Goal: Task Accomplishment & Management: Manage account settings

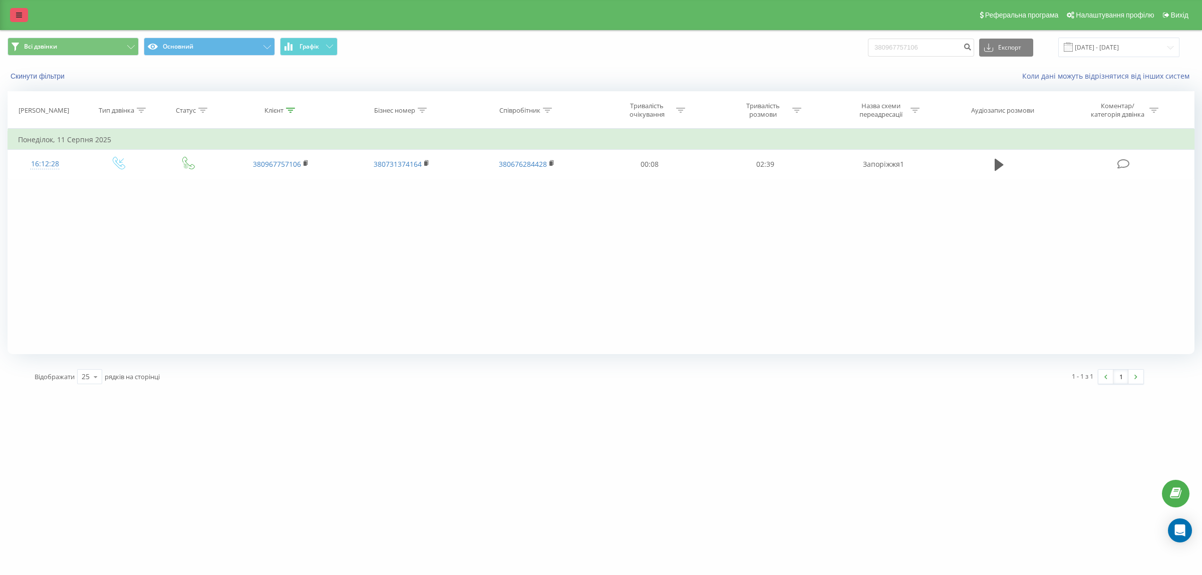
click at [19, 18] on icon at bounding box center [19, 15] width 6 height 7
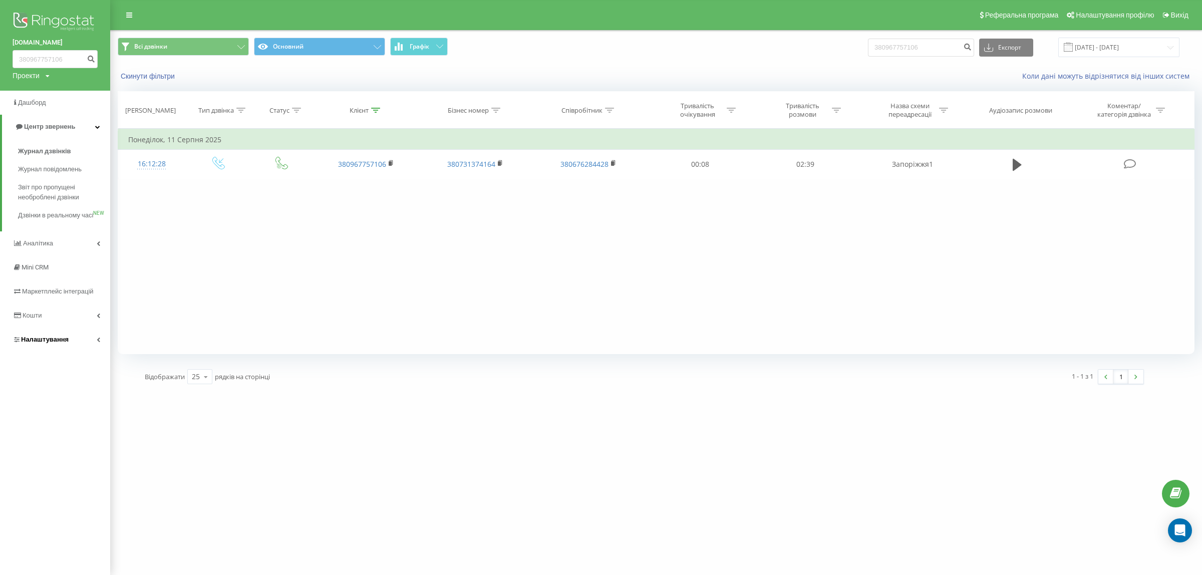
click at [77, 352] on link "Налаштування" at bounding box center [55, 339] width 110 height 24
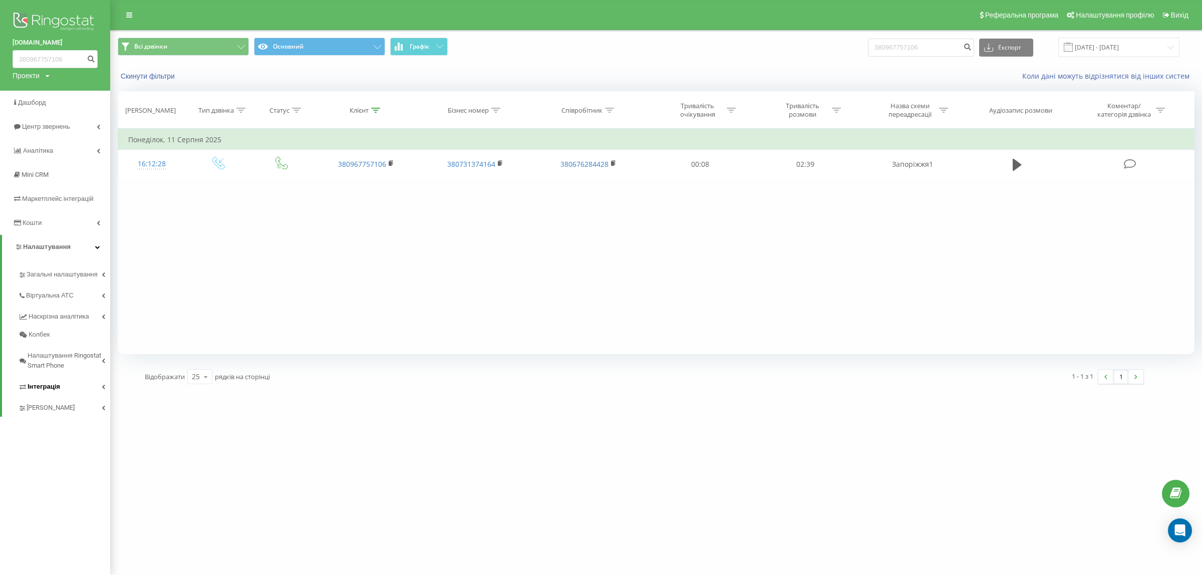
click at [74, 394] on link "Інтеграція" at bounding box center [64, 385] width 92 height 21
click at [76, 447] on link "[PERSON_NAME]" at bounding box center [64, 441] width 92 height 21
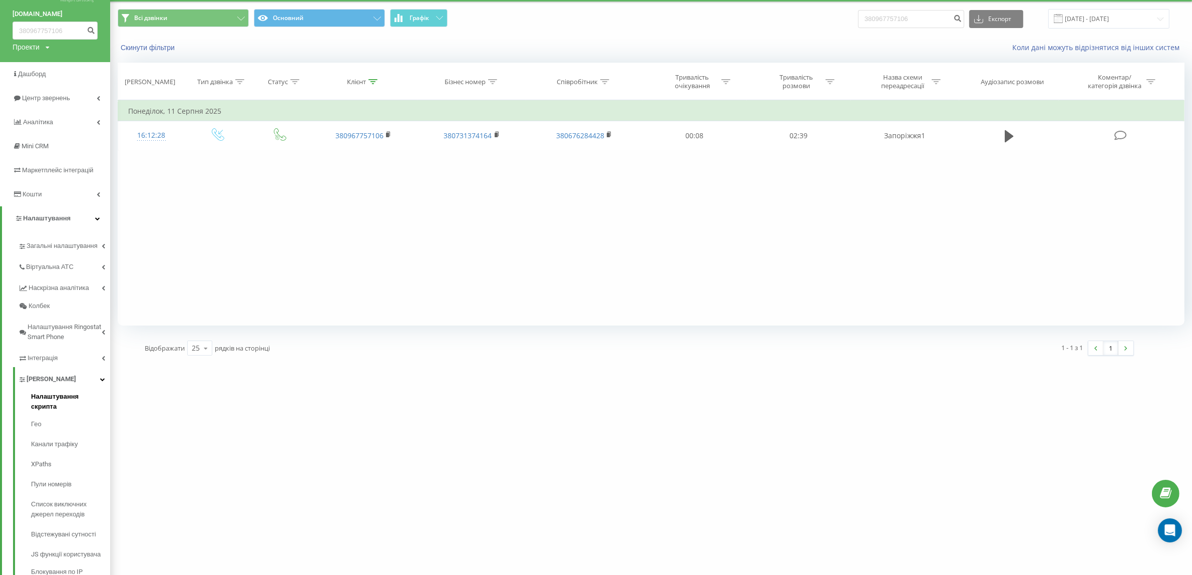
scroll to position [45, 0]
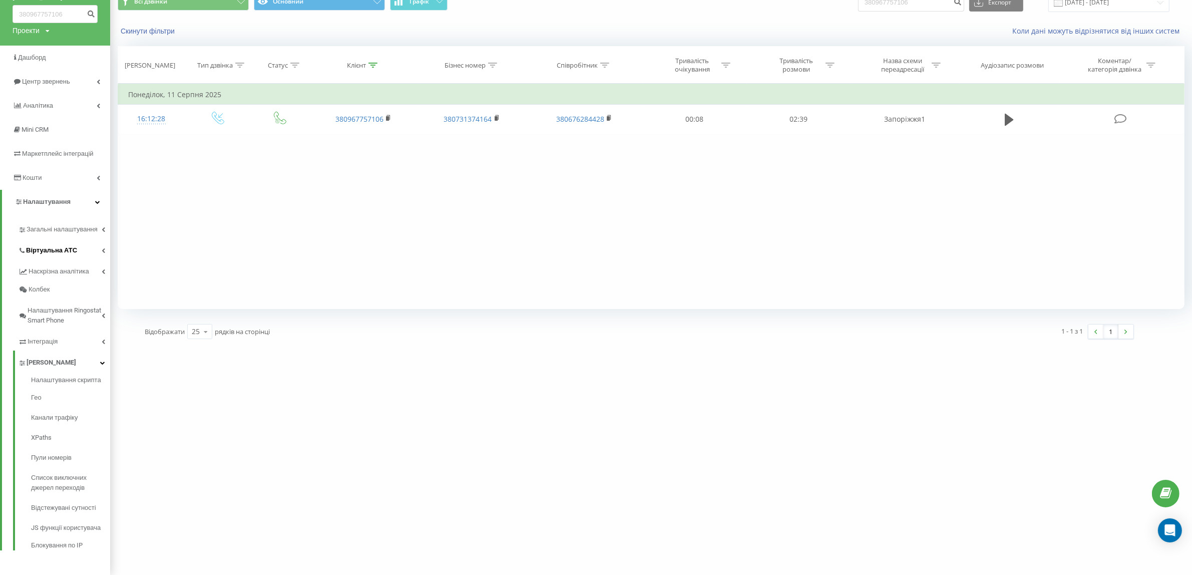
click at [97, 249] on link "Віртуальна АТС" at bounding box center [64, 248] width 92 height 21
click at [72, 374] on link "SIP акаунти" at bounding box center [70, 376] width 79 height 20
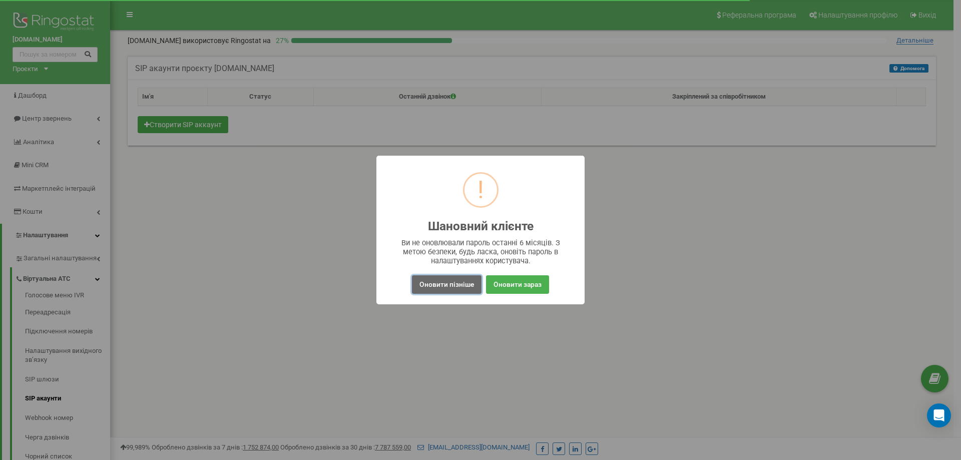
click at [462, 289] on button "Оновити пізніше" at bounding box center [447, 284] width 70 height 19
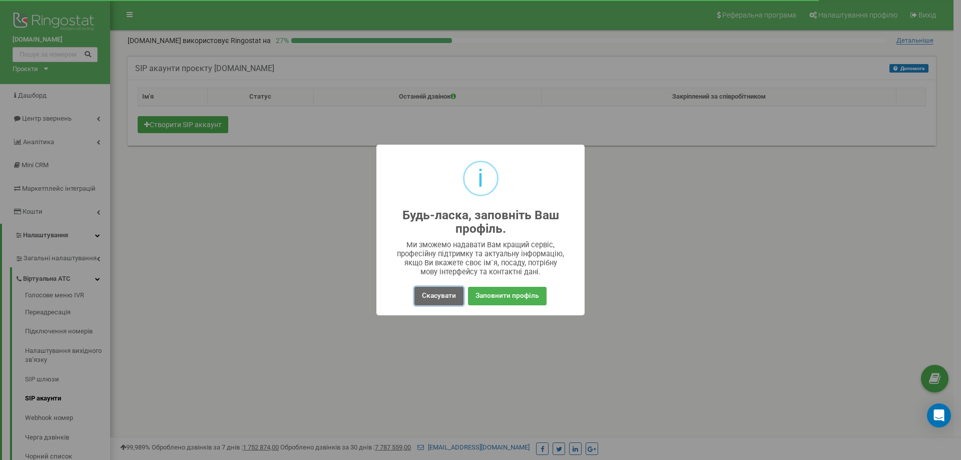
click at [439, 291] on button "Скасувати" at bounding box center [439, 296] width 49 height 19
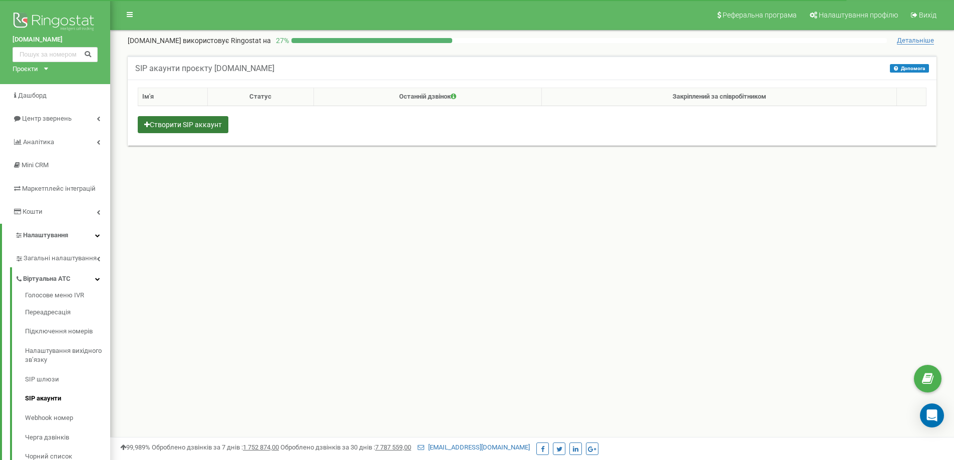
drag, startPoint x: 185, startPoint y: 119, endPoint x: 199, endPoint y: 117, distance: 14.1
click at [187, 118] on button "Створити SIP аккаунт" at bounding box center [183, 124] width 91 height 17
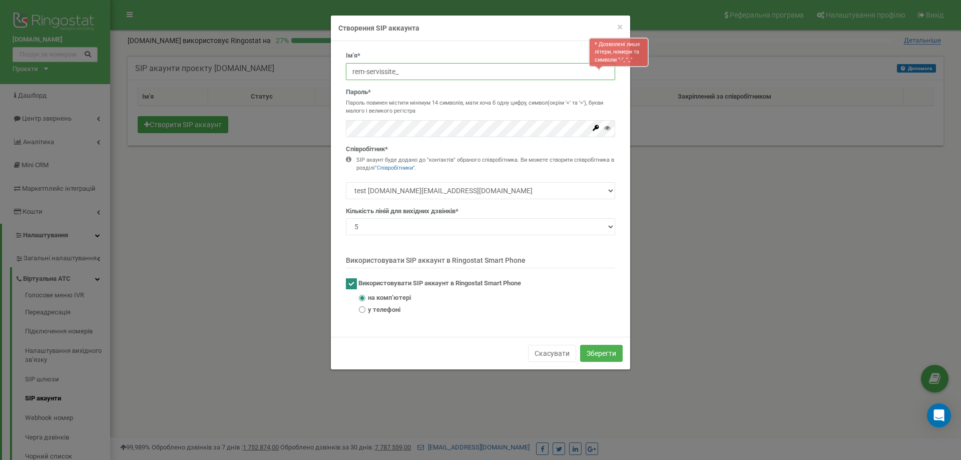
click at [539, 79] on input "rem-servissite_" at bounding box center [480, 71] width 269 height 17
click at [618, 96] on div "Ім'я* * Дозволені лише літери, номери та символи "-", "_" rem-servissite_123 Па…" at bounding box center [480, 186] width 284 height 271
click at [405, 70] on input "rem-servissite_123" at bounding box center [480, 71] width 269 height 17
click at [398, 70] on input "rem-servissite_123" at bounding box center [480, 71] width 269 height 17
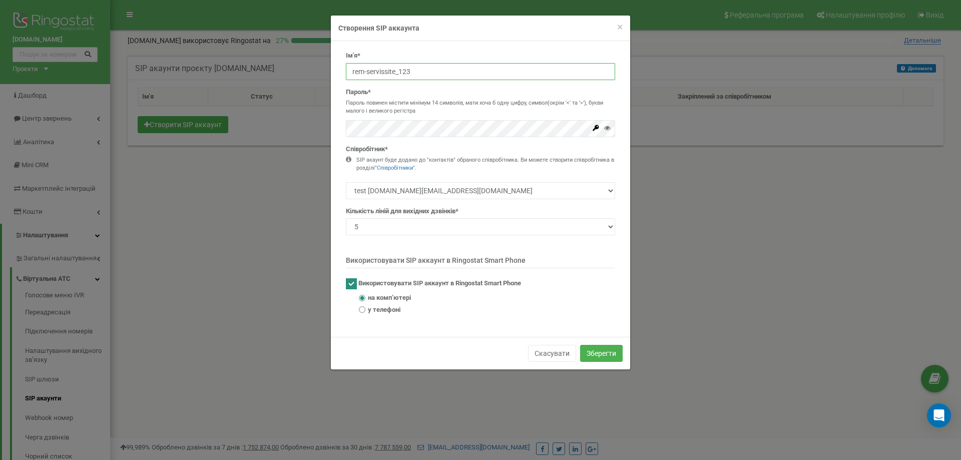
drag, startPoint x: 401, startPoint y: 71, endPoint x: 480, endPoint y: 74, distance: 79.2
click at [467, 74] on input "rem-servissite_123" at bounding box center [480, 71] width 269 height 17
type input "rem-servissite_test"
click at [607, 128] on icon at bounding box center [607, 128] width 7 height 7
click at [459, 171] on div "SIP акаунт буде додано до "контактів" обраного співробітника. Ви можете створит…" at bounding box center [486, 164] width 259 height 16
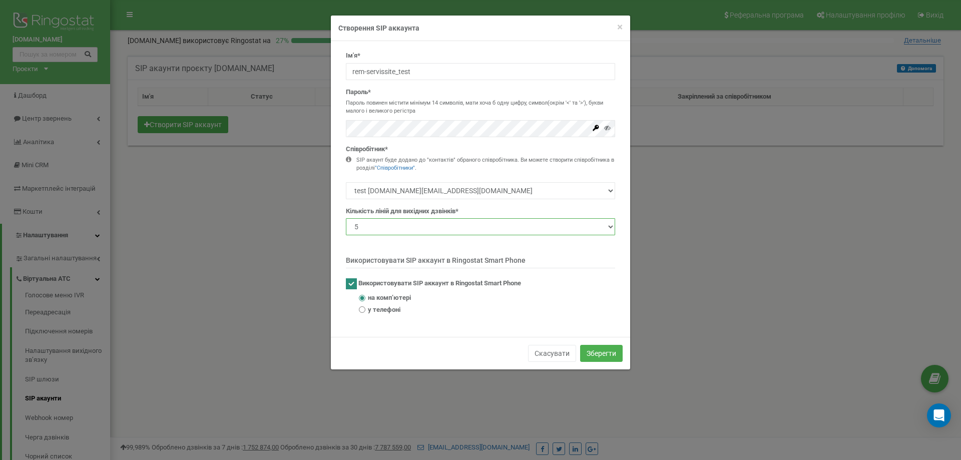
click at [519, 234] on select "1 2 3 4 5 10 20 50 100" at bounding box center [480, 226] width 269 height 17
click at [342, 202] on div "Ім'я* rem-servissite_test Пароль* Пароль повинен містити мінімум 14 символів, м…" at bounding box center [480, 186] width 284 height 271
click at [349, 280] on ins at bounding box center [351, 283] width 11 height 11
checkbox input "false"
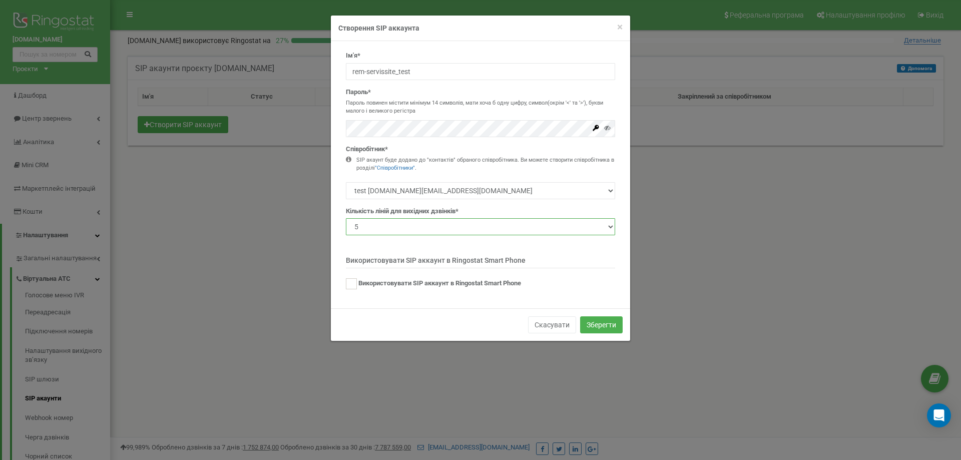
click at [388, 228] on select "1 2 3 4 5 10 20 50 100" at bounding box center [480, 226] width 269 height 17
click at [331, 201] on div "Ім'я* rem-servissite_test Пароль* Пароль повинен містити мінімум 14 символів, м…" at bounding box center [480, 174] width 299 height 267
click at [503, 191] on select "test yelidy.com@gmail.com" at bounding box center [480, 190] width 269 height 17
click at [337, 152] on div "Ім'я* rem-servissite_test Пароль* Пароль повинен містити мінімум 14 символів, м…" at bounding box center [480, 174] width 299 height 267
click at [384, 228] on select "1 2 3 4 5 10 20 50 100" at bounding box center [480, 226] width 269 height 17
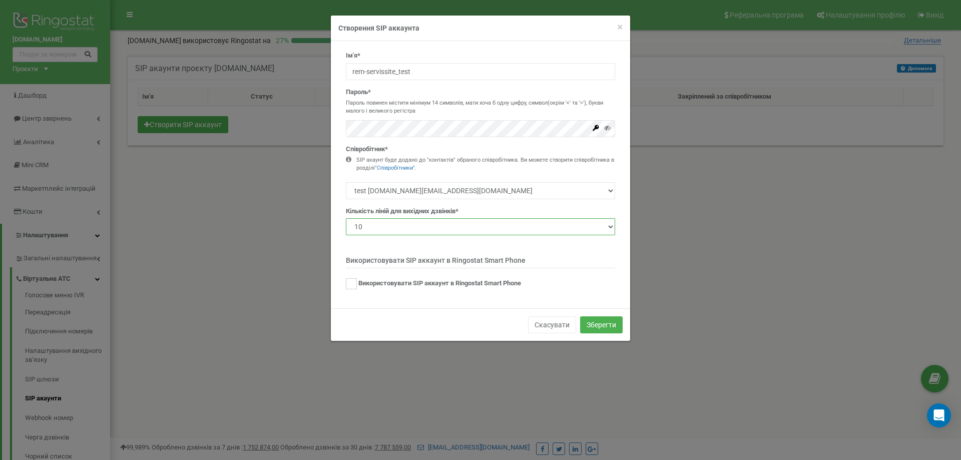
click at [346, 218] on select "1 2 3 4 5 10 20 50 100" at bounding box center [480, 226] width 269 height 17
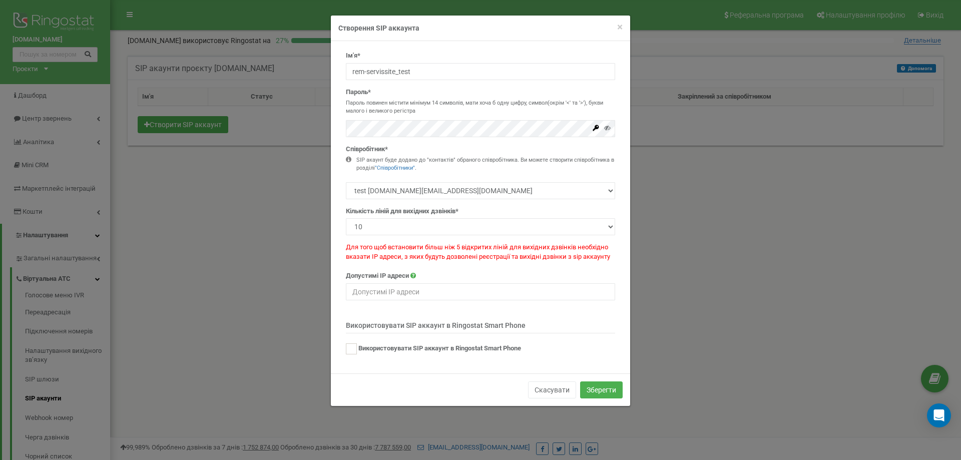
click at [422, 218] on div "Кількість ліній для вихідних дзвінків* 1 2 3 4 5 10 20 50 100" at bounding box center [480, 221] width 269 height 29
click at [397, 226] on select "1 2 3 4 5 10 20 50 100" at bounding box center [480, 226] width 269 height 17
click at [346, 218] on select "1 2 3 4 5 10 20 50 100" at bounding box center [480, 226] width 269 height 17
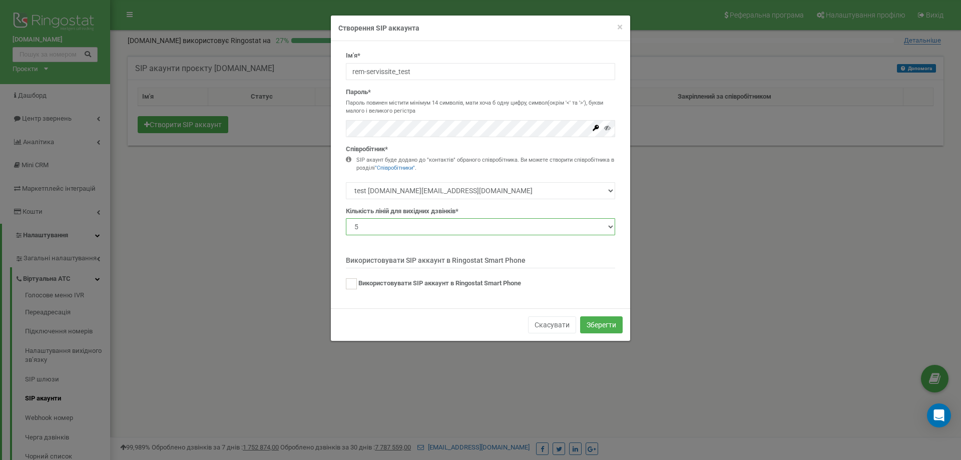
click at [424, 227] on select "1 2 3 4 5 10 20 50 100" at bounding box center [480, 226] width 269 height 17
click at [346, 218] on select "1 2 3 4 5 10 20 50 100" at bounding box center [480, 226] width 269 height 17
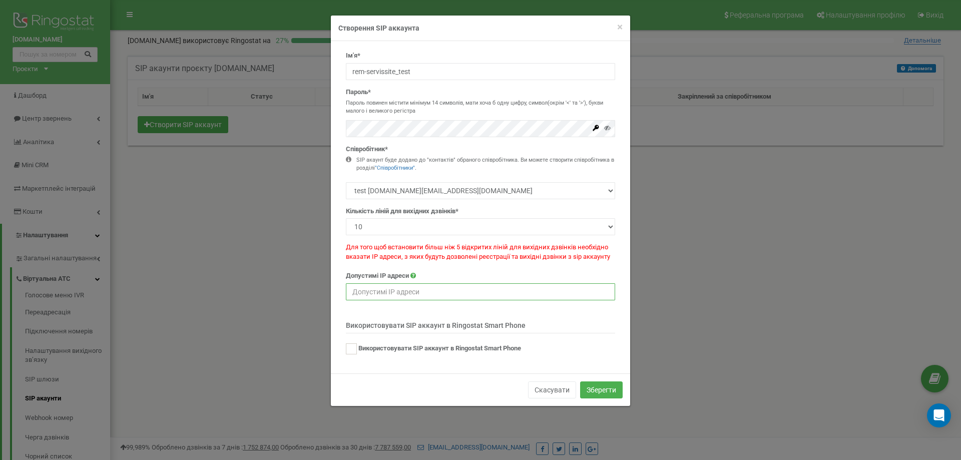
click at [406, 291] on input "text" at bounding box center [480, 291] width 269 height 17
click at [419, 221] on select "1 2 3 4 5 10 20 50 100" at bounding box center [480, 226] width 269 height 17
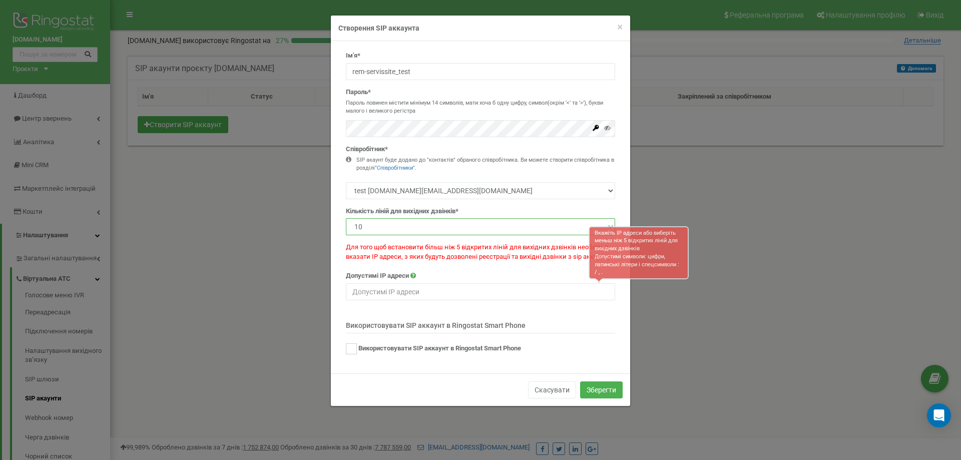
select select "5"
click at [346, 218] on select "1 2 3 4 5 10 20 50 100" at bounding box center [480, 226] width 269 height 17
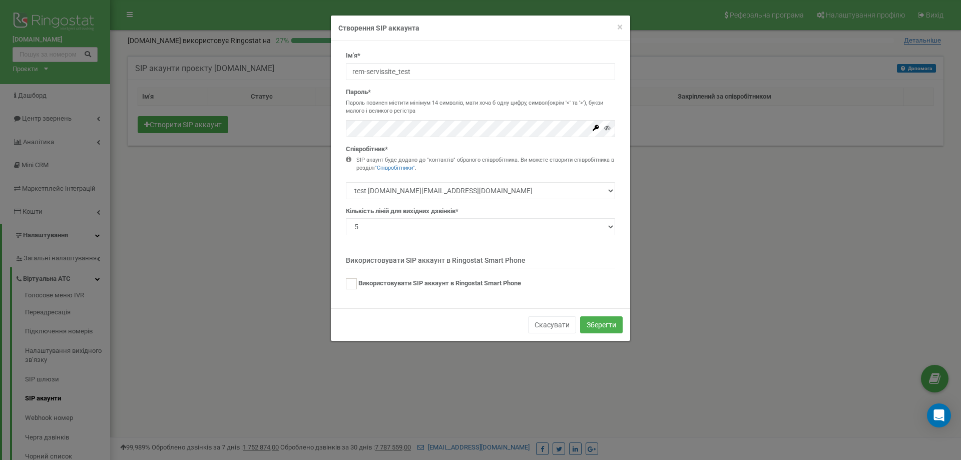
click at [337, 188] on div "Ім'я* rem-servissite_test Пароль* Пароль повинен містити мінімум 14 символів, м…" at bounding box center [480, 174] width 299 height 267
drag, startPoint x: 470, startPoint y: 309, endPoint x: 475, endPoint y: 309, distance: 5.5
click at [470, 309] on div "Скасувати Зберегти" at bounding box center [480, 324] width 299 height 33
drag, startPoint x: 598, startPoint y: 321, endPoint x: 640, endPoint y: 306, distance: 44.2
click at [601, 317] on button "Зберегти" at bounding box center [601, 324] width 43 height 17
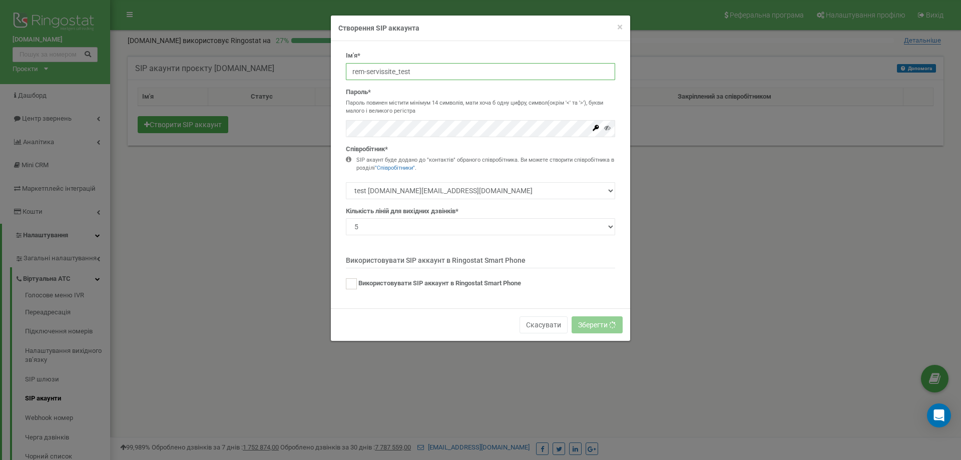
drag, startPoint x: 416, startPoint y: 71, endPoint x: 256, endPoint y: 44, distance: 162.1
click at [253, 45] on div "× Close Створення SIP аккаунта Ім'я* rem-servissite_test Пароль* Пароль повинен…" at bounding box center [480, 230] width 961 height 460
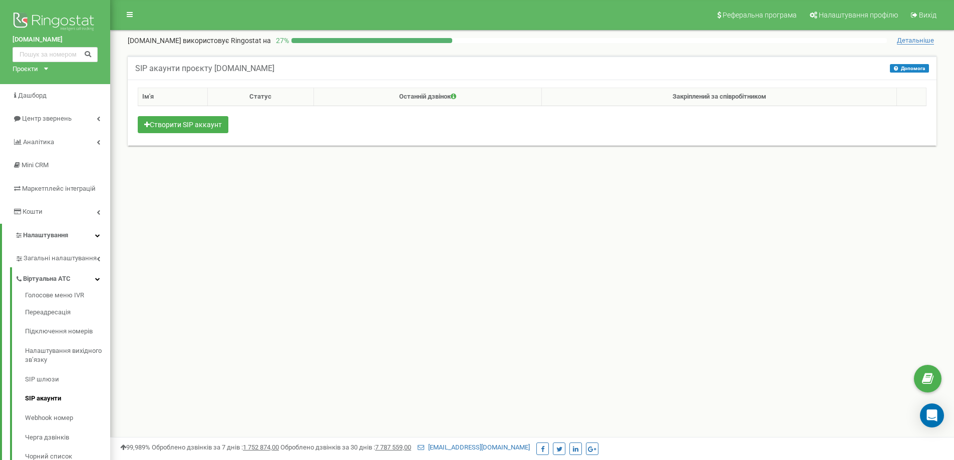
drag, startPoint x: 590, startPoint y: 287, endPoint x: 243, endPoint y: 75, distance: 407.2
click at [589, 286] on div "Реферальна програма Налаштування профілю Вихід rem-servis.site використовує Rin…" at bounding box center [532, 300] width 844 height 601
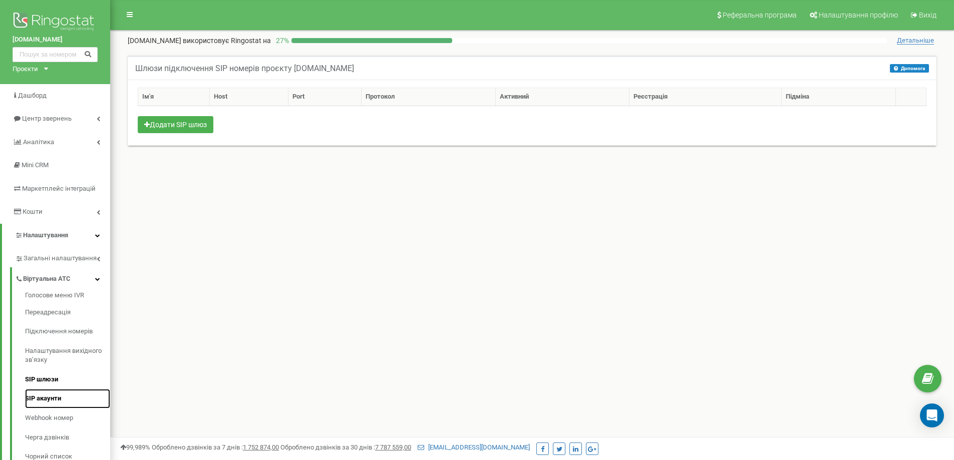
click at [54, 403] on link "SIP акаунти" at bounding box center [67, 399] width 85 height 20
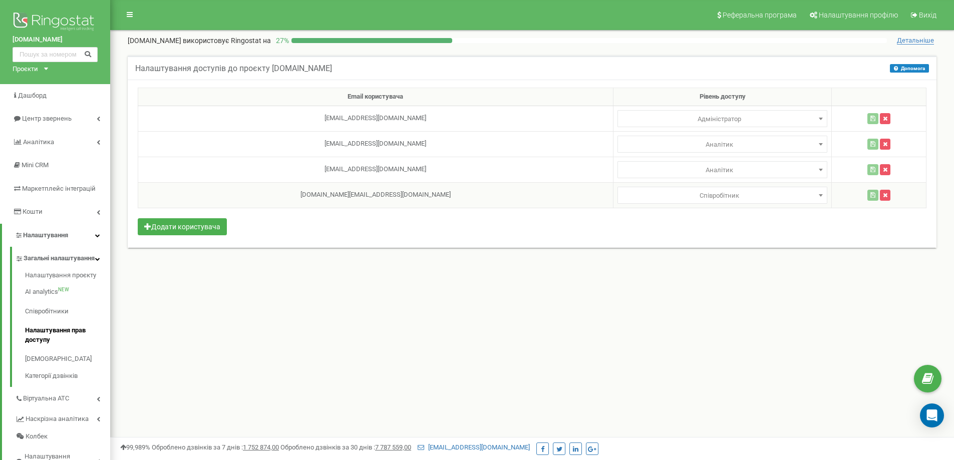
select select
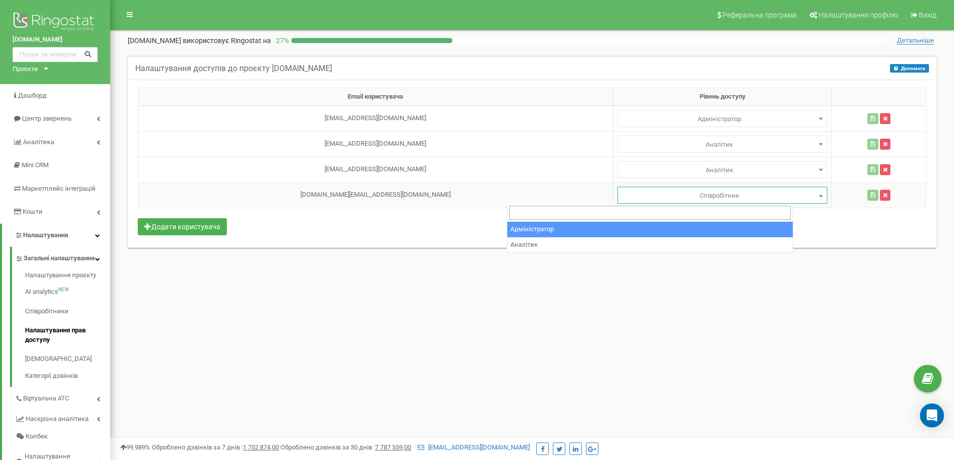
click at [650, 197] on span "Співробітник" at bounding box center [722, 196] width 203 height 14
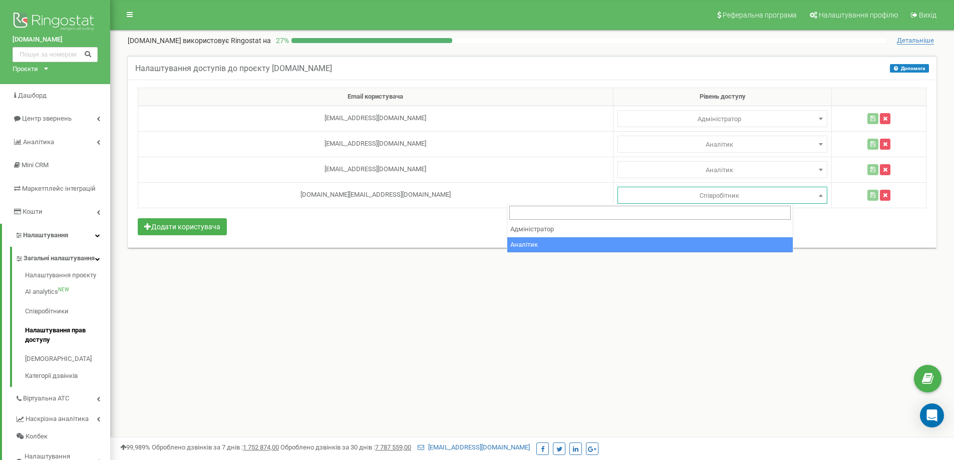
click at [383, 234] on div "Email користувача Рівень доступу [EMAIL_ADDRESS][DOMAIN_NAME] Адміністратор Ана…" at bounding box center [532, 164] width 809 height 168
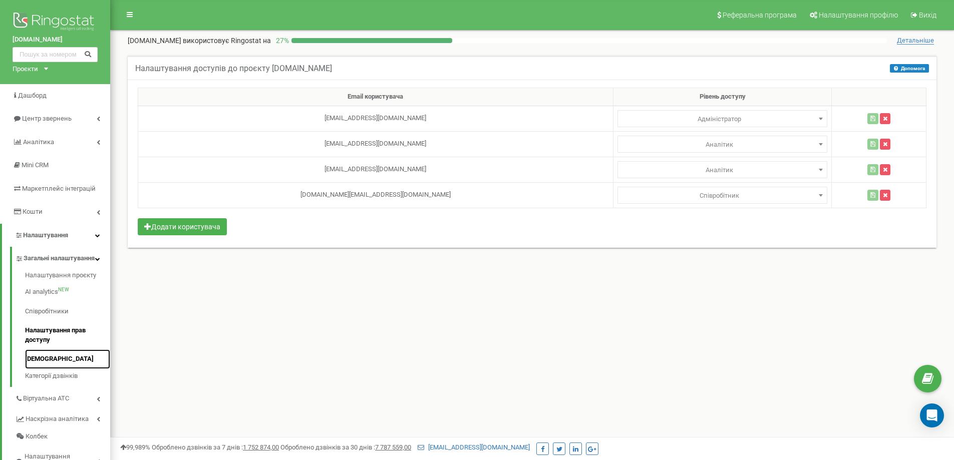
click at [65, 369] on link "[DEMOGRAPHIC_DATA]" at bounding box center [67, 359] width 85 height 20
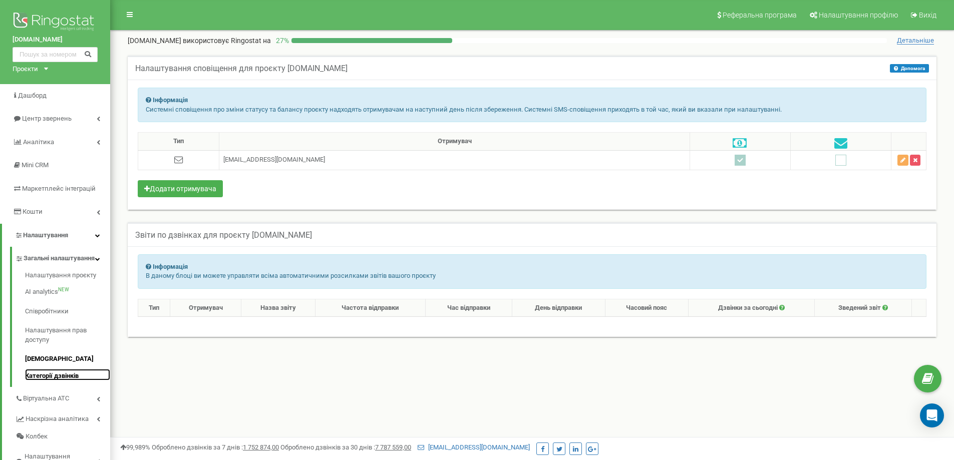
click at [54, 381] on link "Категорії дзвінків" at bounding box center [67, 375] width 85 height 12
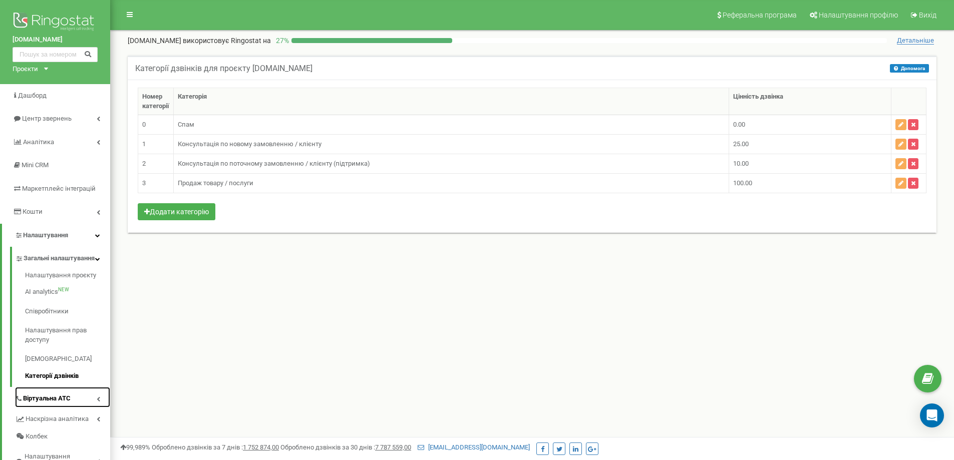
click at [96, 408] on link "Віртуальна АТС" at bounding box center [62, 397] width 95 height 21
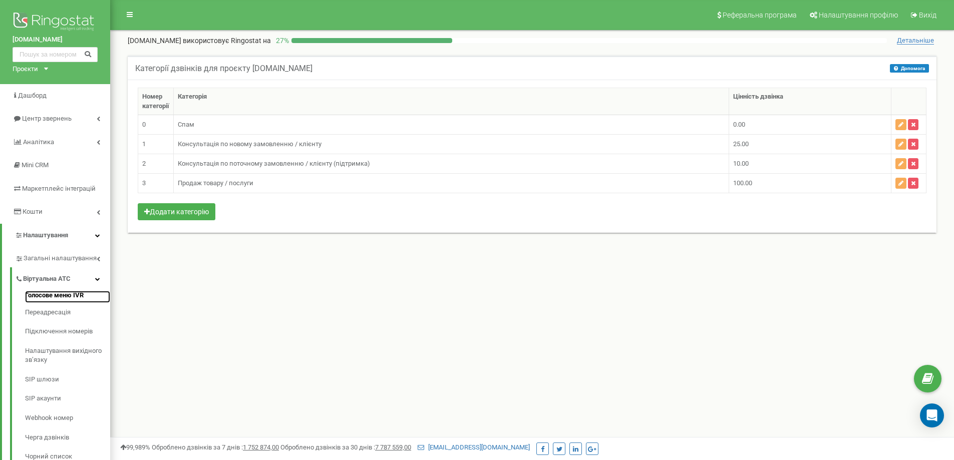
click at [87, 299] on link "Голосове меню IVR" at bounding box center [67, 297] width 85 height 12
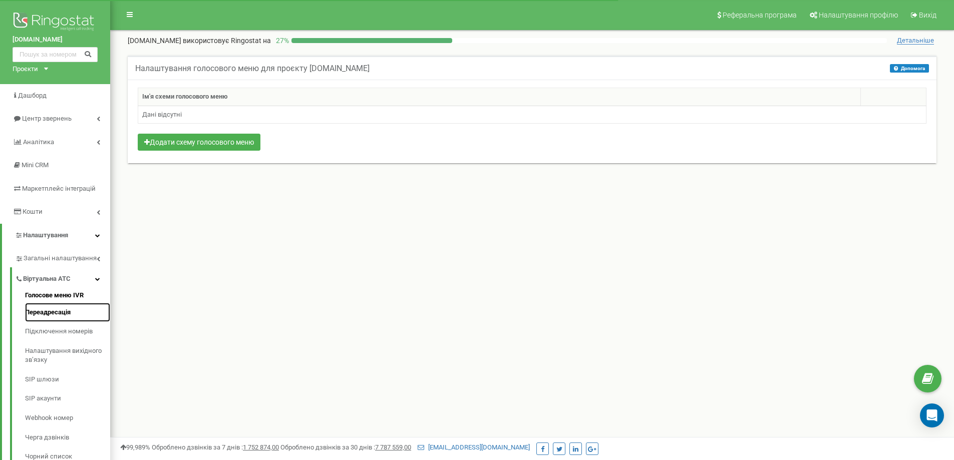
drag, startPoint x: 71, startPoint y: 316, endPoint x: 86, endPoint y: 312, distance: 16.0
click at [71, 315] on link "Переадресація" at bounding box center [67, 313] width 85 height 20
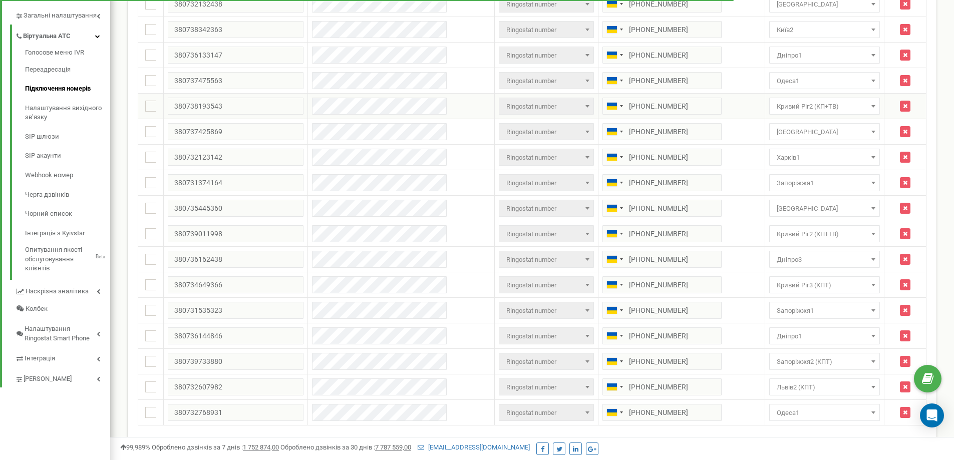
scroll to position [165, 0]
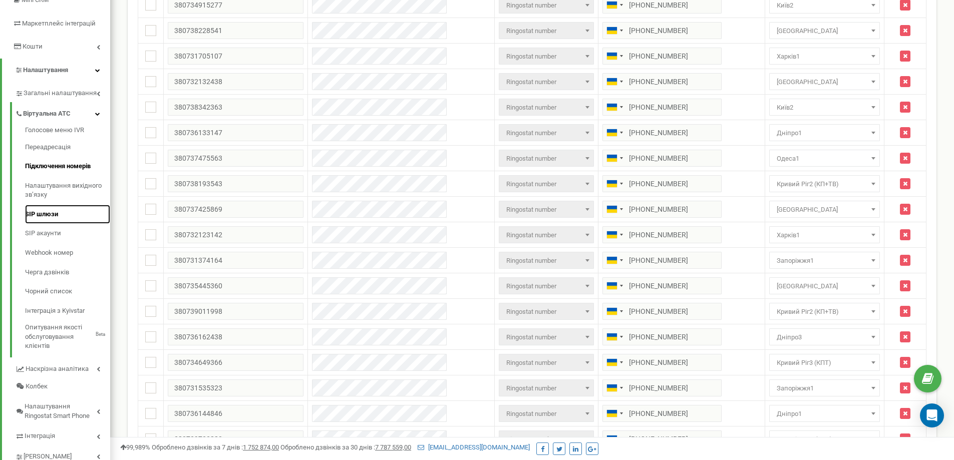
click at [79, 214] on link "SIP шлюзи" at bounding box center [67, 215] width 85 height 20
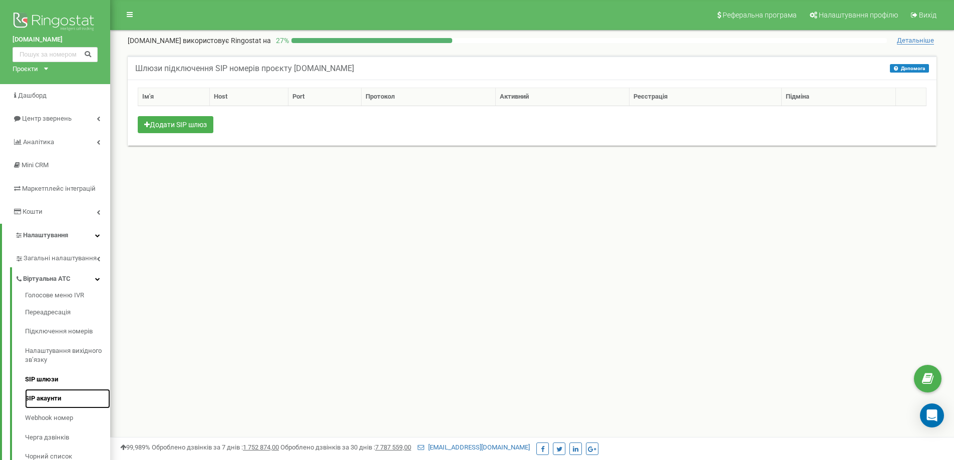
click at [57, 401] on link "SIP акаунти" at bounding box center [67, 399] width 85 height 20
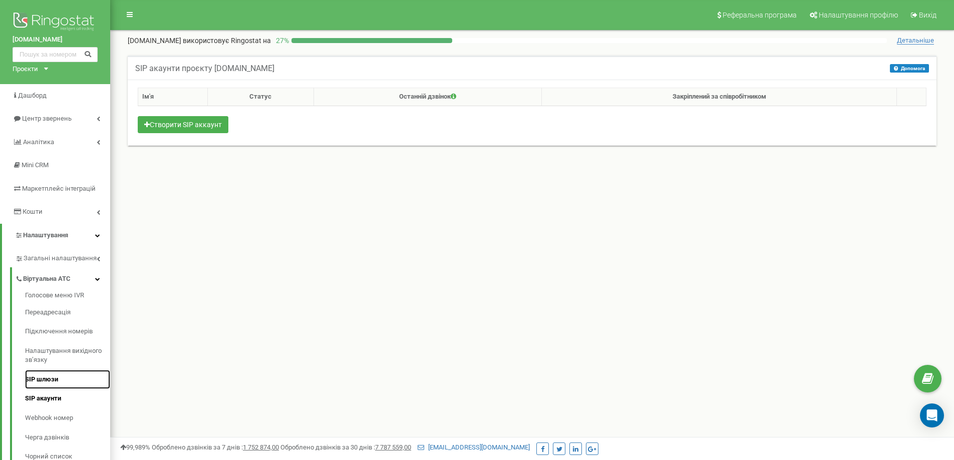
drag, startPoint x: 60, startPoint y: 379, endPoint x: 75, endPoint y: 377, distance: 14.7
click at [62, 379] on link "SIP шлюзи" at bounding box center [67, 380] width 85 height 20
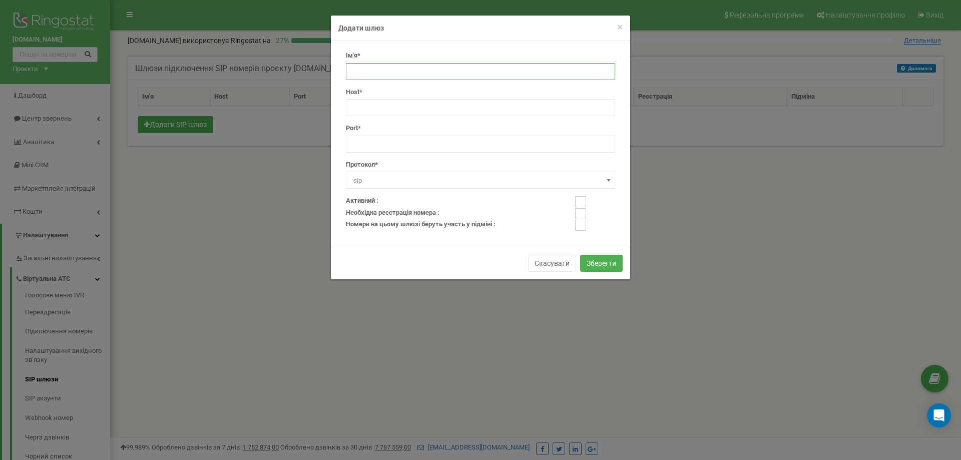
drag, startPoint x: 409, startPoint y: 78, endPoint x: 422, endPoint y: 81, distance: 13.5
click at [410, 78] on input "text" at bounding box center [480, 71] width 269 height 17
click at [396, 152] on input "number" at bounding box center [480, 144] width 269 height 17
click at [537, 170] on div "Протокол* sip h323 sip" at bounding box center [480, 174] width 269 height 29
click at [524, 182] on span "sip" at bounding box center [480, 181] width 262 height 14
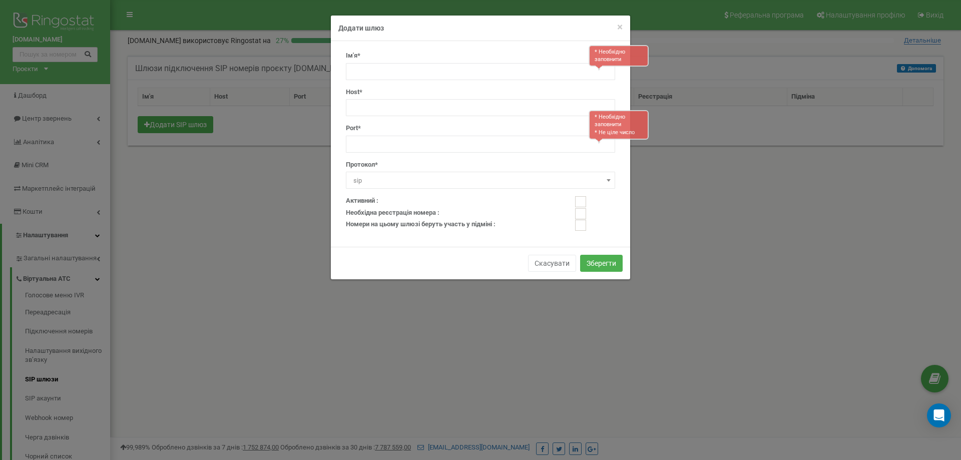
click at [403, 254] on div "Скасувати Зберегти" at bounding box center [480, 263] width 299 height 33
drag, startPoint x: 561, startPoint y: 260, endPoint x: 567, endPoint y: 258, distance: 5.9
click at [563, 260] on button "Скасувати" at bounding box center [552, 263] width 48 height 17
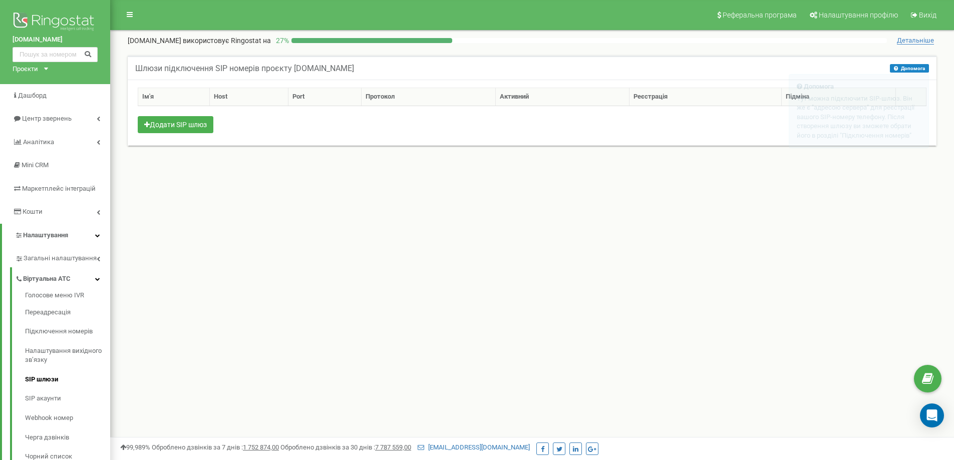
click at [924, 65] on button "Допомога" at bounding box center [909, 68] width 39 height 9
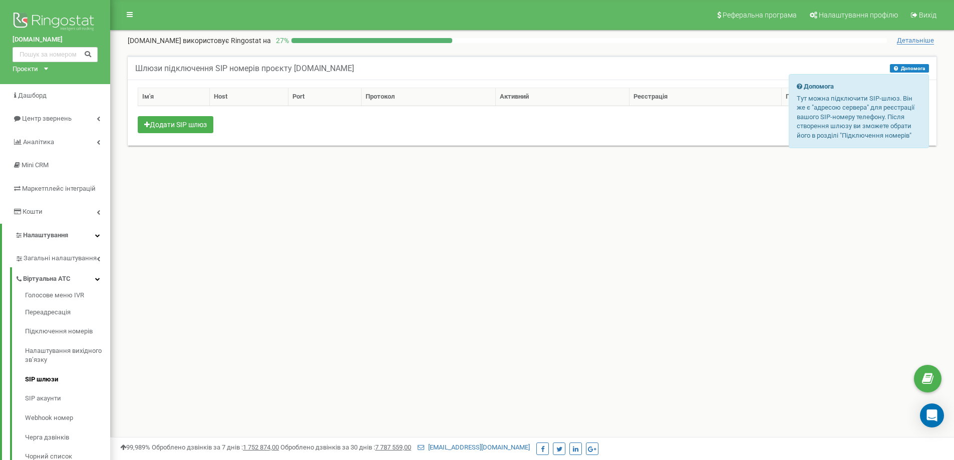
click at [924, 65] on button "Допомога" at bounding box center [909, 68] width 39 height 9
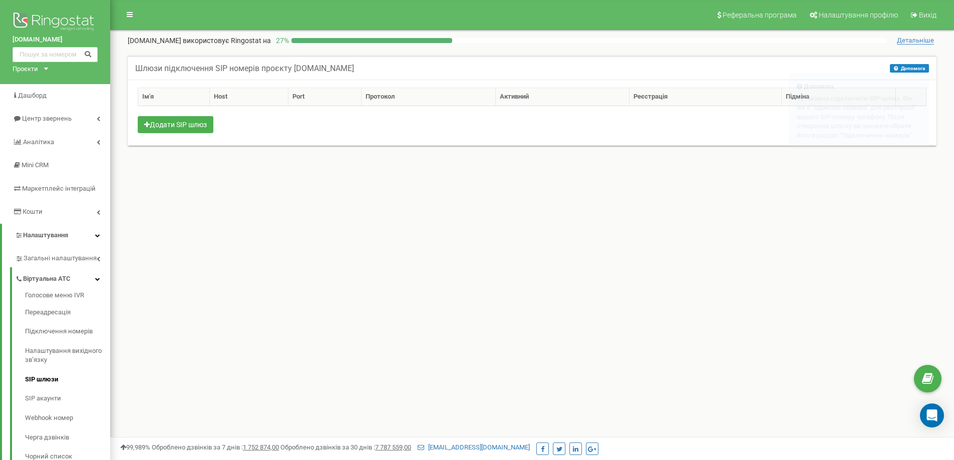
click at [445, 245] on div "Реферальна програма Налаштування профілю Вихід rem-servis.site використовує Rin…" at bounding box center [532, 300] width 844 height 601
click at [168, 134] on div "Ім'я Host Port Протокол Активний Реєстрація Підміна Додати SIP шлюз" at bounding box center [532, 112] width 789 height 48
click at [183, 123] on button "Додати SIP шлюз" at bounding box center [176, 124] width 76 height 17
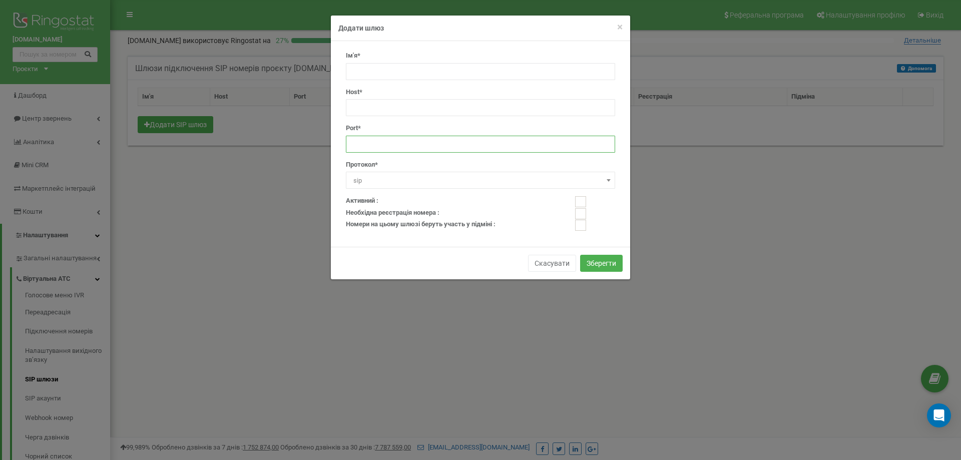
click at [383, 144] on input "number" at bounding box center [480, 144] width 269 height 17
click at [620, 28] on span "×" at bounding box center [620, 27] width 6 height 12
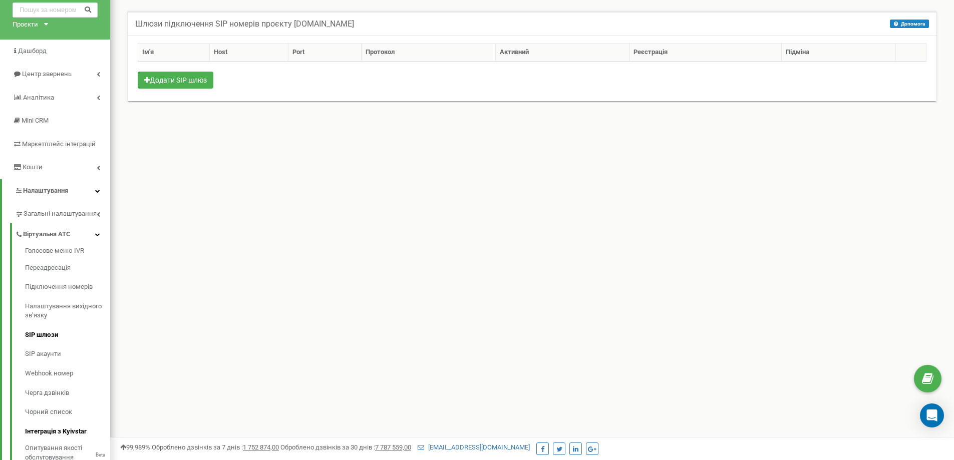
scroll to position [100, 0]
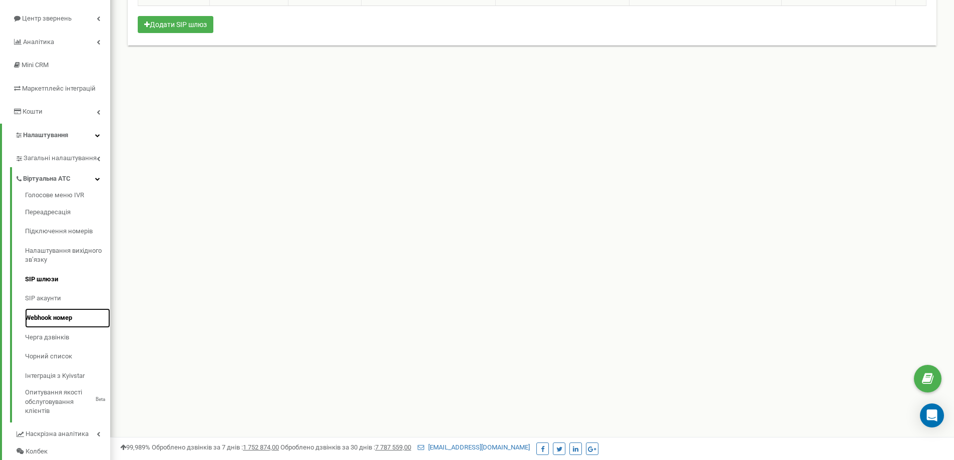
click at [79, 310] on link "Webhook номер" at bounding box center [67, 318] width 85 height 20
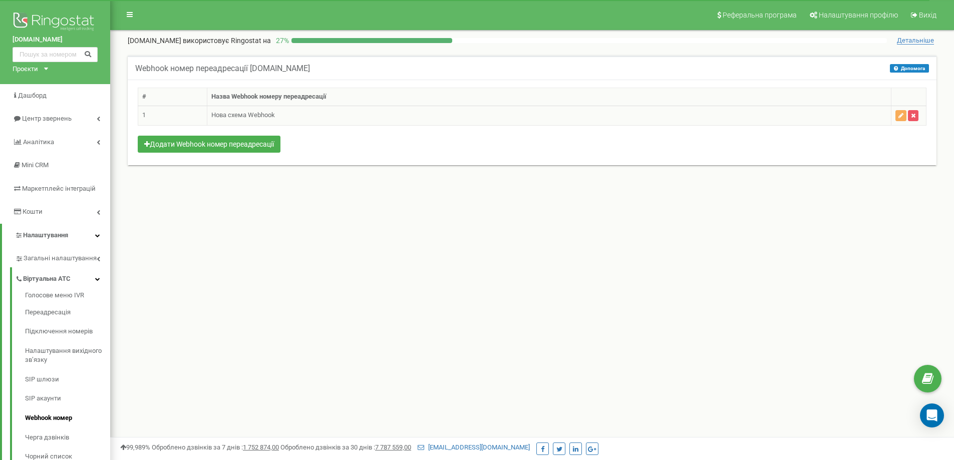
click at [245, 116] on td "Нова схема Webhook" at bounding box center [549, 116] width 684 height 20
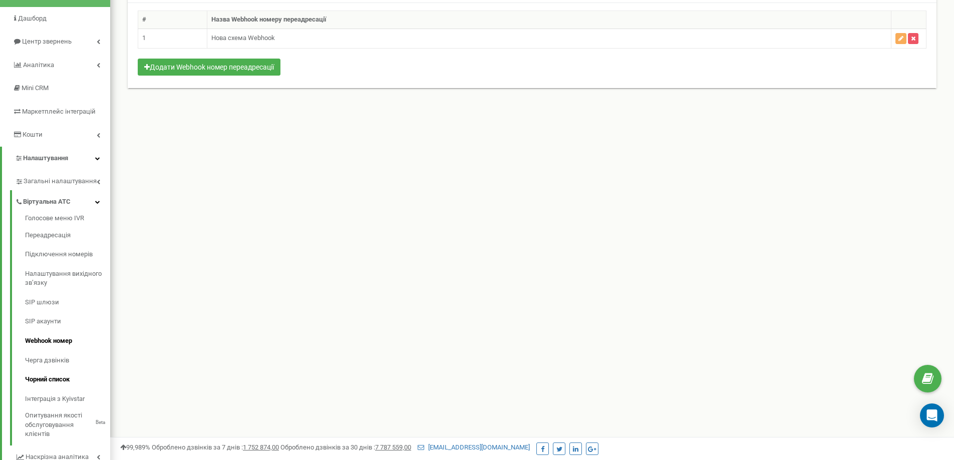
scroll to position [100, 0]
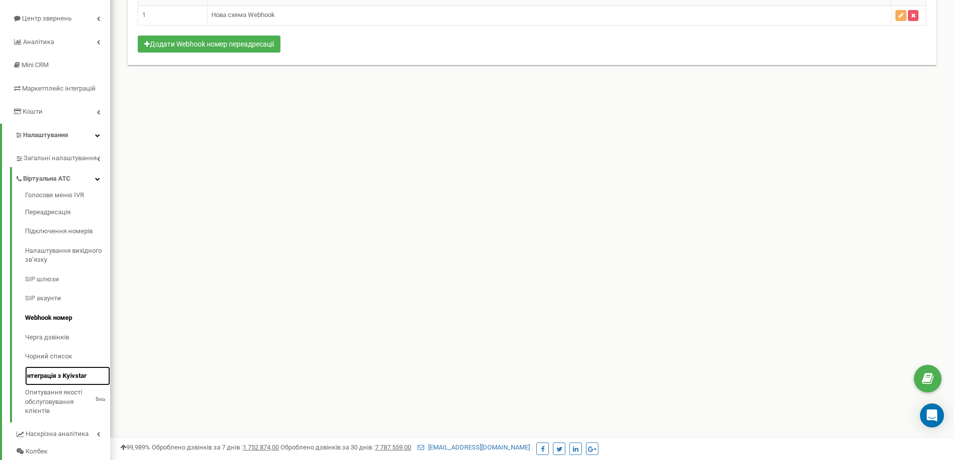
click at [85, 380] on link "Інтеграція з Kyivstar" at bounding box center [67, 377] width 85 height 20
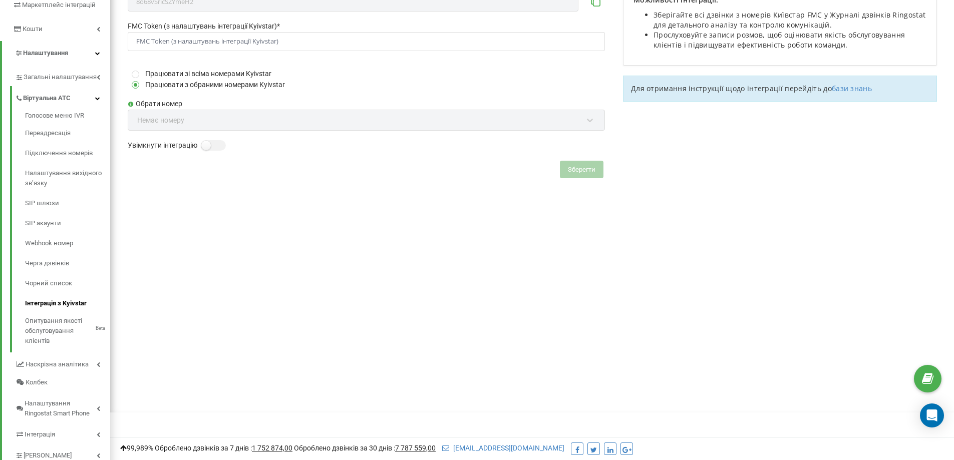
scroll to position [218, 0]
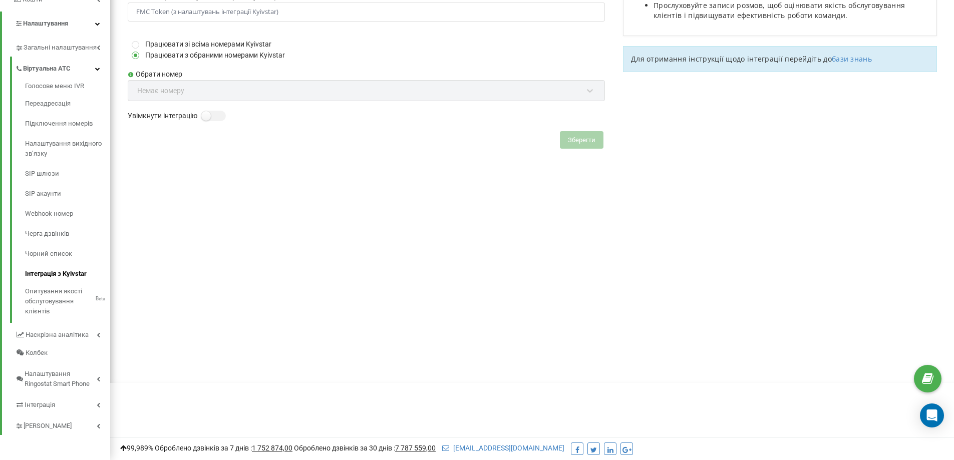
drag, startPoint x: 246, startPoint y: 234, endPoint x: 513, endPoint y: 123, distance: 289.3
click at [251, 233] on div "Реферальна програма Налаштування профілю Вихід rem-servis.site використовує Rin…" at bounding box center [532, 82] width 844 height 601
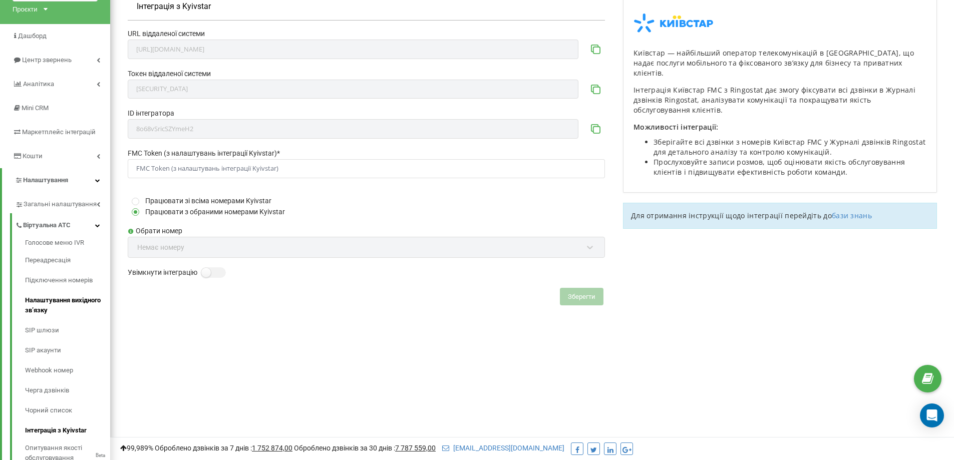
scroll to position [200, 0]
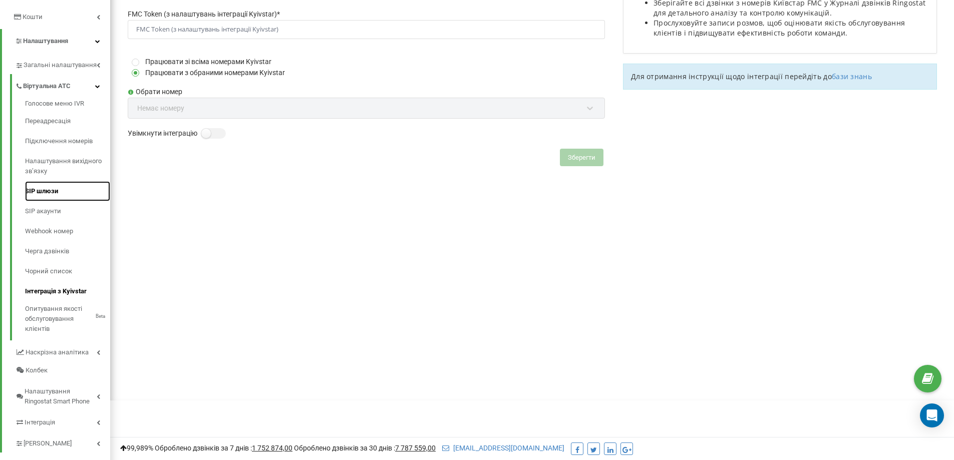
click at [70, 190] on link "SIP шлюзи" at bounding box center [67, 191] width 85 height 20
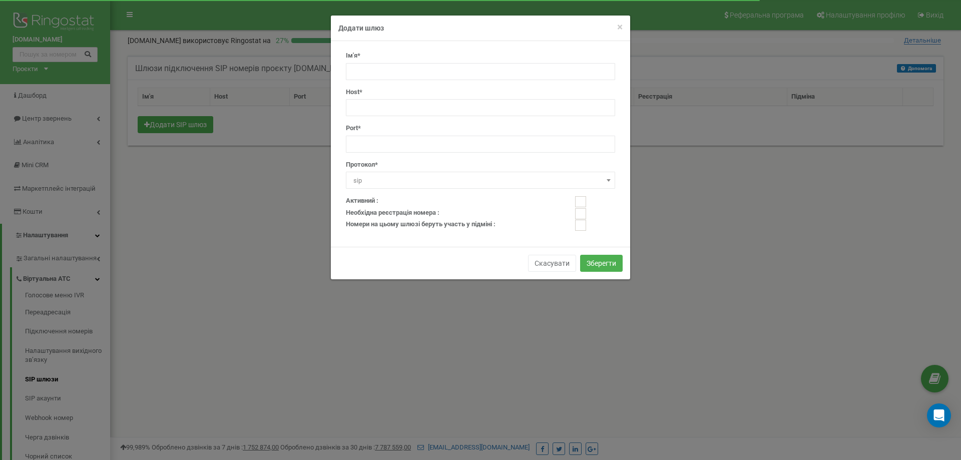
drag, startPoint x: 398, startPoint y: 99, endPoint x: 403, endPoint y: 117, distance: 19.1
click at [398, 99] on div "Host*" at bounding box center [480, 102] width 269 height 29
click at [403, 118] on div "Ім'я* Host* Port* Протокол* sip h323 sip" at bounding box center [480, 123] width 284 height 145
click at [398, 152] on input "number" at bounding box center [480, 144] width 269 height 17
click at [616, 31] on h4 "Додати шлюз" at bounding box center [480, 28] width 284 height 10
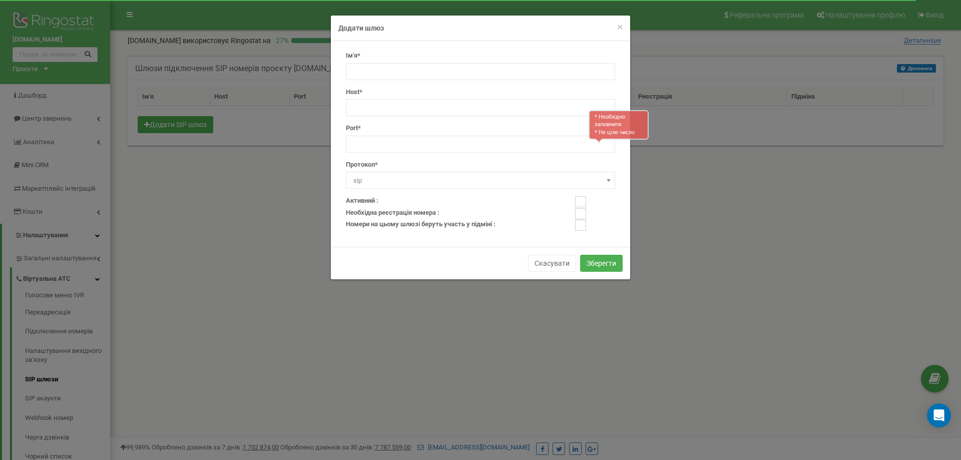
click at [631, 25] on div "× Close Додати шлюз Ім'я* Host* Port* * Необхідно заповнити * Не ціле число Про…" at bounding box center [480, 230] width 961 height 460
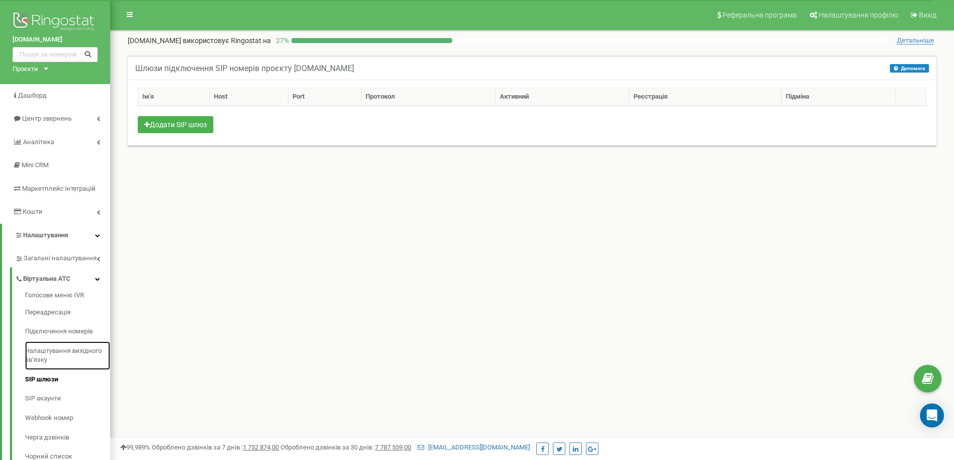
drag, startPoint x: 65, startPoint y: 352, endPoint x: 428, endPoint y: 324, distance: 364.0
click at [66, 351] on link "Налаштування вихідного зв’язку" at bounding box center [67, 355] width 85 height 29
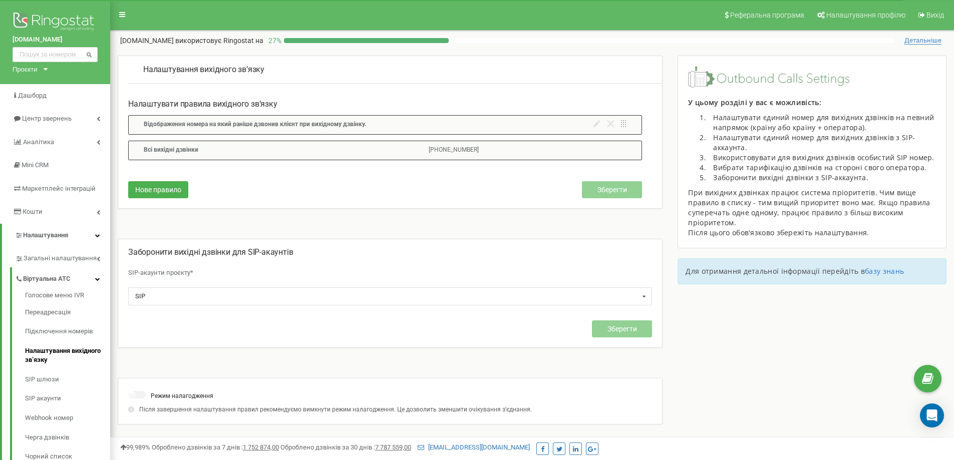
scroll to position [100, 0]
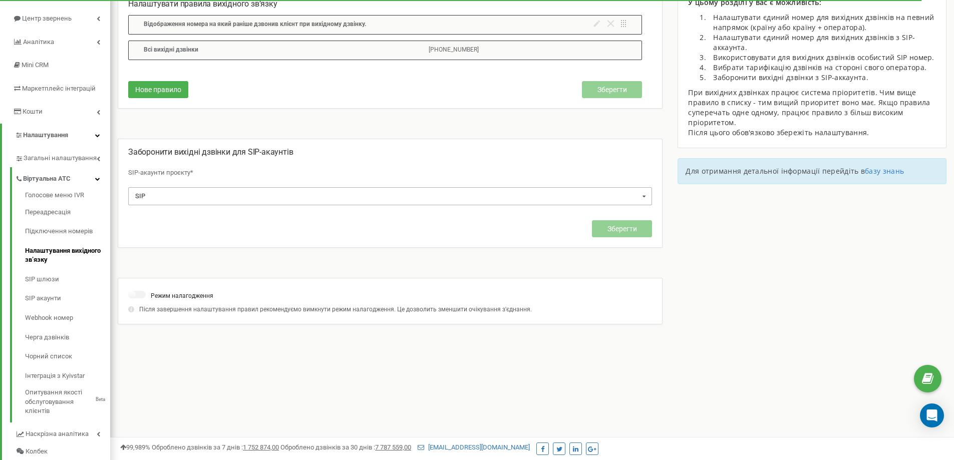
click at [543, 201] on div "SIP No results found." at bounding box center [390, 196] width 524 height 18
click at [520, 148] on p "Заборонити вихідні дзвінки для SIP-акаунтів" at bounding box center [390, 153] width 524 height 12
click at [75, 230] on link "Підключення номерів" at bounding box center [67, 232] width 85 height 20
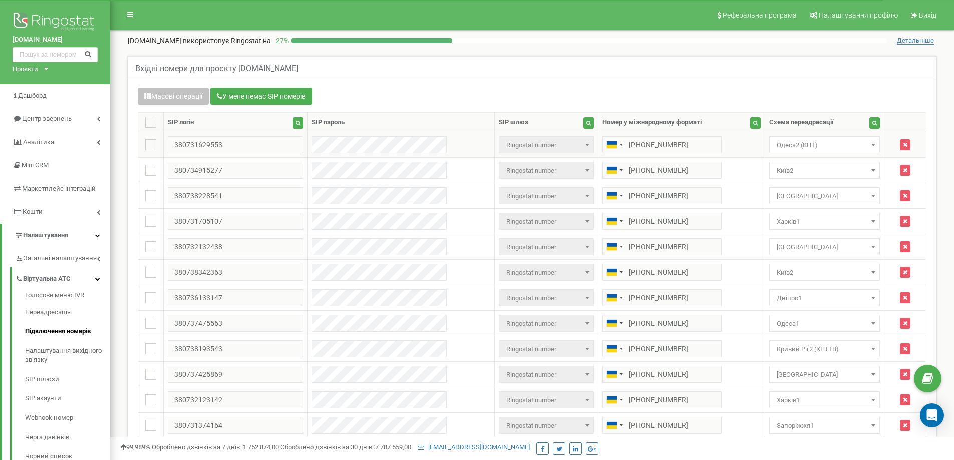
click at [800, 147] on span "Одеса2 (КПТ)" at bounding box center [825, 145] width 104 height 14
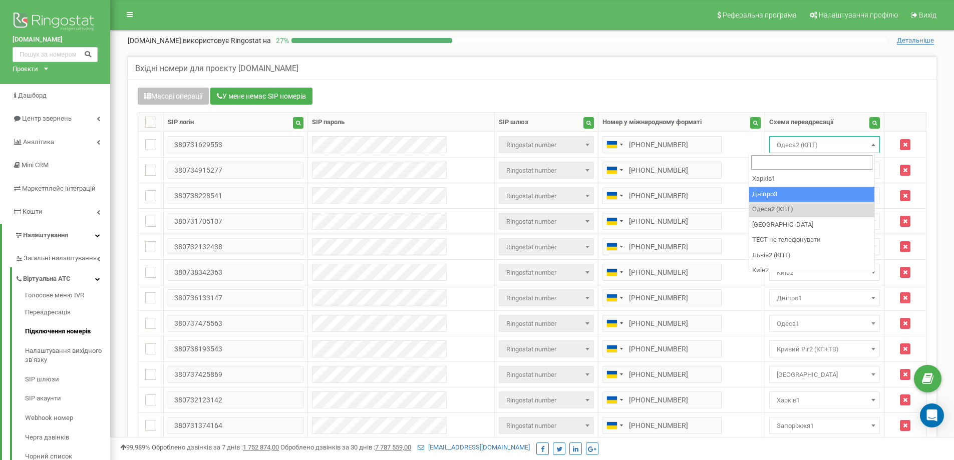
scroll to position [129, 0]
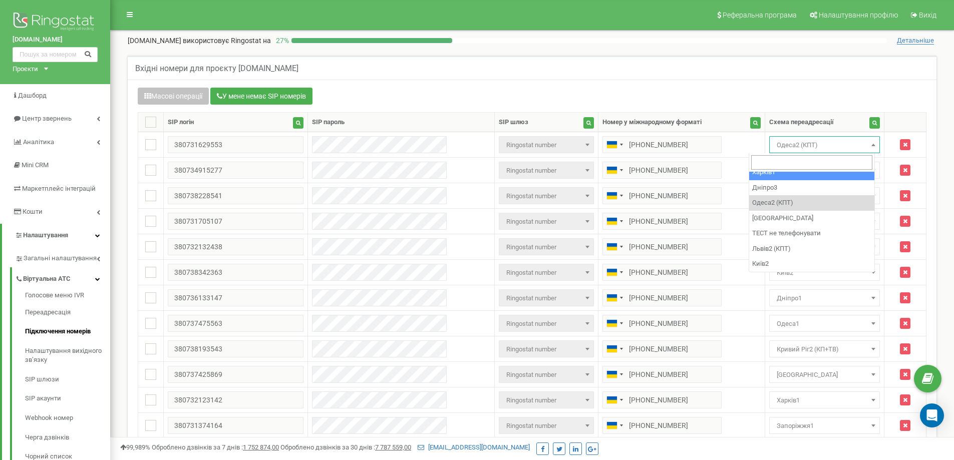
click at [706, 69] on div "Вхідні номери для проєкту rem-servis.site" at bounding box center [532, 68] width 809 height 24
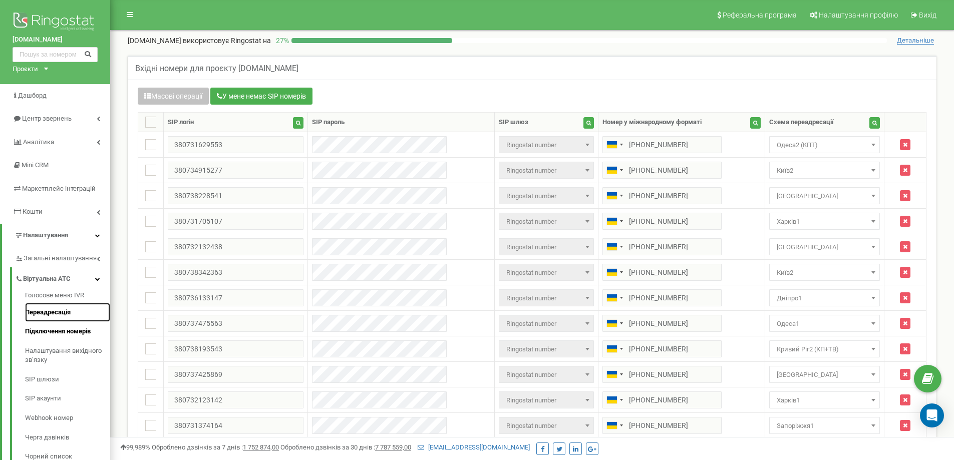
click at [77, 313] on link "Переадресація" at bounding box center [67, 313] width 85 height 20
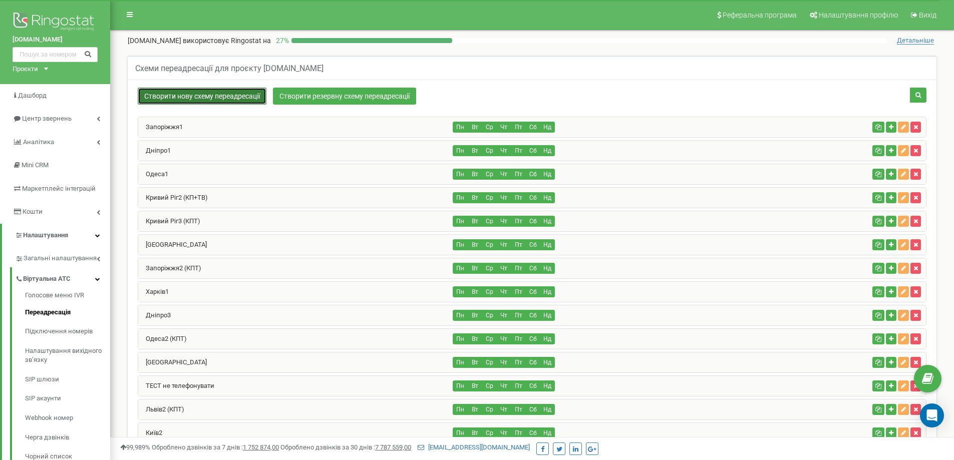
click at [188, 93] on link "Створити нову схему переадресації" at bounding box center [202, 96] width 129 height 17
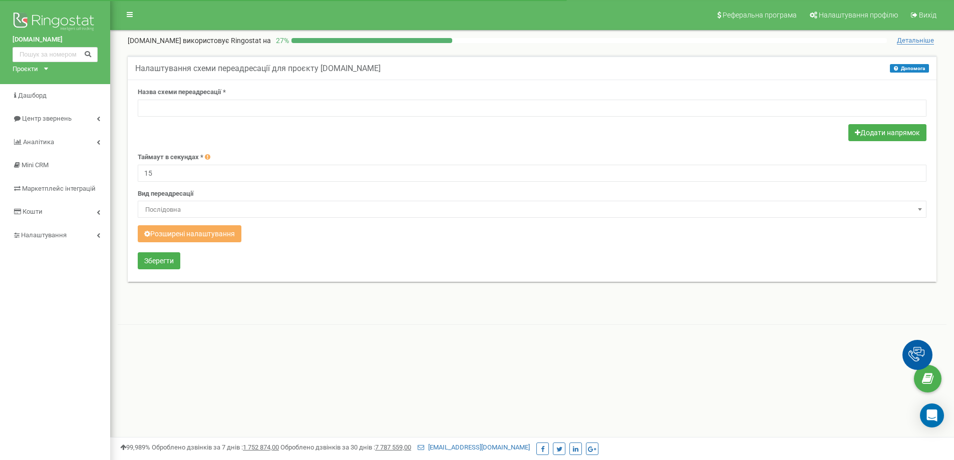
click at [400, 138] on div at bounding box center [532, 134] width 789 height 20
click at [247, 208] on span "Послідовна" at bounding box center [532, 210] width 782 height 14
click at [882, 137] on button "Додати напрямок" at bounding box center [887, 132] width 78 height 17
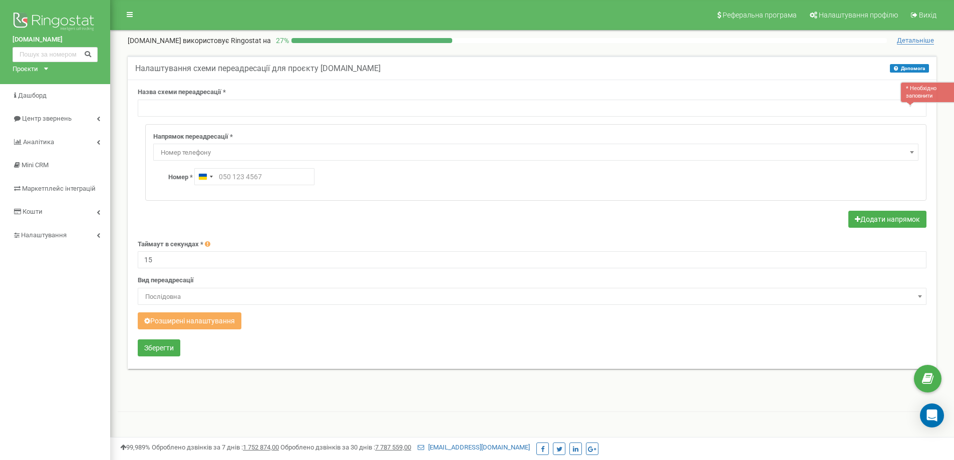
click at [251, 161] on body at bounding box center [477, 300] width 954 height 601
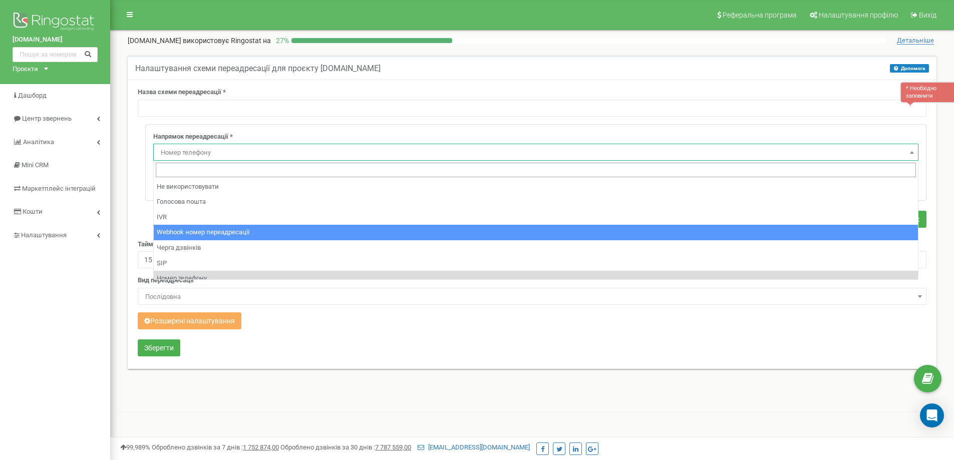
select select "webhookNumber"
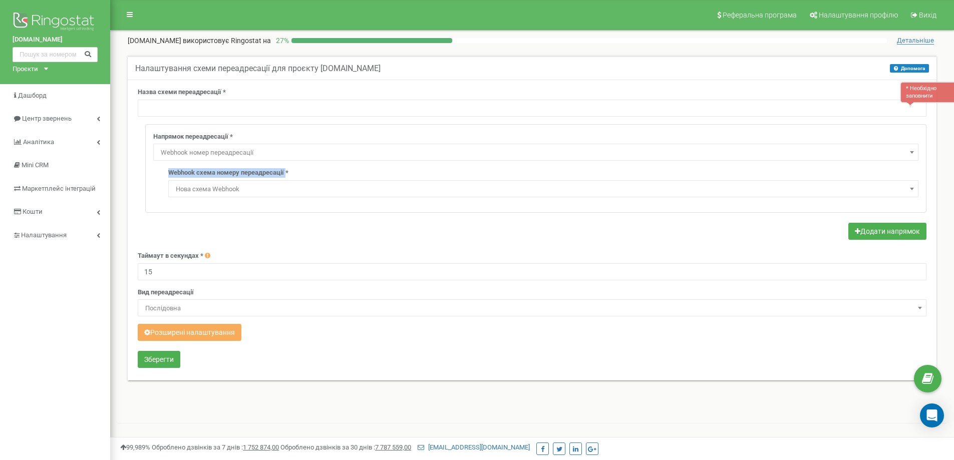
drag, startPoint x: 164, startPoint y: 169, endPoint x: 287, endPoint y: 174, distance: 123.8
click at [287, 174] on div "Напрямок переадресації * Не використовувати Голосова пошта IVR Webhook номер пе…" at bounding box center [536, 169] width 780 height 88
click at [176, 110] on input "text" at bounding box center [532, 108] width 789 height 17
click at [187, 231] on div at bounding box center [532, 233] width 789 height 20
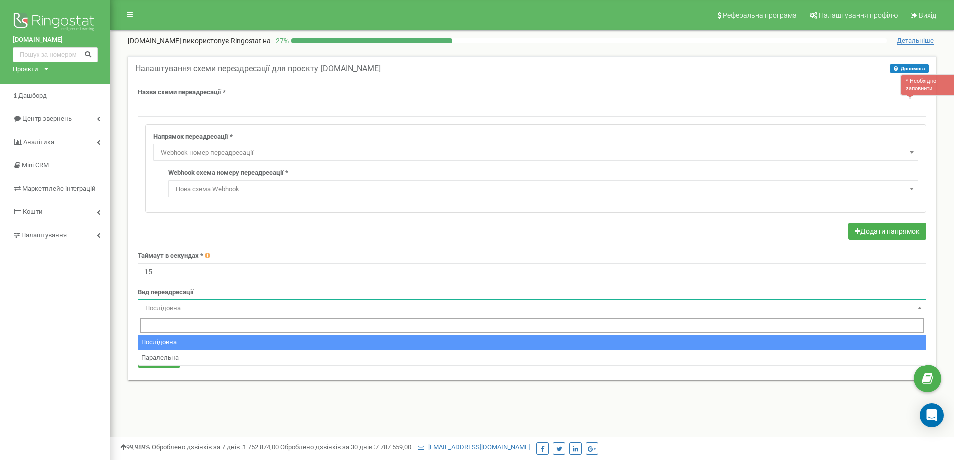
click at [178, 306] on span "Послідовна" at bounding box center [532, 308] width 782 height 14
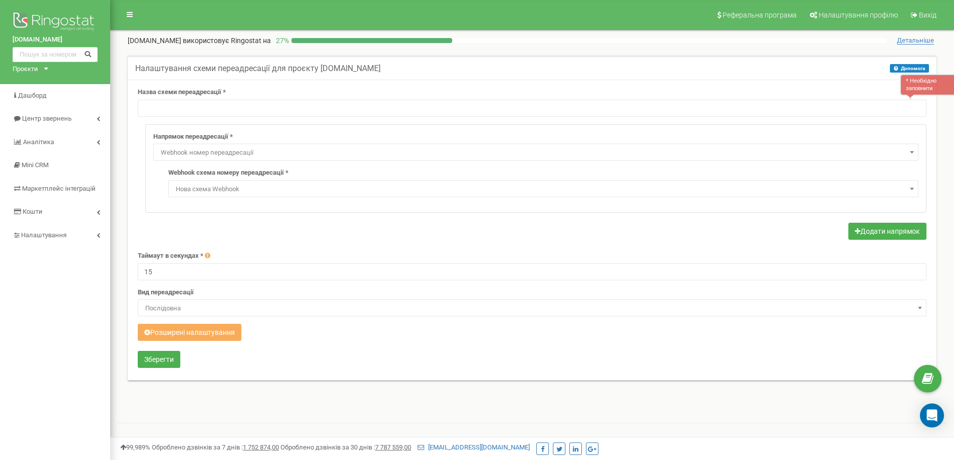
click at [133, 195] on div "Назва схеми переадресації * * Необхідно заповнити Напрямок переадресації * Не в…" at bounding box center [532, 230] width 809 height 301
drag, startPoint x: 217, startPoint y: 335, endPoint x: 347, endPoint y: 327, distance: 129.9
click at [217, 335] on button "Розширені налаштування" at bounding box center [190, 332] width 104 height 17
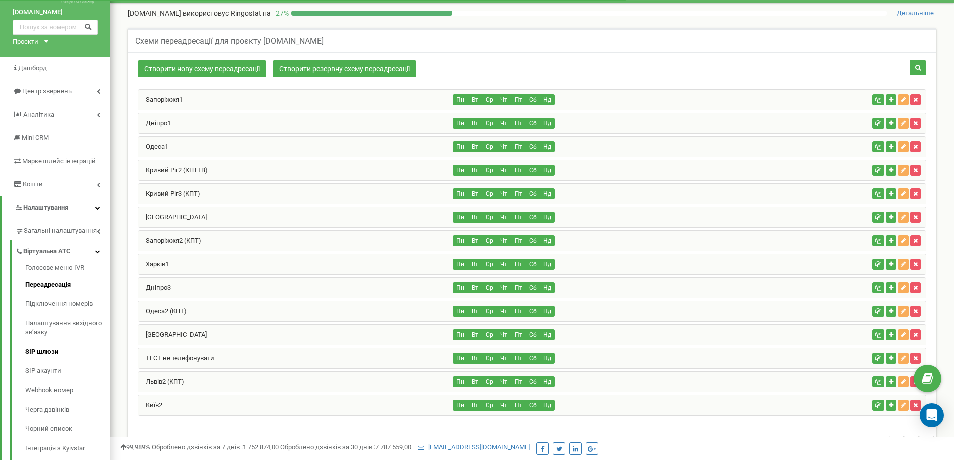
scroll to position [50, 0]
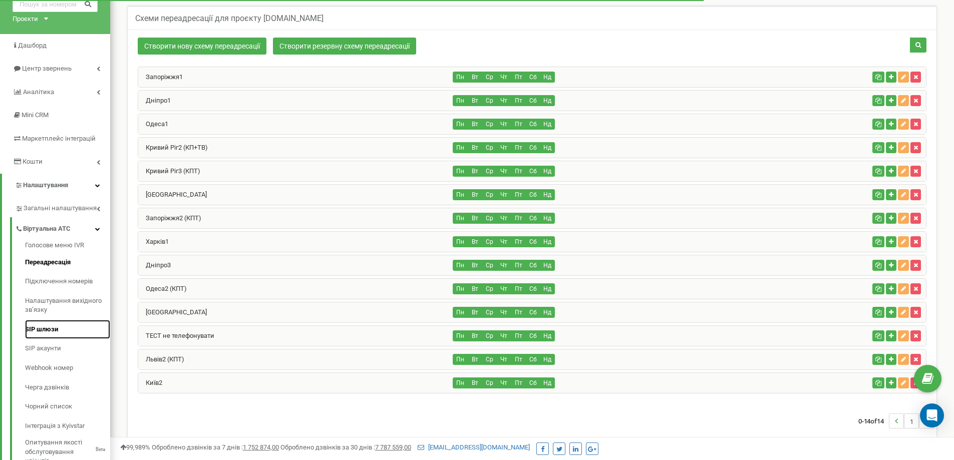
click at [73, 329] on link "SIP шлюзи" at bounding box center [67, 330] width 85 height 20
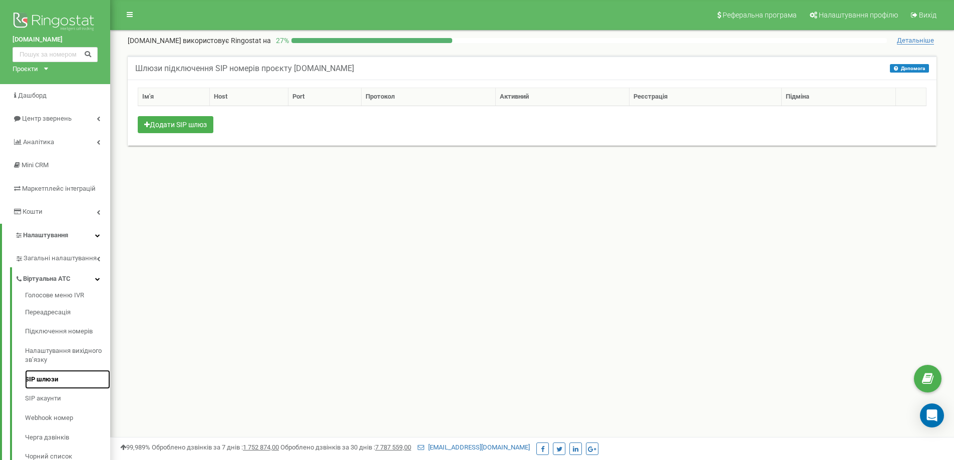
click at [68, 387] on link "SIP шлюзи" at bounding box center [67, 380] width 85 height 20
click at [69, 400] on link "SIP акаунти" at bounding box center [67, 399] width 85 height 20
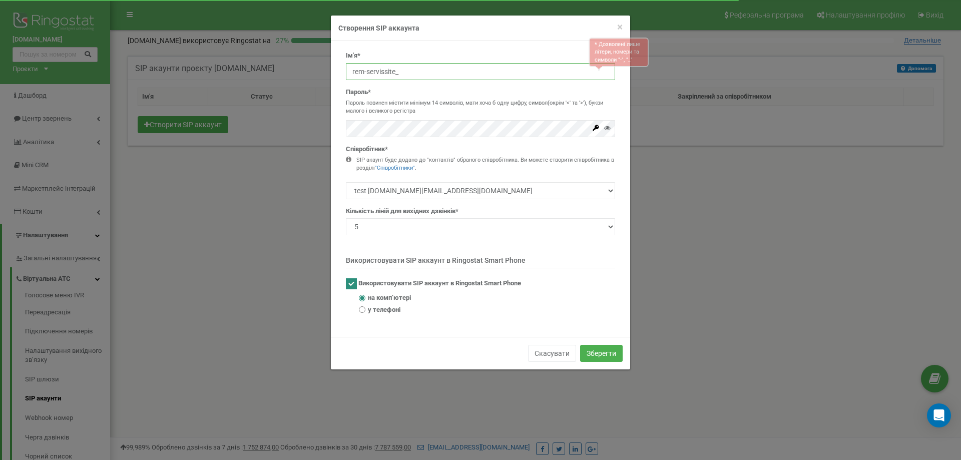
click at [444, 70] on input "rem-servissite_" at bounding box center [480, 71] width 269 height 17
click at [450, 72] on input "rem-servissite_" at bounding box center [480, 71] width 269 height 17
click at [436, 69] on input "rem-servissite_" at bounding box center [480, 71] width 269 height 17
type input "rem-servissite_123"
click at [430, 119] on div "Пароль* Пароль повинен містити мінімум 14 символів, мати хоча б одну цифру, сим…" at bounding box center [480, 113] width 269 height 50
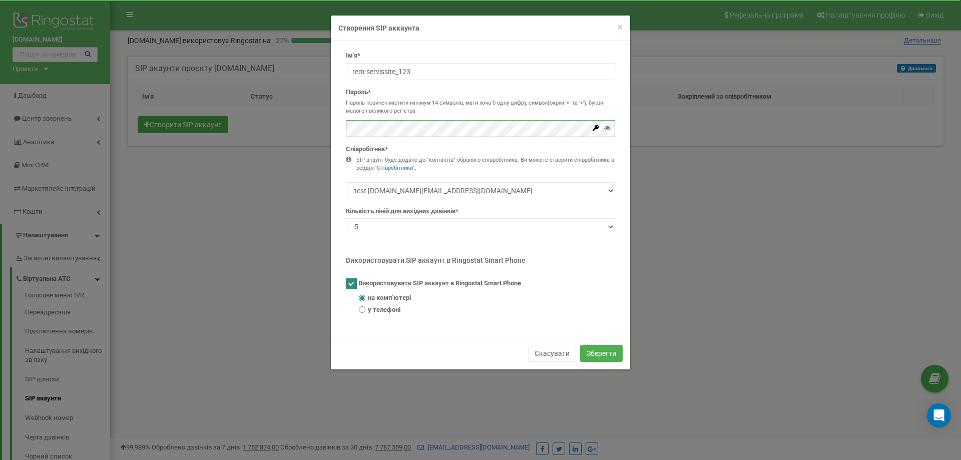
click at [350, 283] on ins at bounding box center [351, 283] width 11 height 11
checkbox input "false"
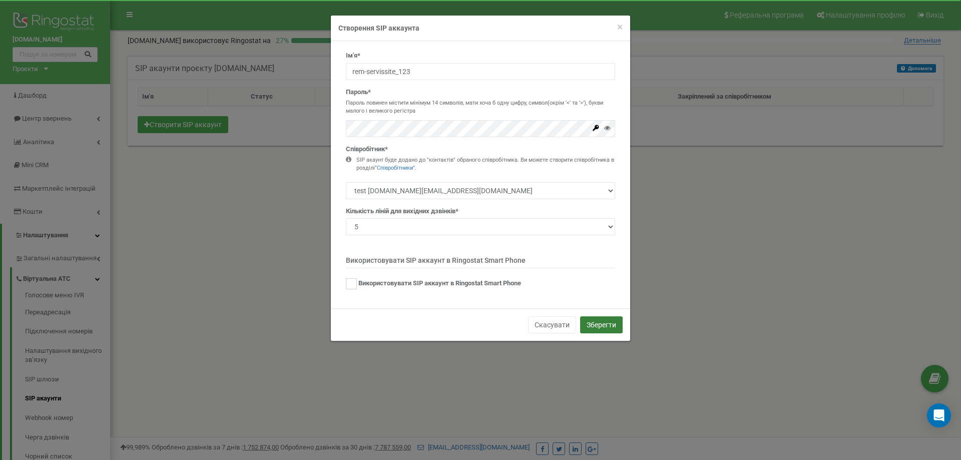
drag, startPoint x: 602, startPoint y: 320, endPoint x: 636, endPoint y: 295, distance: 42.0
click at [604, 322] on button "Зберегти" at bounding box center [601, 324] width 43 height 17
drag, startPoint x: 530, startPoint y: 320, endPoint x: 613, endPoint y: 334, distance: 84.4
click at [531, 322] on button "Скасувати" at bounding box center [544, 324] width 48 height 17
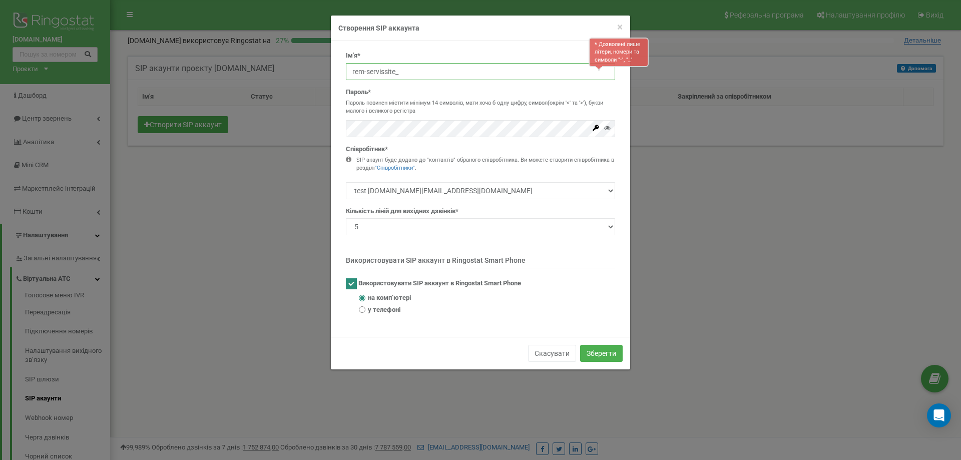
click at [416, 71] on input "rem-servissite_" at bounding box center [480, 71] width 269 height 17
type input "rem-servissite_123"
click at [336, 164] on div "Ім'я* * Дозволені лише літери, номери та символи "-", "_" rem-servissite_123 Па…" at bounding box center [480, 189] width 299 height 296
drag, startPoint x: 607, startPoint y: 349, endPoint x: 855, endPoint y: 221, distance: 278.6
click at [609, 347] on button "Зберегти" at bounding box center [601, 353] width 43 height 17
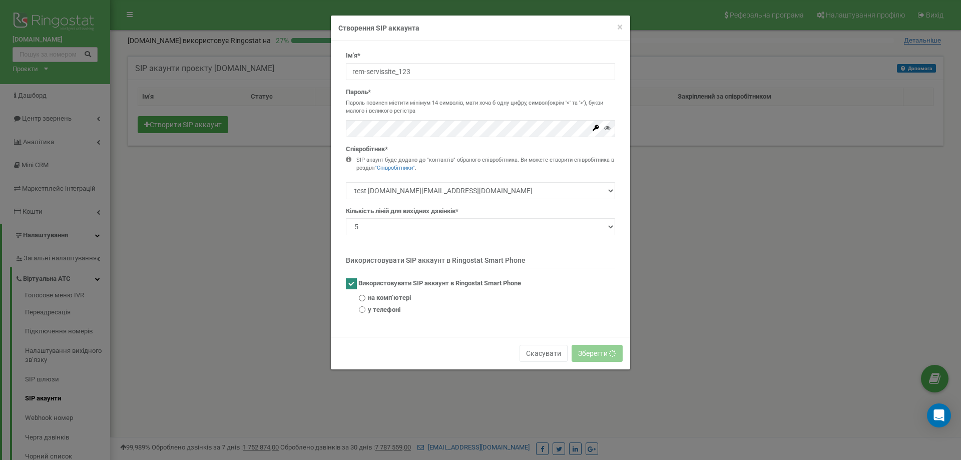
click at [348, 286] on ins at bounding box center [351, 283] width 11 height 11
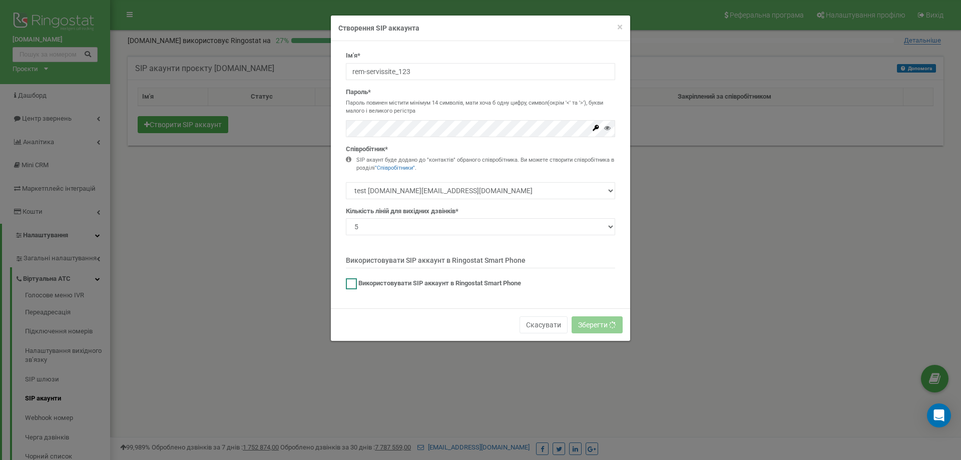
drag, startPoint x: 354, startPoint y: 283, endPoint x: 478, endPoint y: 284, distance: 123.7
click at [356, 282] on ins at bounding box center [351, 283] width 11 height 11
checkbox input "true"
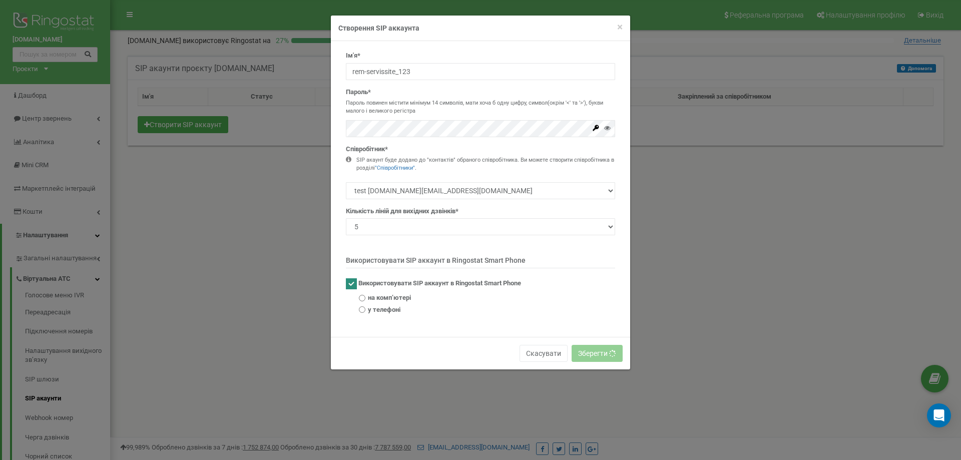
click at [372, 313] on span "у телефоні" at bounding box center [384, 310] width 33 height 10
click at [366, 313] on input "у телефоні" at bounding box center [362, 309] width 7 height 7
radio input "true"
drag, startPoint x: 372, startPoint y: 298, endPoint x: 408, endPoint y: 312, distance: 39.1
click at [374, 298] on span "на компʼютері" at bounding box center [389, 298] width 43 height 10
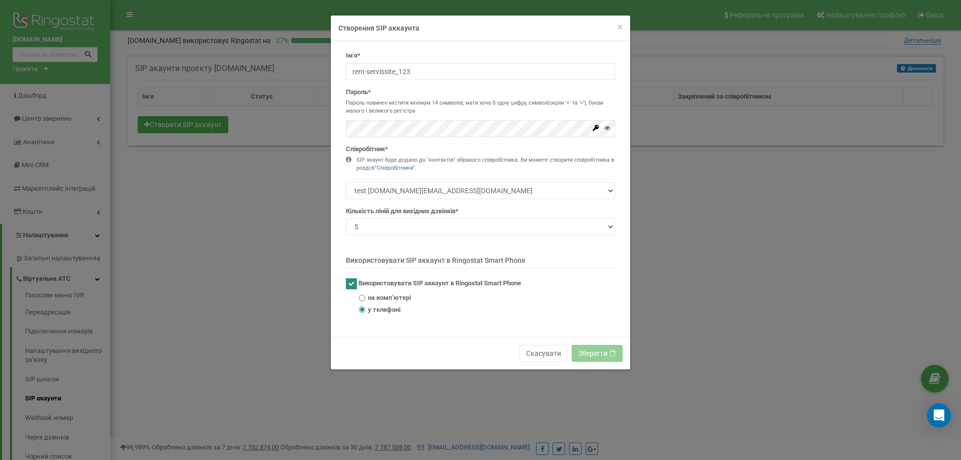
drag, startPoint x: 349, startPoint y: 278, endPoint x: 365, endPoint y: 276, distance: 15.7
click at [354, 277] on div "Ім'я* rem-servissite_123 Пароль* Пароль повинен містити мінімум 14 символів, ма…" at bounding box center [480, 186] width 284 height 271
click at [353, 284] on ins at bounding box center [351, 283] width 11 height 11
checkbox input "false"
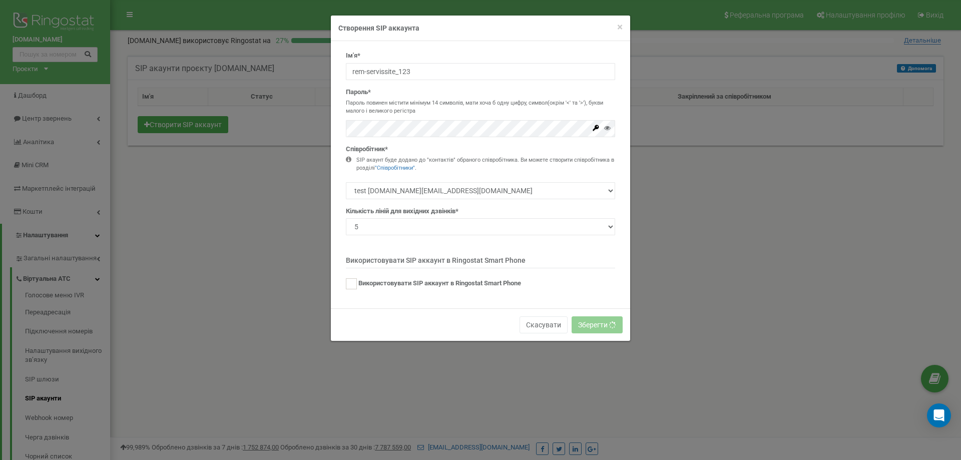
click at [329, 206] on div "× Close Створення SIP аккаунта Ім'я* rem-servissite_123 Пароль* Пароль повинен …" at bounding box center [480, 230] width 961 height 460
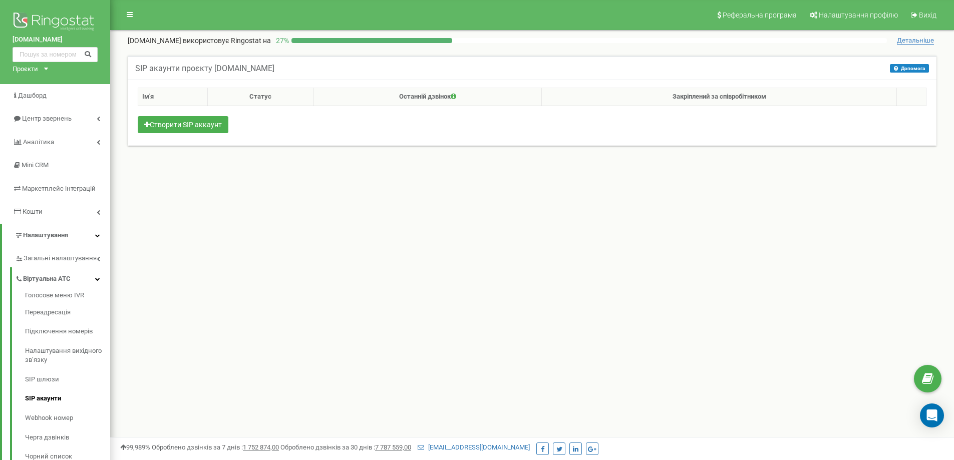
click at [298, 235] on div "Реферальна програма Налаштування профілю Вихід rem-servis.site використовує Rin…" at bounding box center [532, 300] width 844 height 601
click at [359, 213] on div "Реферальна програма Налаштування профілю Вихід rem-servis.site використовує Rin…" at bounding box center [532, 300] width 844 height 601
drag, startPoint x: 359, startPoint y: 213, endPoint x: 690, endPoint y: 0, distance: 393.9
click at [359, 214] on div "Реферальна програма Налаштування профілю Вихід rem-servis.site використовує Rin…" at bounding box center [532, 300] width 844 height 601
click at [451, 97] on icon at bounding box center [454, 96] width 6 height 7
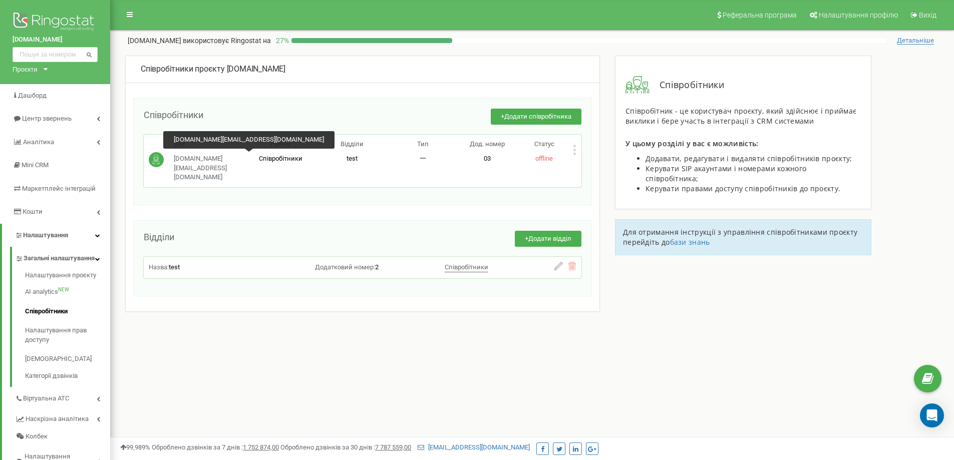
click at [210, 160] on span "[DOMAIN_NAME][EMAIL_ADDRESS][DOMAIN_NAME]" at bounding box center [200, 168] width 53 height 26
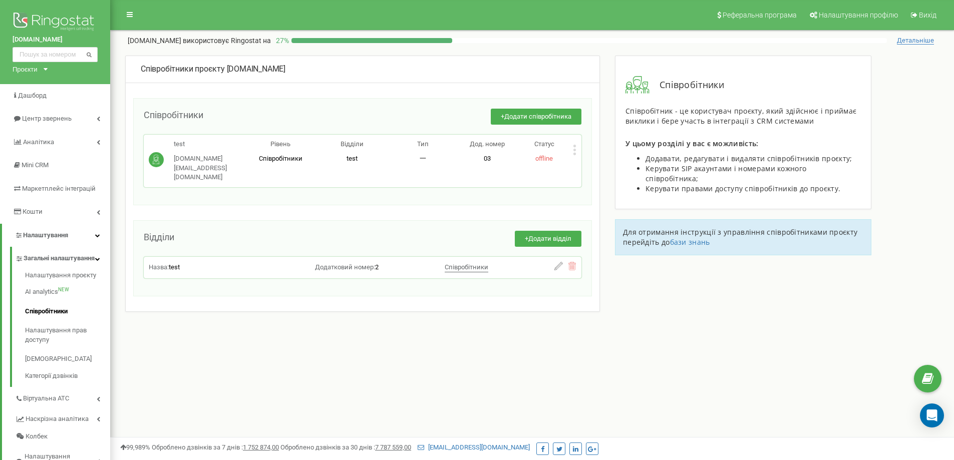
click at [577, 149] on div "test [DOMAIN_NAME][EMAIL_ADDRESS][DOMAIN_NAME] [DOMAIN_NAME][EMAIL_ADDRESS][DOM…" at bounding box center [363, 161] width 438 height 52
click at [576, 149] on icon at bounding box center [575, 150] width 4 height 11
click at [657, 166] on div "Редагувати" at bounding box center [622, 167] width 99 height 16
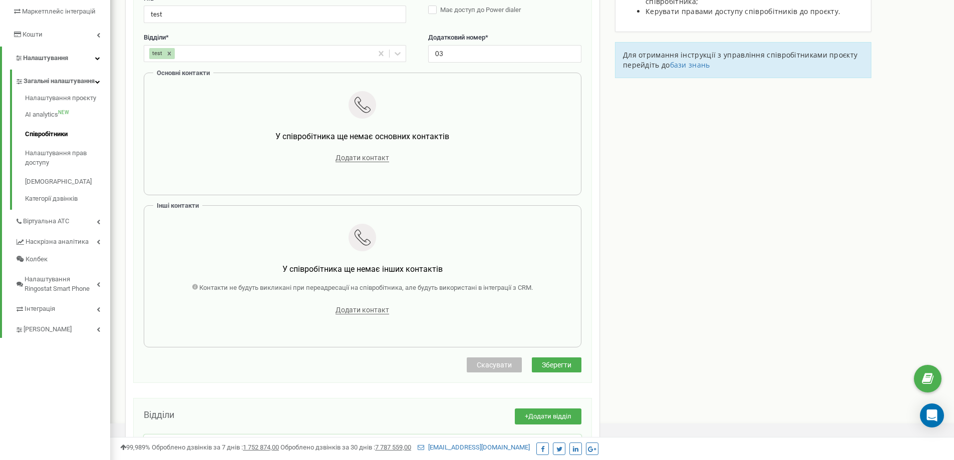
scroll to position [273, 0]
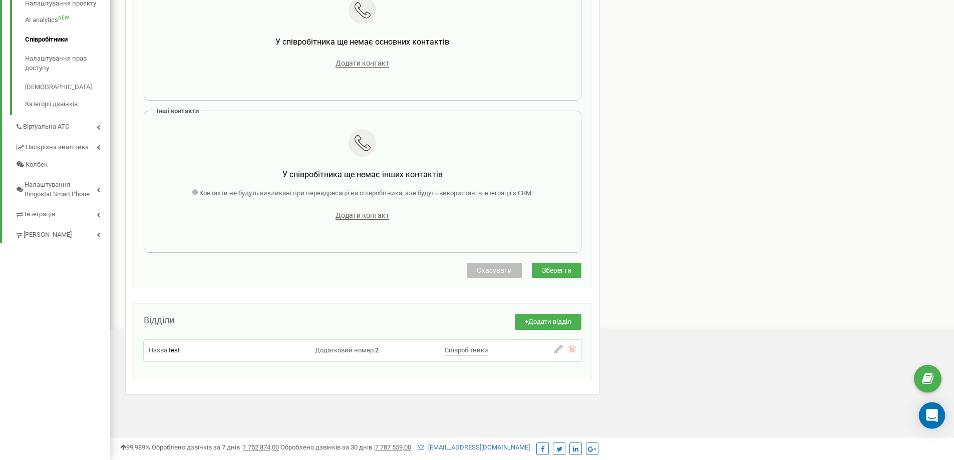
click at [929, 421] on icon "Open Intercom Messenger" at bounding box center [931, 415] width 13 height 13
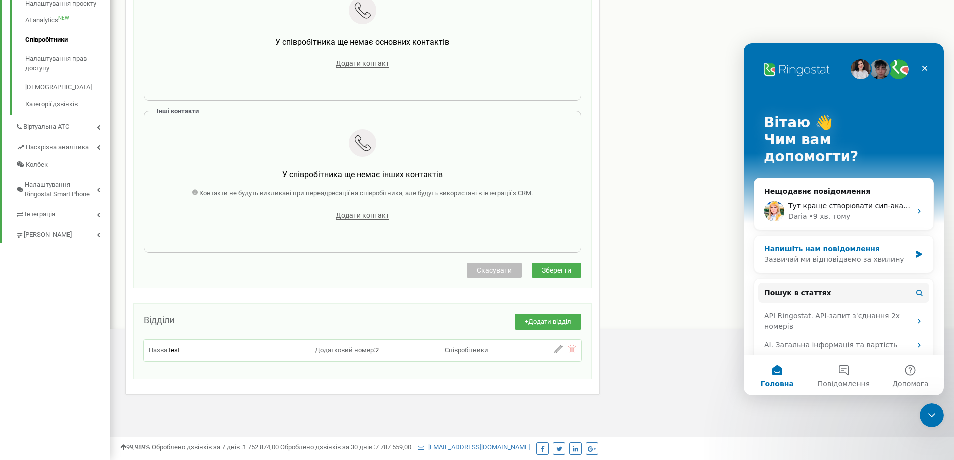
scroll to position [0, 0]
click at [822, 202] on span "Тут краще створювати сип-акаунти через картку співробітника Ви так робите?" at bounding box center [935, 206] width 295 height 8
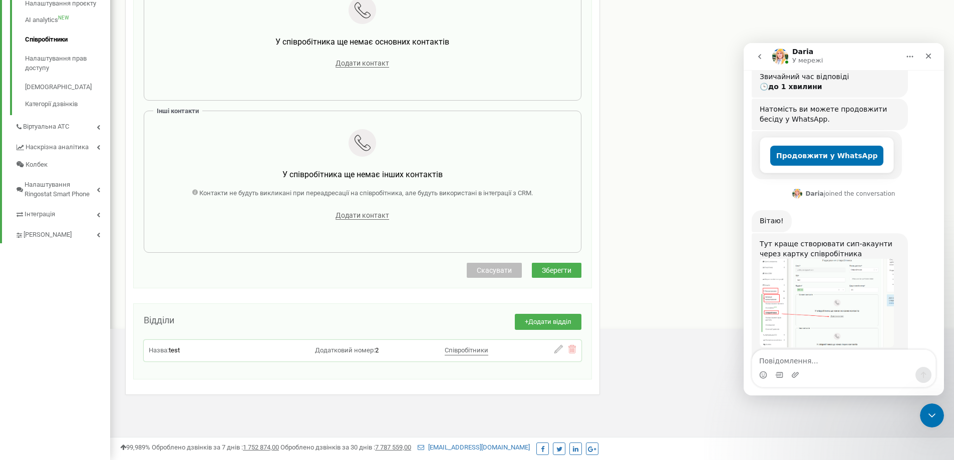
scroll to position [199, 0]
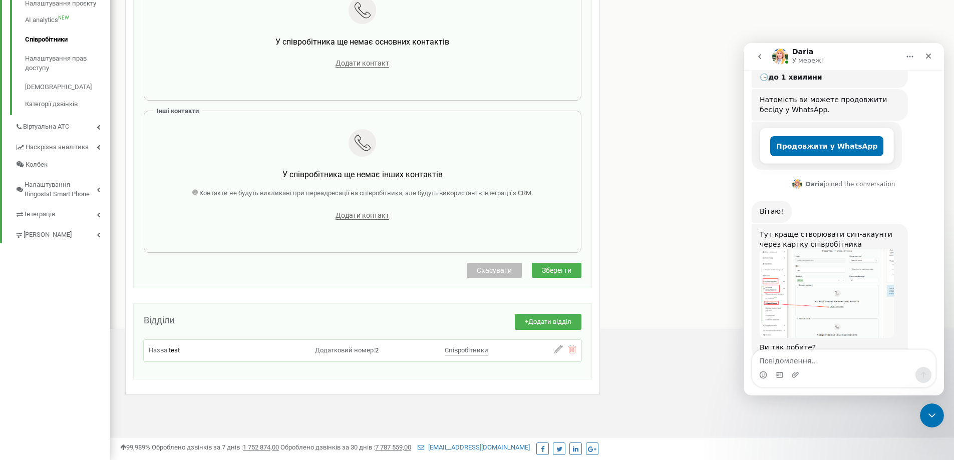
click at [824, 275] on img "Daria каже…" at bounding box center [827, 293] width 134 height 89
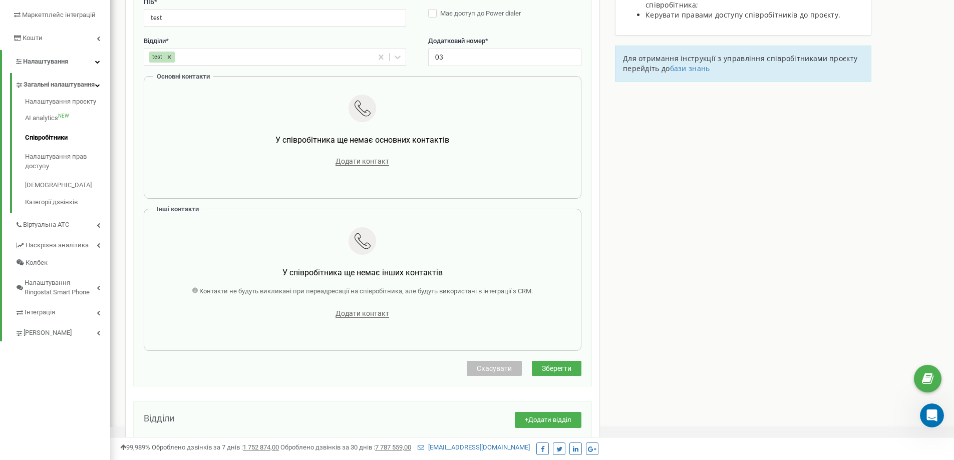
scroll to position [173, 0]
click at [360, 167] on div "Додати контакт" at bounding box center [362, 162] width 407 height 14
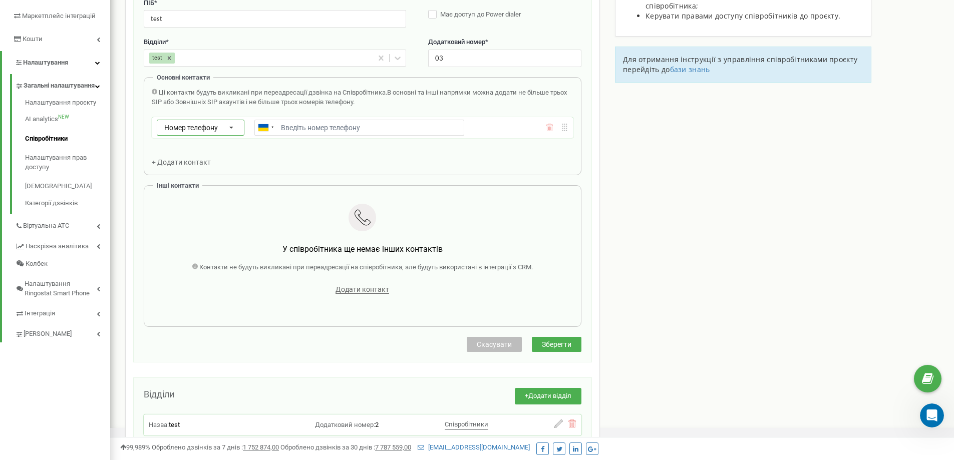
click at [215, 129] on span "Номер телефону" at bounding box center [191, 128] width 54 height 8
click at [201, 154] on div "SIP" at bounding box center [200, 156] width 87 height 15
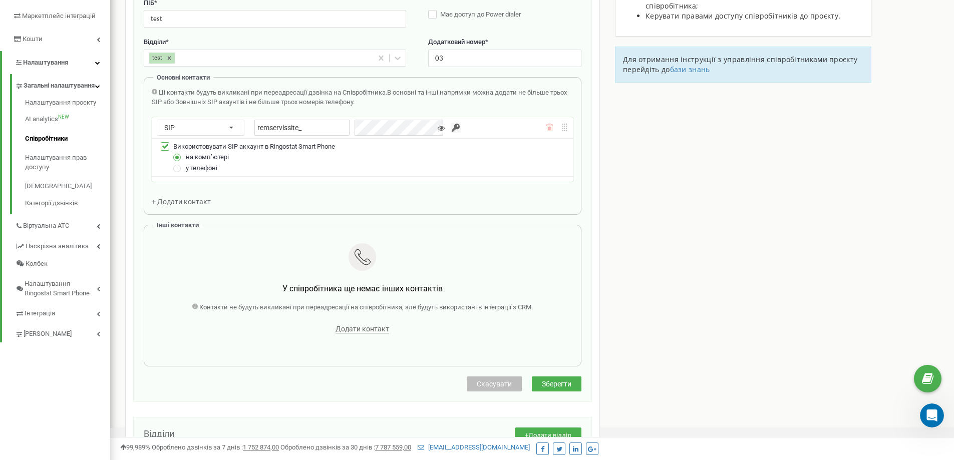
click at [438, 128] on icon at bounding box center [441, 128] width 7 height 7
click at [451, 126] on input "button" at bounding box center [456, 128] width 10 height 10
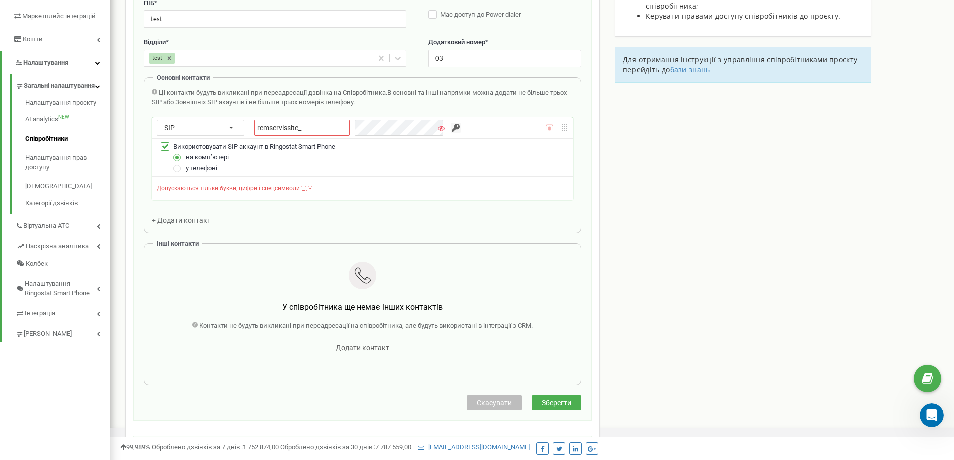
click at [538, 172] on div "у телефоні" at bounding box center [368, 168] width 399 height 11
click at [167, 142] on label at bounding box center [165, 142] width 9 height 0
click at [0, 0] on input "Використовувати SIP аккаунт в Ringostat Smart Phone" at bounding box center [0, 0] width 0 height 0
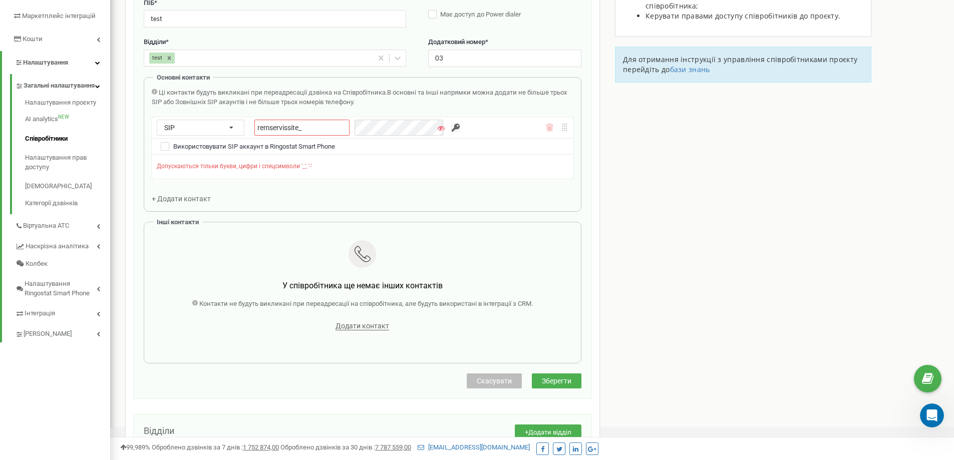
click at [369, 199] on div "Ці контакти будуть викликані при переадресації дзвінка на Співробітника. В осно…" at bounding box center [363, 145] width 422 height 115
click at [338, 129] on input "remservissite_" at bounding box center [301, 128] width 95 height 16
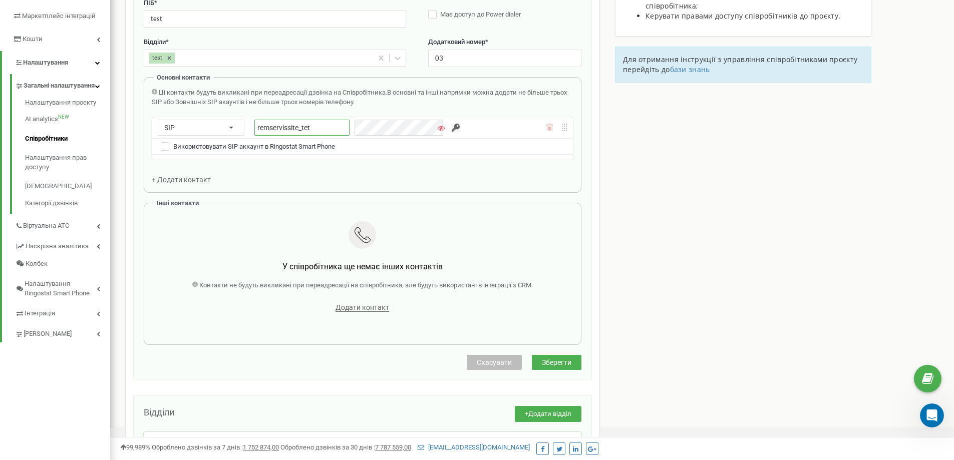
type input "remservissite_tets"
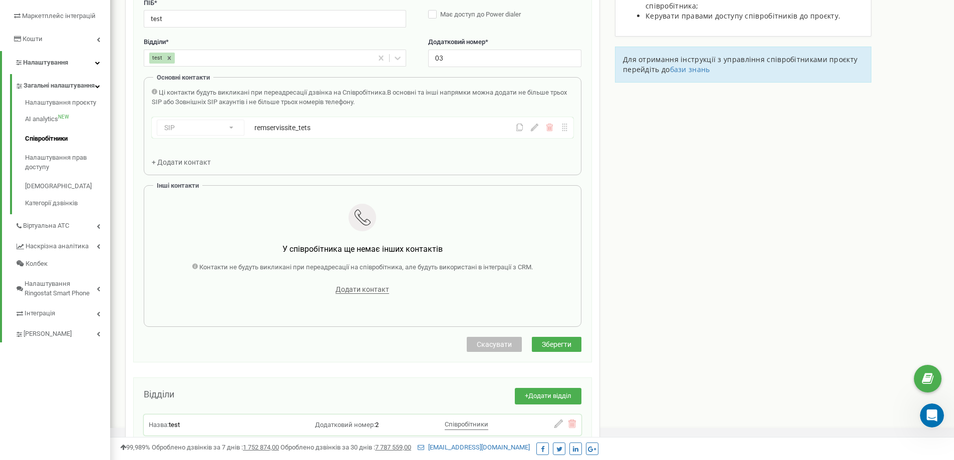
click at [350, 178] on div "Email * yelidy.com@gmail.com Email недоступний для редагування. Ви можете створ…" at bounding box center [363, 143] width 438 height 368
drag, startPoint x: 565, startPoint y: 341, endPoint x: 620, endPoint y: 332, distance: 56.3
click at [564, 341] on span "Зберегти" at bounding box center [557, 344] width 30 height 8
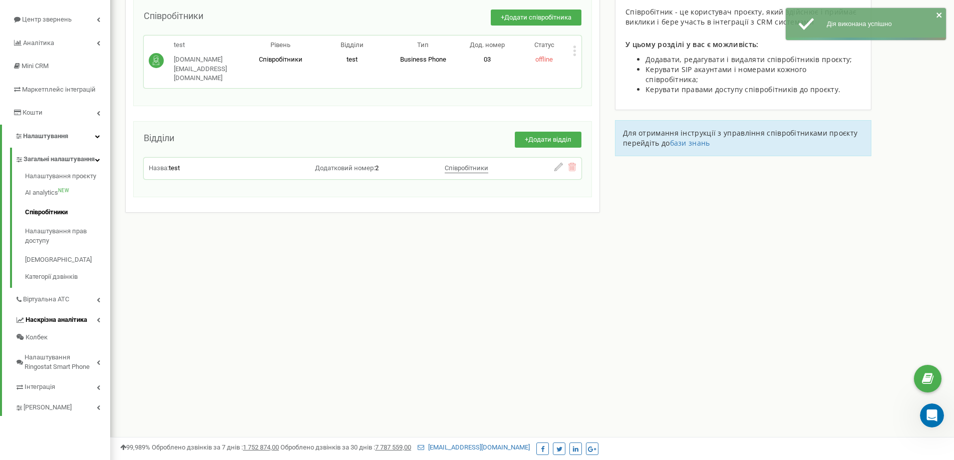
scroll to position [100, 0]
click at [75, 307] on link "Віртуальна АТС" at bounding box center [62, 297] width 95 height 21
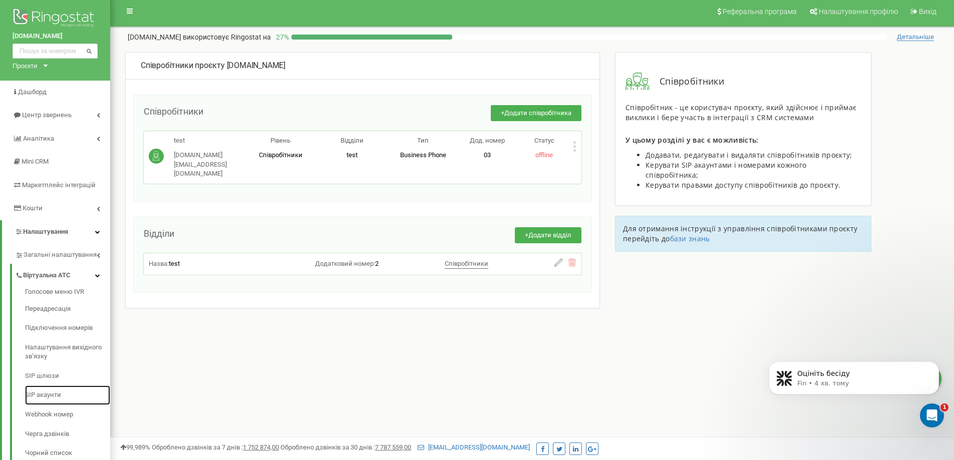
scroll to position [0, 0]
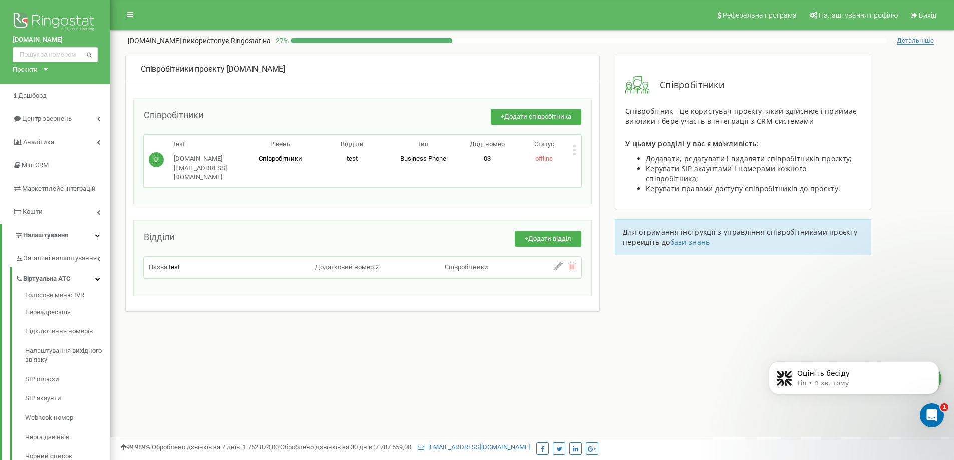
click at [574, 149] on icon at bounding box center [574, 150] width 3 height 3
click at [627, 167] on div "Редагувати" at bounding box center [622, 167] width 99 height 16
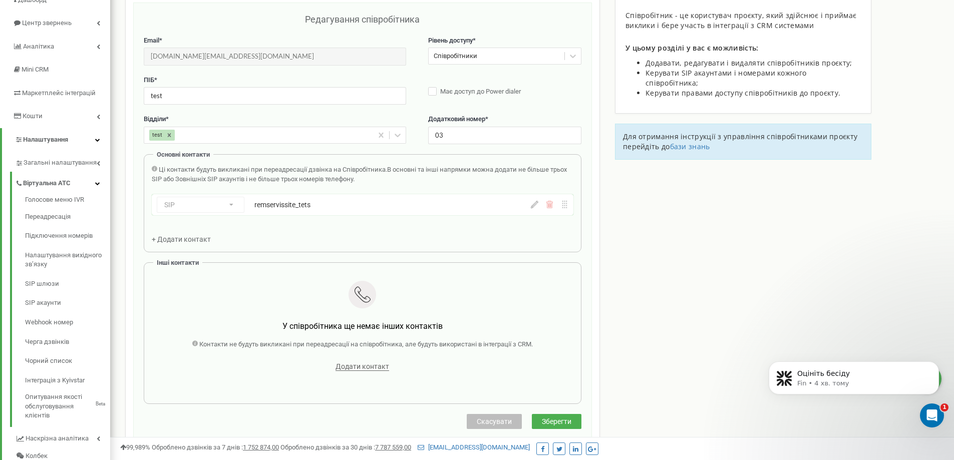
scroll to position [100, 0]
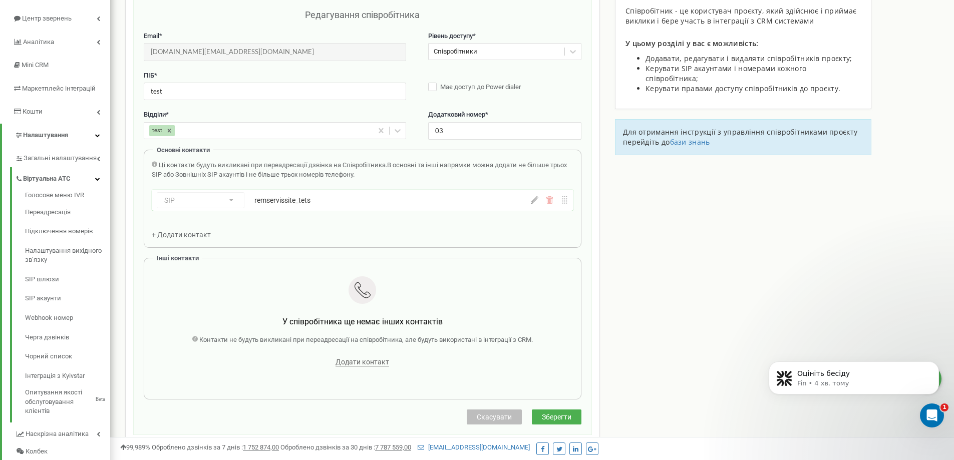
click at [261, 241] on div "Основні контакти Ці контакти будуть викликані при переадресації дзвінка на Спів…" at bounding box center [363, 199] width 438 height 98
click at [199, 236] on span "+ Додати контакт" at bounding box center [181, 235] width 59 height 8
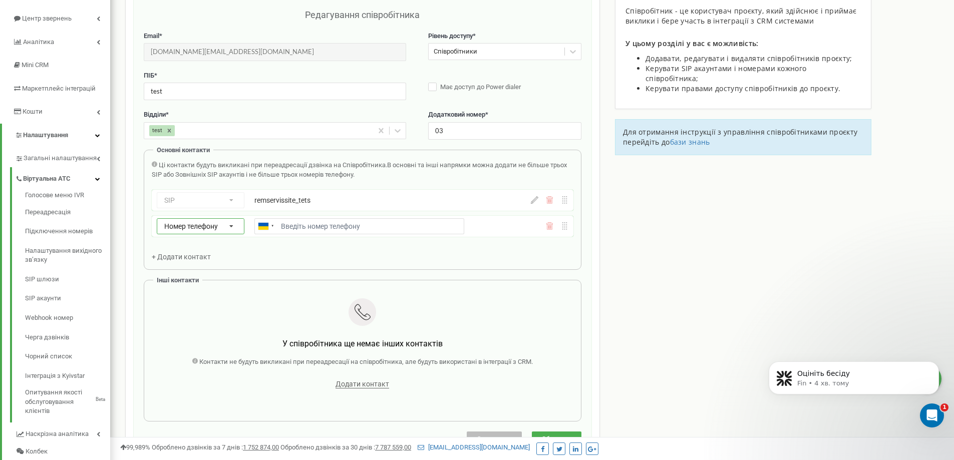
click at [192, 226] on span "Номер телефону" at bounding box center [191, 226] width 54 height 8
click at [203, 255] on div "SIP" at bounding box center [200, 255] width 87 height 15
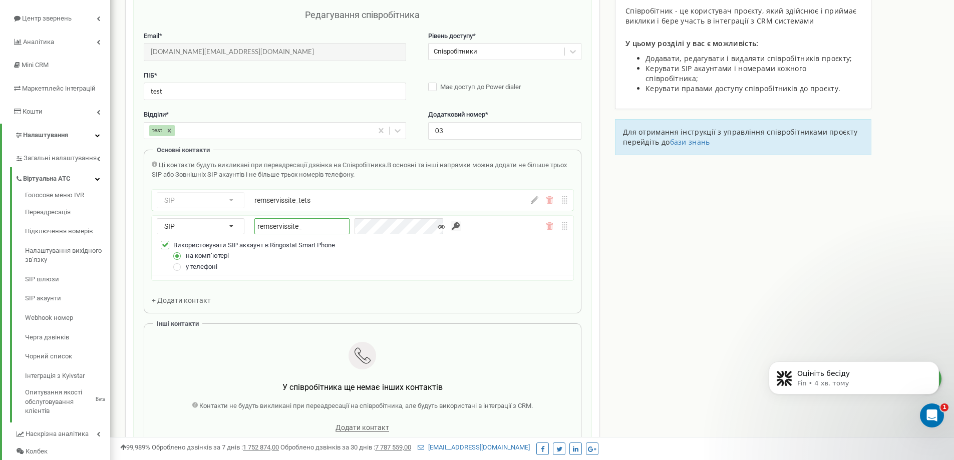
click at [313, 222] on input "remservissite_" at bounding box center [301, 226] width 95 height 16
click at [308, 228] on input "remservissite_123" at bounding box center [301, 226] width 95 height 16
click at [325, 226] on input "remservissite_123" at bounding box center [301, 226] width 95 height 16
type input "remservissite_test2"
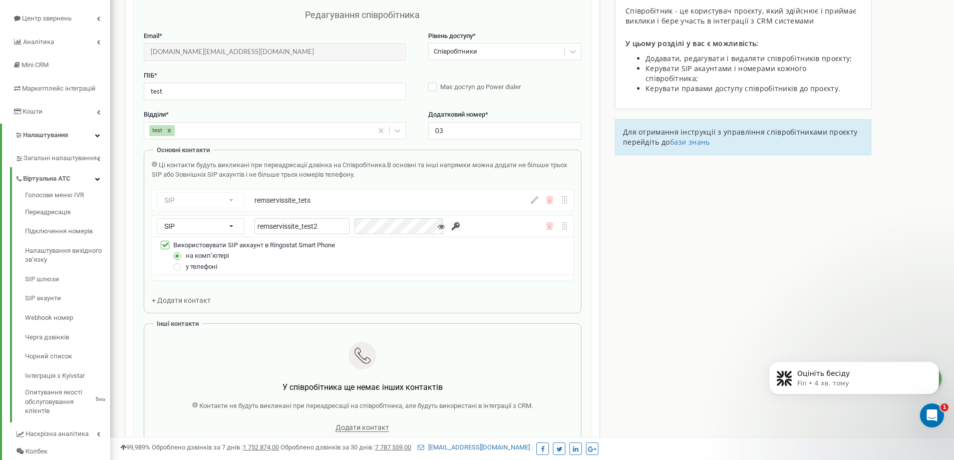
click at [451, 228] on input "button" at bounding box center [456, 226] width 10 height 10
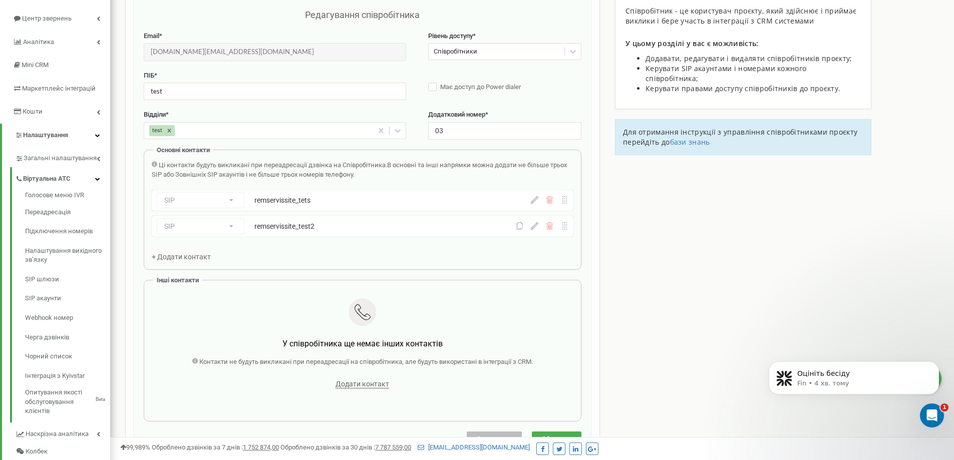
click at [535, 230] on div "SIP Номер телефону SIP Зовнішній SIP remservissite_test2" at bounding box center [363, 226] width 422 height 21
click at [537, 227] on icon at bounding box center [535, 226] width 8 height 8
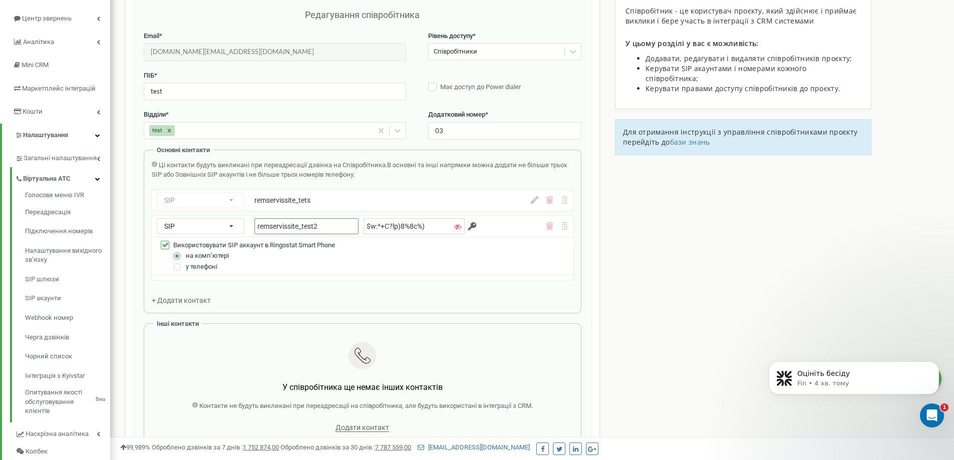
drag, startPoint x: 164, startPoint y: 244, endPoint x: 272, endPoint y: 227, distance: 109.0
click at [166, 241] on label at bounding box center [165, 241] width 9 height 0
click at [0, 0] on input "Використовувати SIP аккаунт в Ringostat Smart Phone" at bounding box center [0, 0] width 0 height 0
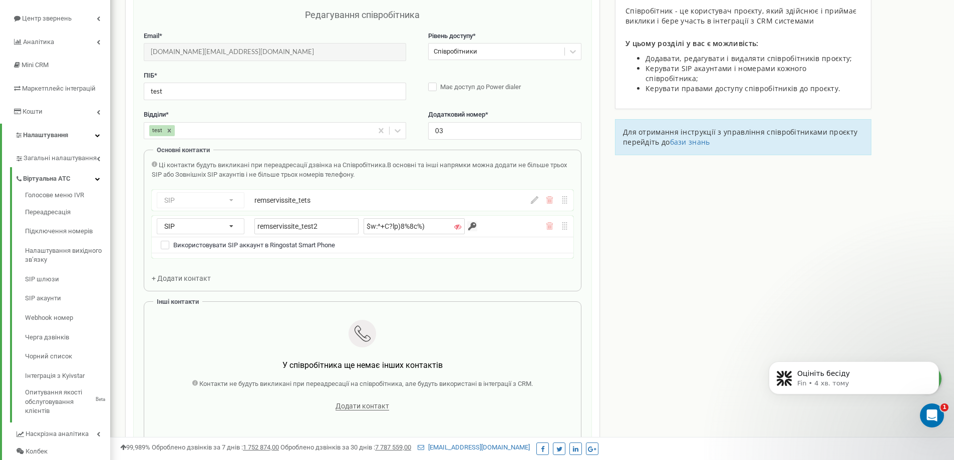
click at [684, 267] on div "Співробітники проєкту rem-servis.site Редагування співробітника Email * yelidy.…" at bounding box center [532, 302] width 829 height 695
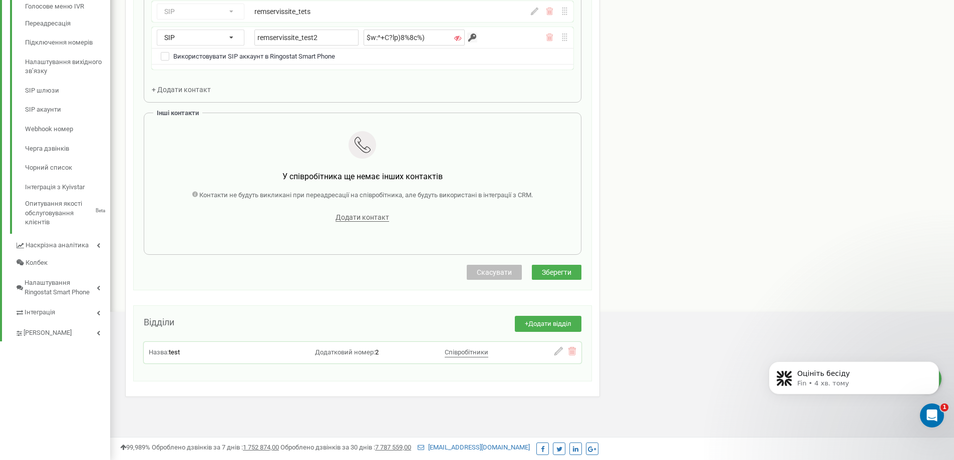
scroll to position [291, 0]
click at [405, 33] on input "$w:^+C?lp)8%8c%)" at bounding box center [414, 36] width 101 height 16
drag, startPoint x: 553, startPoint y: 268, endPoint x: 650, endPoint y: 264, distance: 97.2
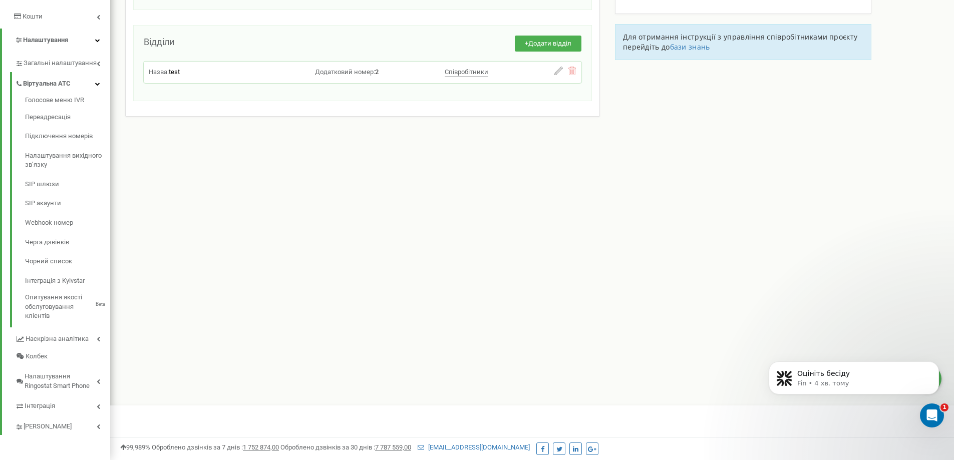
click at [261, 220] on div "Реферальна програма Налаштування профілю Вихід rem-servis.site використовує Rin…" at bounding box center [532, 105] width 844 height 601
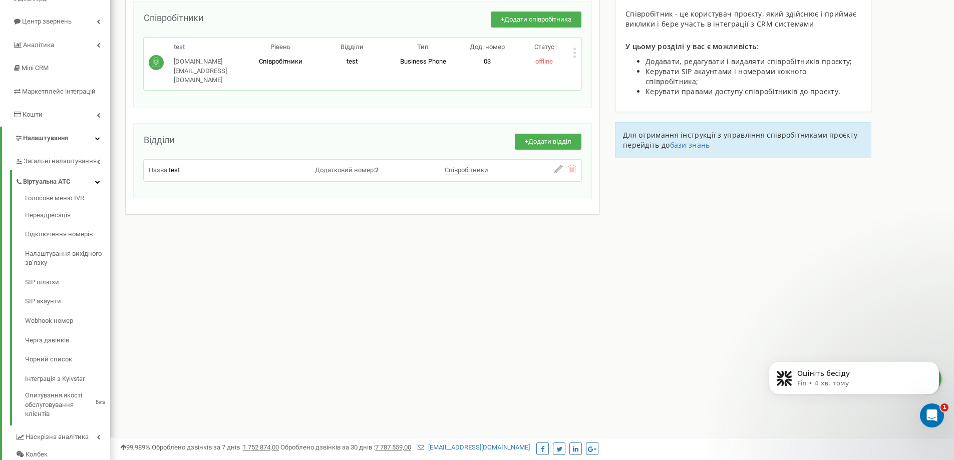
scroll to position [0, 0]
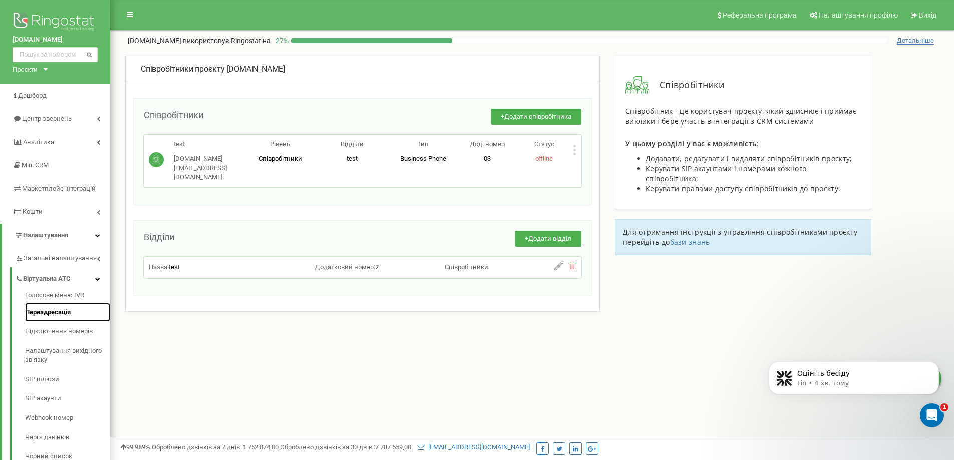
click at [70, 316] on link "Переадресація" at bounding box center [67, 313] width 85 height 20
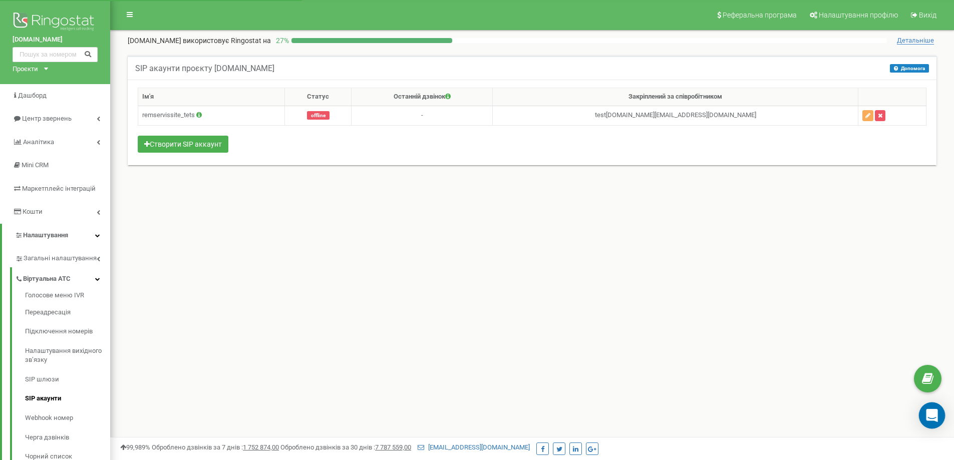
click at [935, 425] on div "Open Intercom Messenger" at bounding box center [932, 416] width 27 height 27
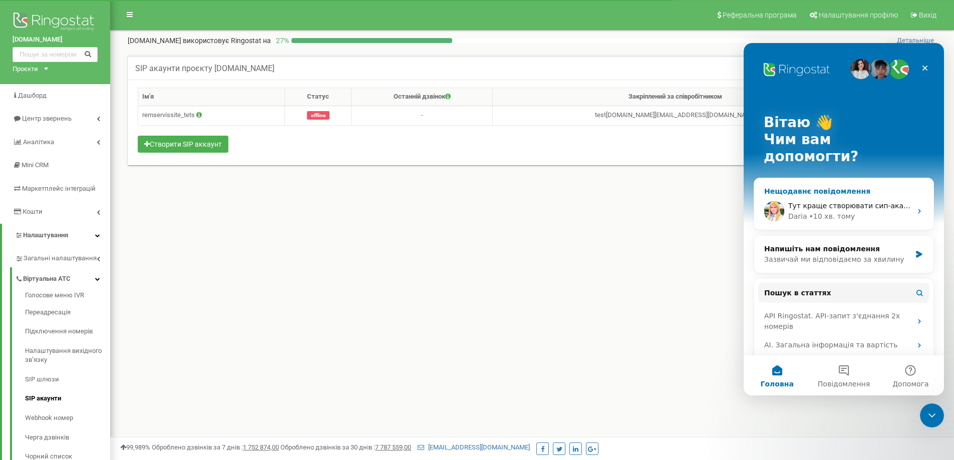
click at [839, 211] on div "• 10 хв. тому" at bounding box center [832, 216] width 46 height 11
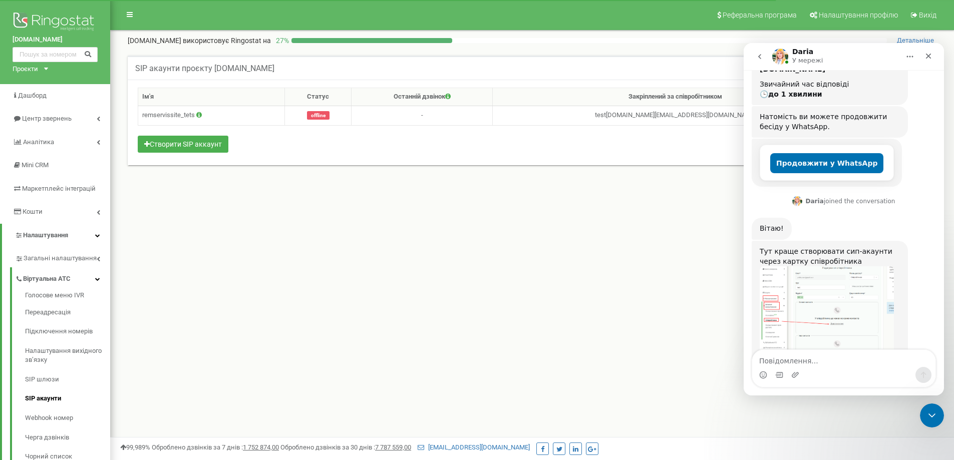
scroll to position [199, 0]
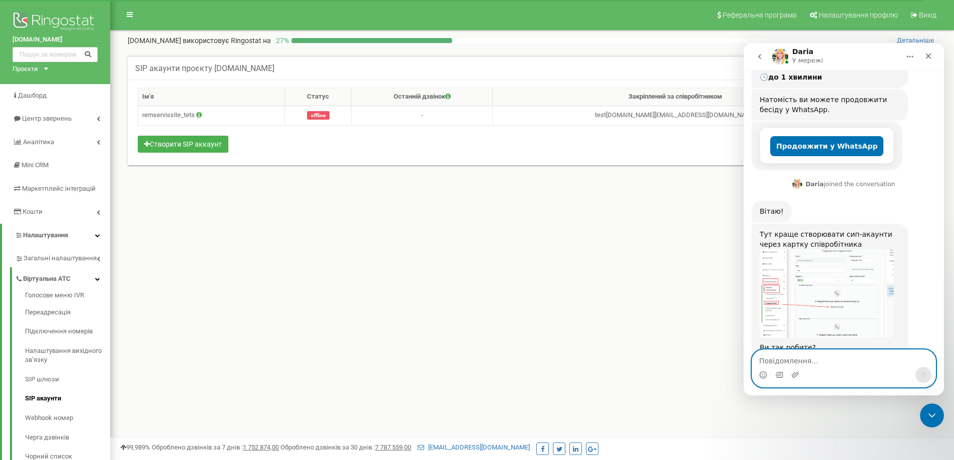
click at [817, 363] on textarea "Повідомлення..." at bounding box center [843, 358] width 183 height 17
type textarea "Вийшло. Дякую"
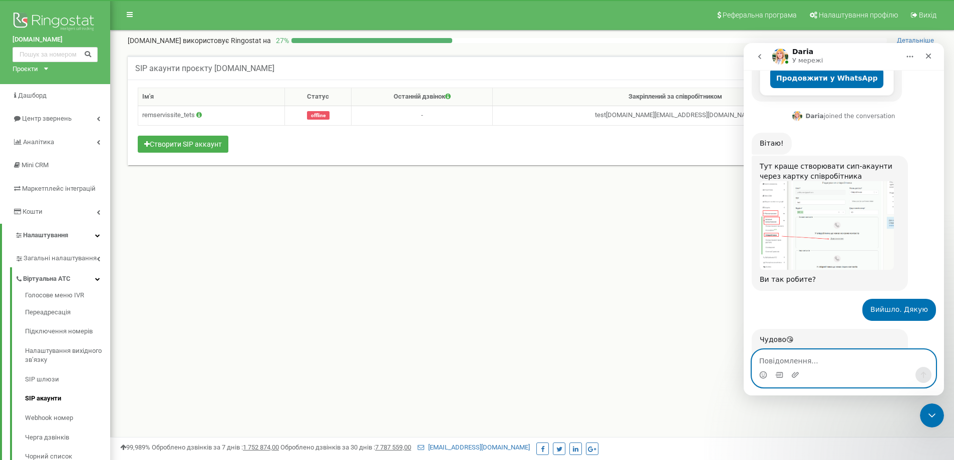
scroll to position [283, 0]
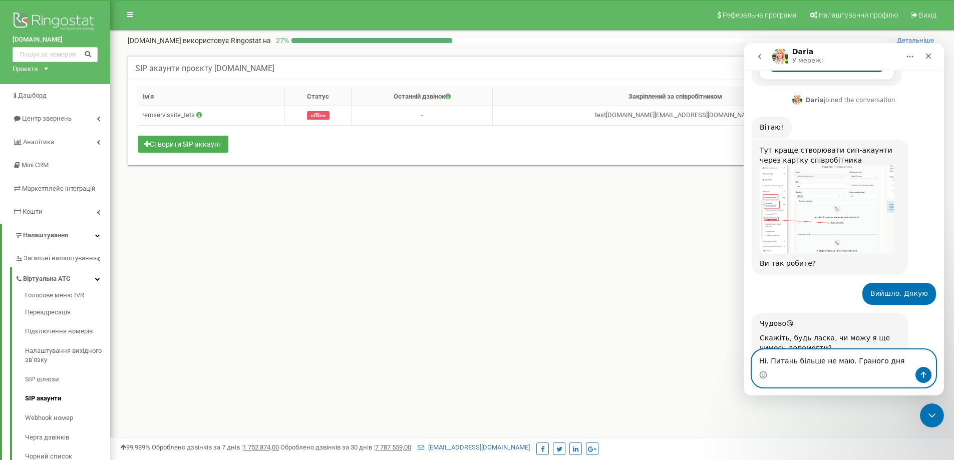
type textarea "Ні. Питань більше не маю. Граного дня"
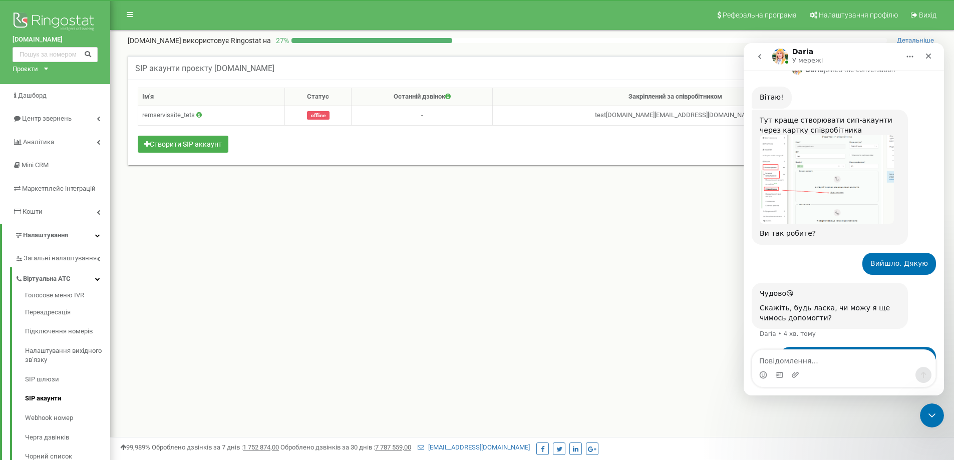
drag, startPoint x: 464, startPoint y: 282, endPoint x: 347, endPoint y: 190, distance: 149.4
click at [460, 278] on div "Реферальна програма Налаштування профілю Вихід [DOMAIN_NAME] використовує Ringo…" at bounding box center [532, 300] width 844 height 601
click at [200, 115] on icon at bounding box center [199, 115] width 6 height 7
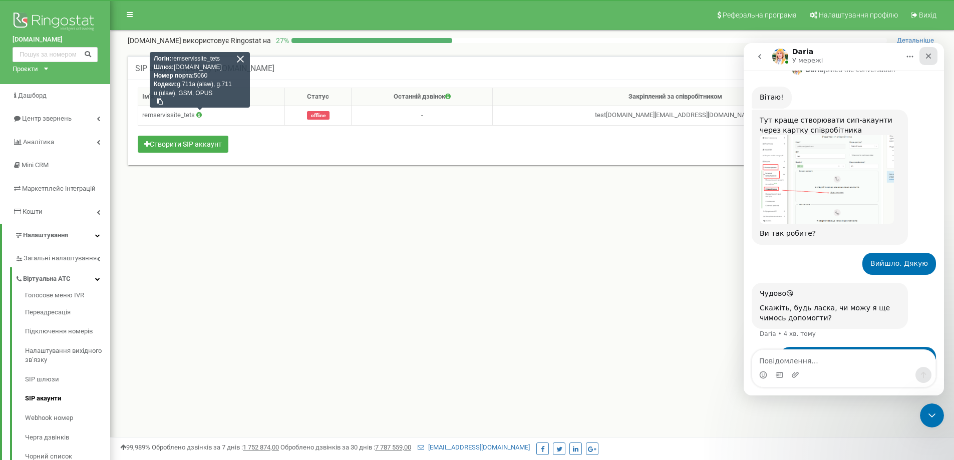
scroll to position [352, 0]
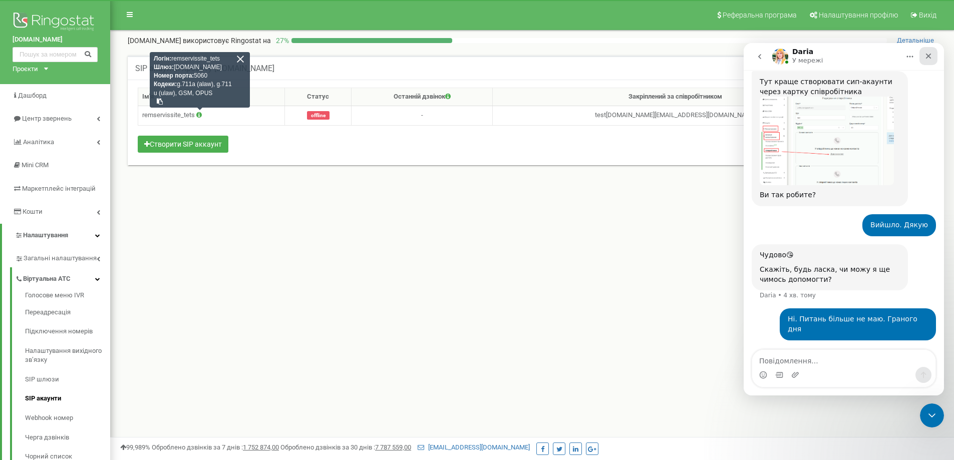
click at [927, 57] on icon "Закрити" at bounding box center [929, 57] width 6 height 6
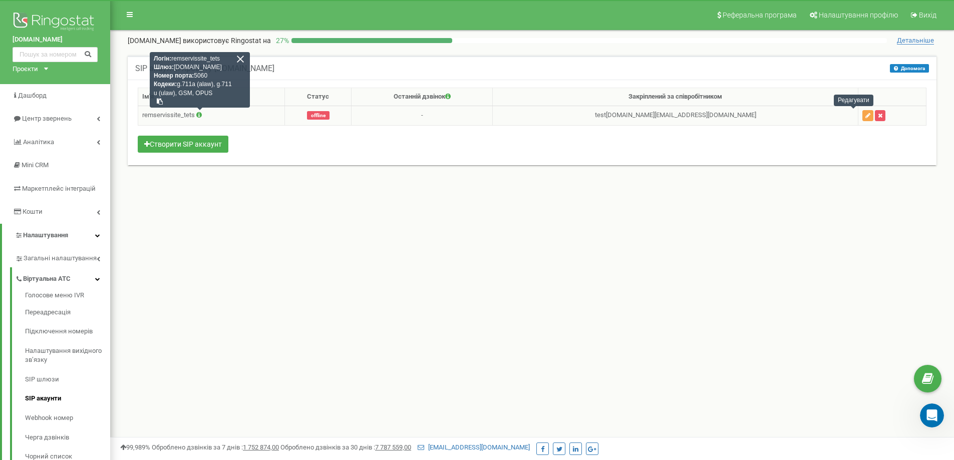
click at [865, 116] on icon "button" at bounding box center [867, 116] width 5 height 6
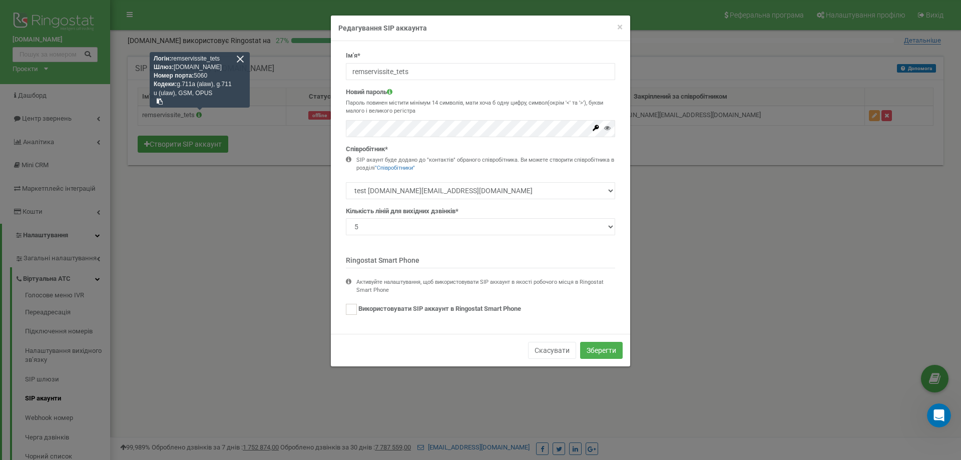
click at [605, 132] on div at bounding box center [607, 131] width 7 height 14
click at [593, 129] on icon at bounding box center [596, 128] width 8 height 8
click at [610, 350] on button "Зберегти" at bounding box center [601, 350] width 43 height 17
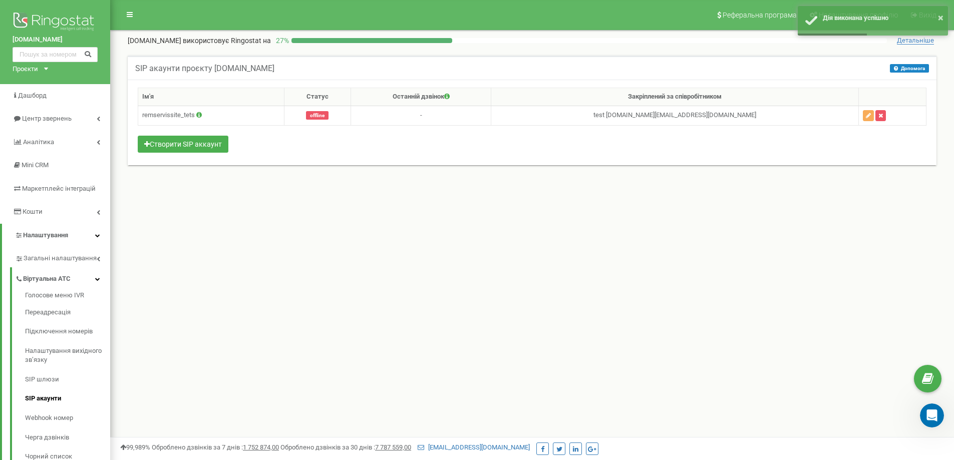
click at [360, 224] on div "Реферальна програма Налаштування профілю Вихід [DOMAIN_NAME] використовує Ringo…" at bounding box center [532, 300] width 844 height 601
click at [198, 118] on icon at bounding box center [199, 115] width 6 height 7
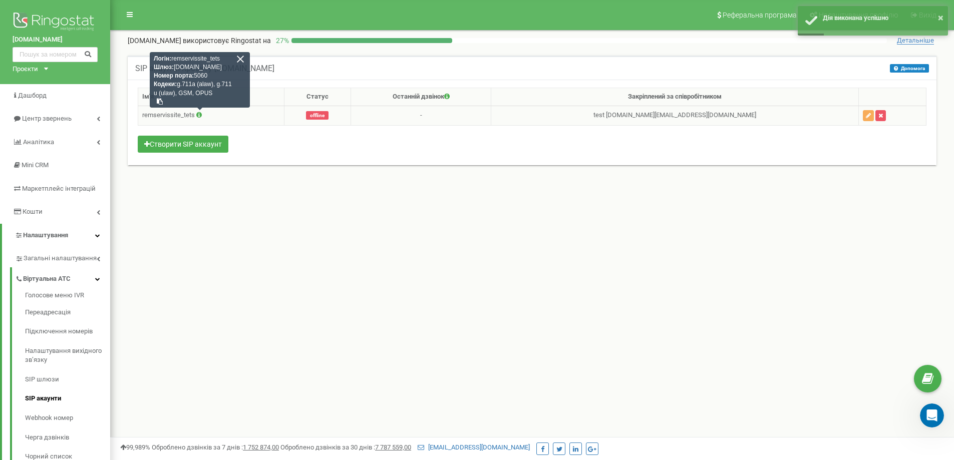
scroll to position [313, 0]
drag, startPoint x: 174, startPoint y: 68, endPoint x: 231, endPoint y: 69, distance: 56.6
click at [231, 69] on div "Логін: remservissite_tets Шлюз: sip.ringostat.com Номер порта: 5060 Кодеки: g.7…" at bounding box center [200, 80] width 100 height 56
copy div "sip.ringostat.com"
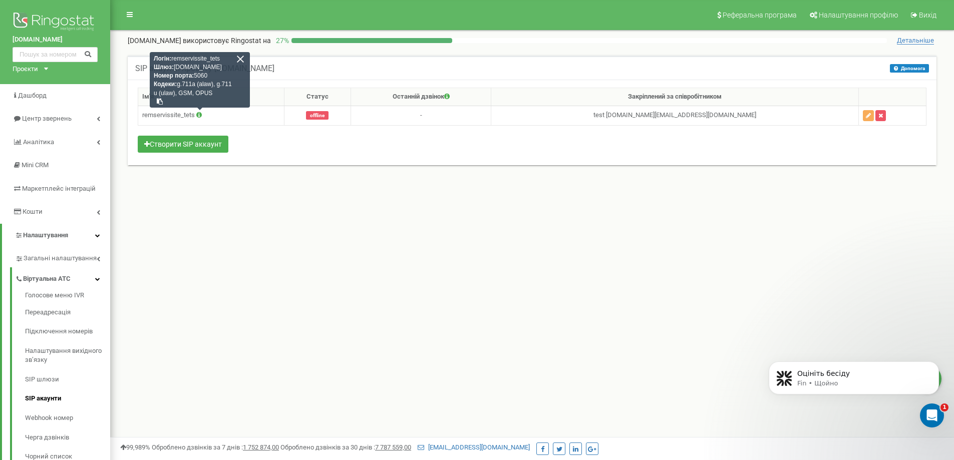
scroll to position [631, 0]
click at [255, 259] on div "Реферальна програма Налаштування профілю Вихід rem-servis.site використовує Rin…" at bounding box center [532, 300] width 844 height 601
drag, startPoint x: 176, startPoint y: 68, endPoint x: 234, endPoint y: 68, distance: 58.6
click at [234, 68] on div "Логін: remservissite_tets Шлюз: sip.ringostat.com Номер порта: 5060 Кодеки: g.7…" at bounding box center [200, 80] width 100 height 56
copy div "[DOMAIN_NAME]"
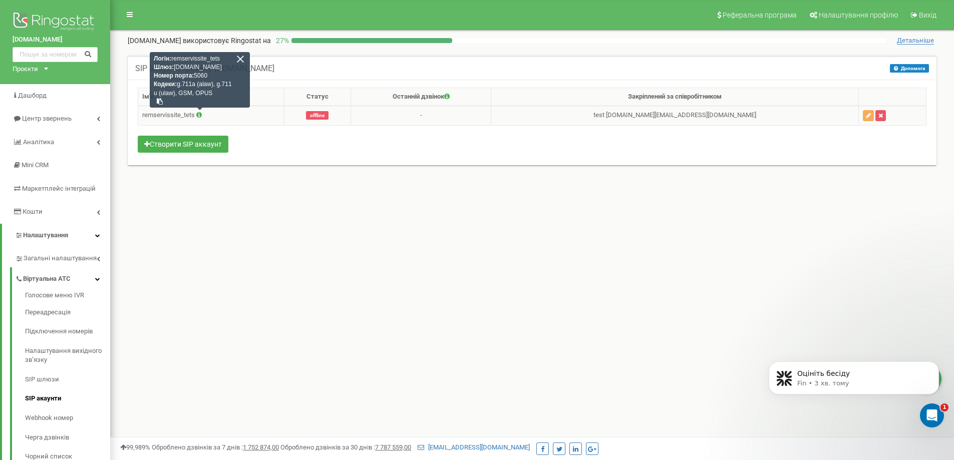
drag, startPoint x: 174, startPoint y: 57, endPoint x: 224, endPoint y: 60, distance: 50.2
click at [224, 60] on div "Логін: remservissite_tets Шлюз: sip.ringostat.com Номер порта: 5060 Кодеки: g.7…" at bounding box center [200, 80] width 100 height 56
copy div "remservissite_tets"
click at [365, 154] on div "Ім'я Статус Останній дзвінок Закріплений за співробітником remservissite_tets Л…" at bounding box center [532, 122] width 789 height 68
click at [407, 177] on div "SIP акаунти проєкту rem-servis.site Допомога Допомога В даному розділі ви может…" at bounding box center [532, 117] width 824 height 122
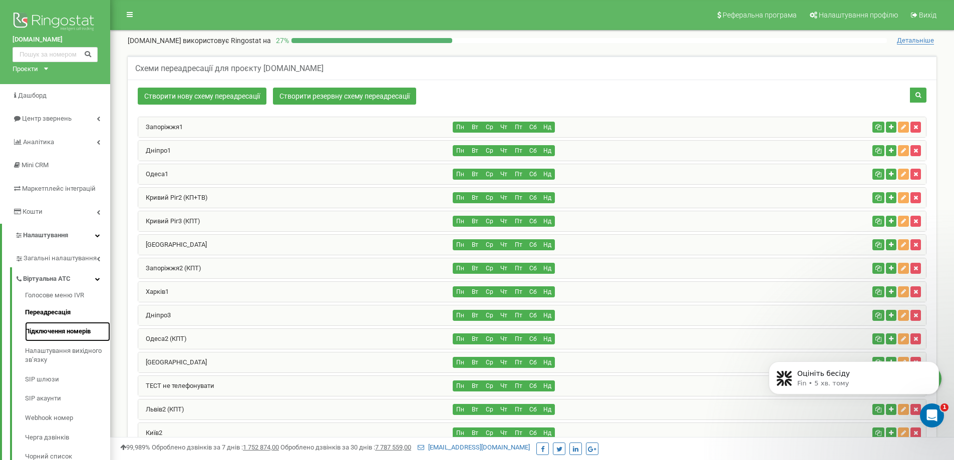
click at [86, 338] on link "Підключення номерів" at bounding box center [67, 332] width 85 height 20
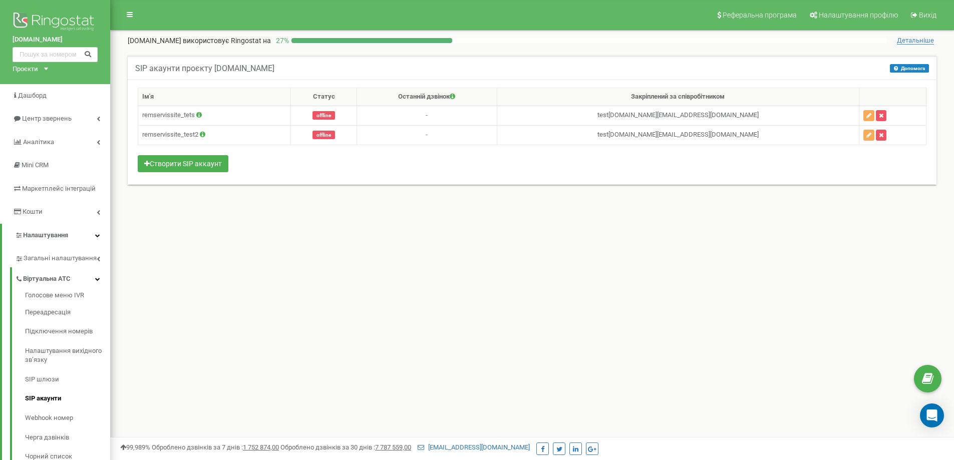
click at [335, 134] on span "offline" at bounding box center [323, 135] width 23 height 9
click at [202, 135] on icon at bounding box center [203, 134] width 6 height 7
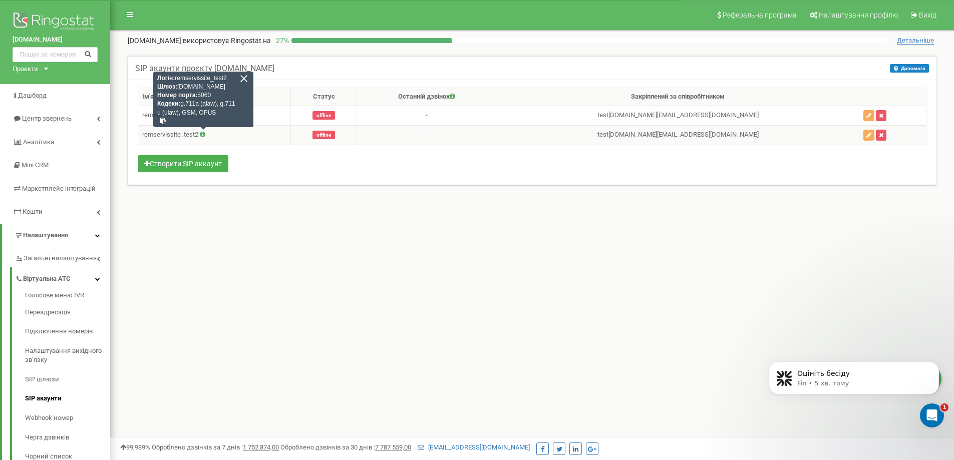
drag, startPoint x: 228, startPoint y: 78, endPoint x: 176, endPoint y: 80, distance: 52.6
click at [176, 80] on div "Логін: remservissite_test2 Шлюз: sip.ringostat.com Номер порта: 5060 Кодеки: g.…" at bounding box center [203, 100] width 100 height 56
copy div "remservissite_test2"
drag, startPoint x: 227, startPoint y: 87, endPoint x: 179, endPoint y: 87, distance: 47.6
click at [179, 87] on div "Логін: remservissite_test2 Шлюз: sip.ringostat.com Номер порта: 5060 Кодеки: g.…" at bounding box center [203, 100] width 100 height 56
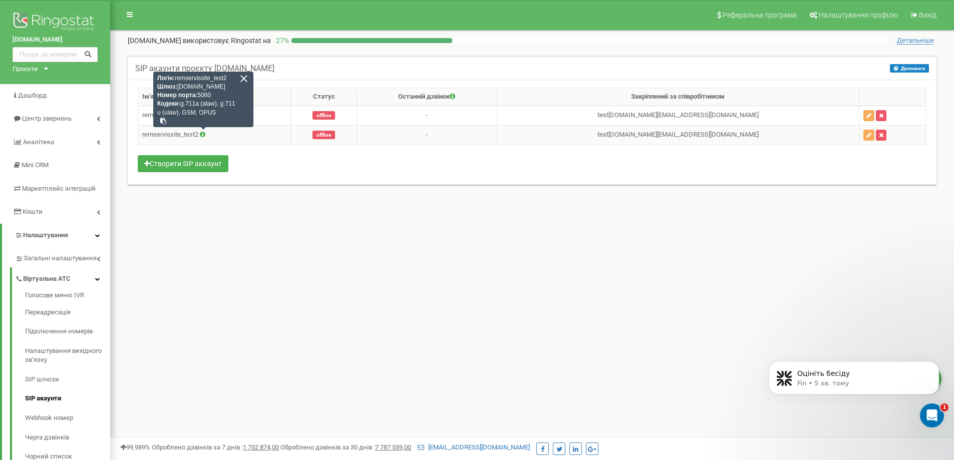
copy div "sip.ringostat.com"
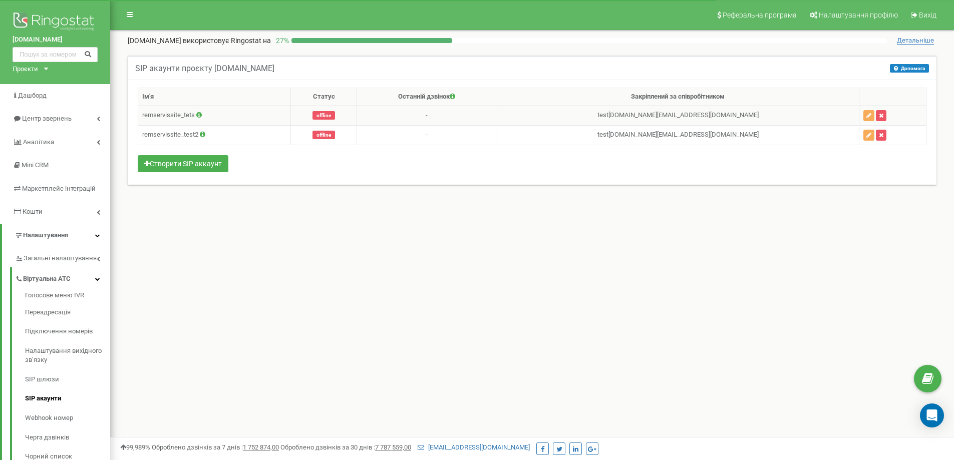
click at [335, 117] on span "offline" at bounding box center [323, 115] width 23 height 9
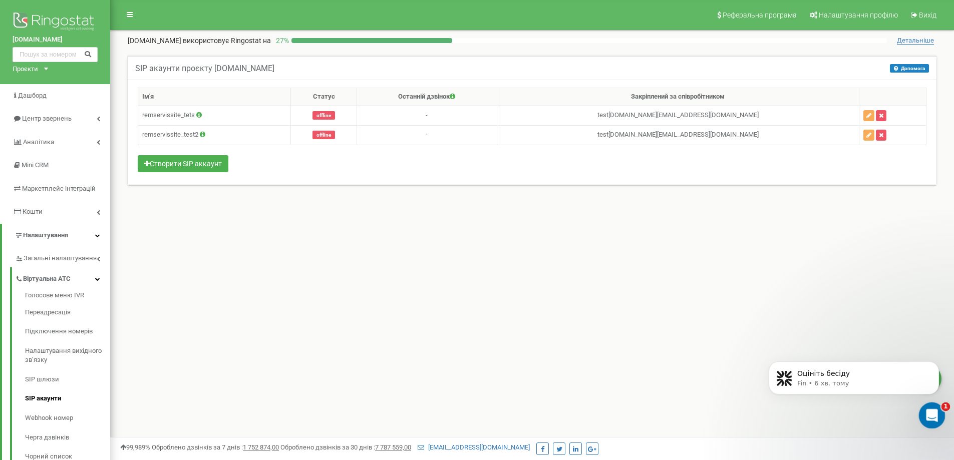
drag, startPoint x: 933, startPoint y: 414, endPoint x: 939, endPoint y: 413, distance: 6.6
click at [933, 414] on icon "Відкрити програму для спілкування Intercom" at bounding box center [930, 414] width 17 height 17
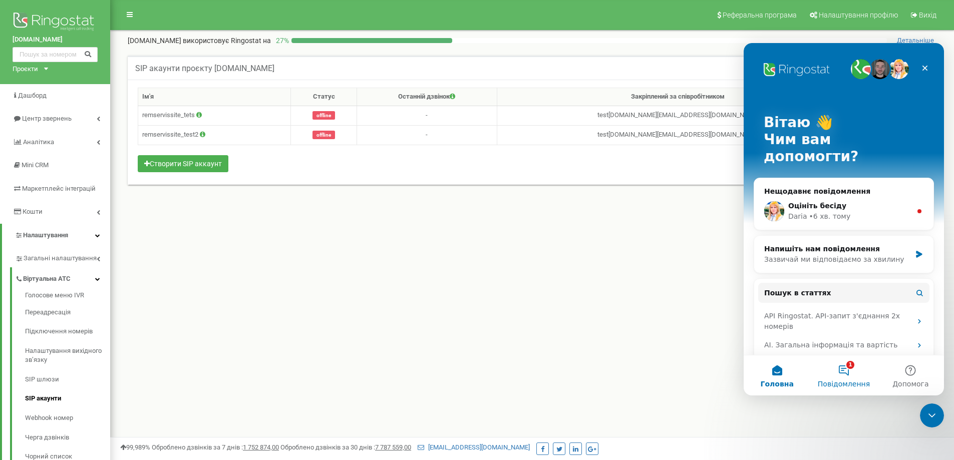
drag, startPoint x: 848, startPoint y: 373, endPoint x: 871, endPoint y: 361, distance: 25.3
click at [850, 372] on button "1 Повідомлення" at bounding box center [843, 376] width 67 height 40
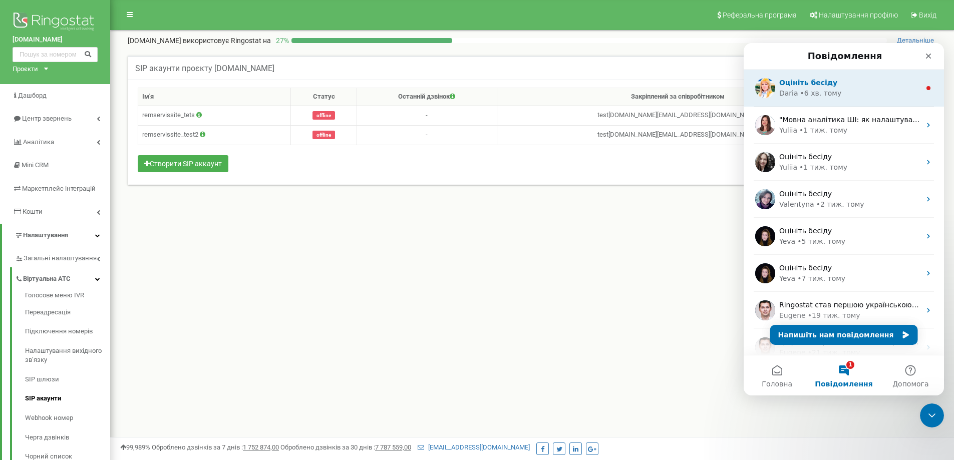
click at [846, 105] on div "Оцініть бесіду Daria • 6 хв. тому" at bounding box center [844, 88] width 200 height 37
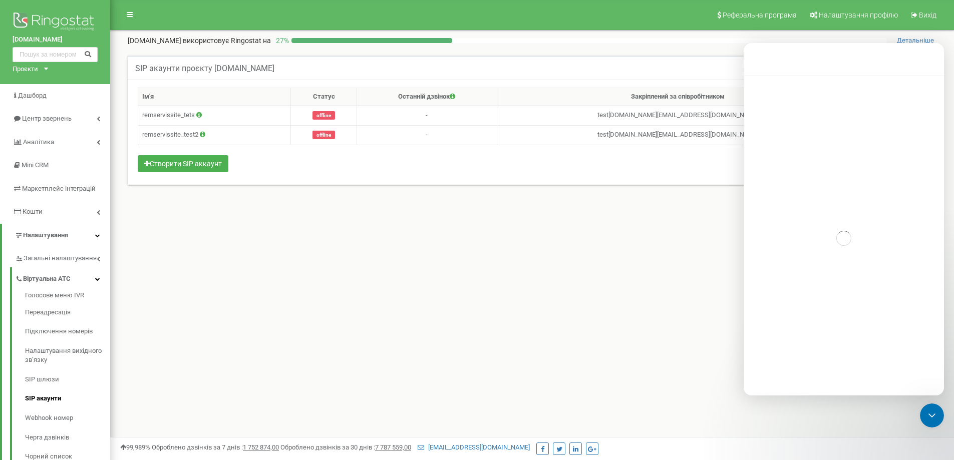
click at [926, 398] on div "Реферальна програма Налаштування профілю Вихід rem-servis.site використовує Rin…" at bounding box center [532, 300] width 844 height 601
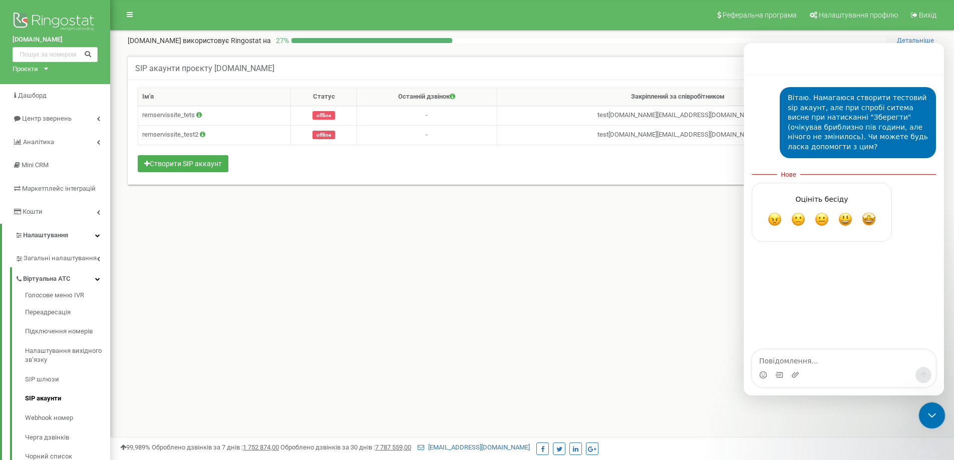
scroll to position [2, 0]
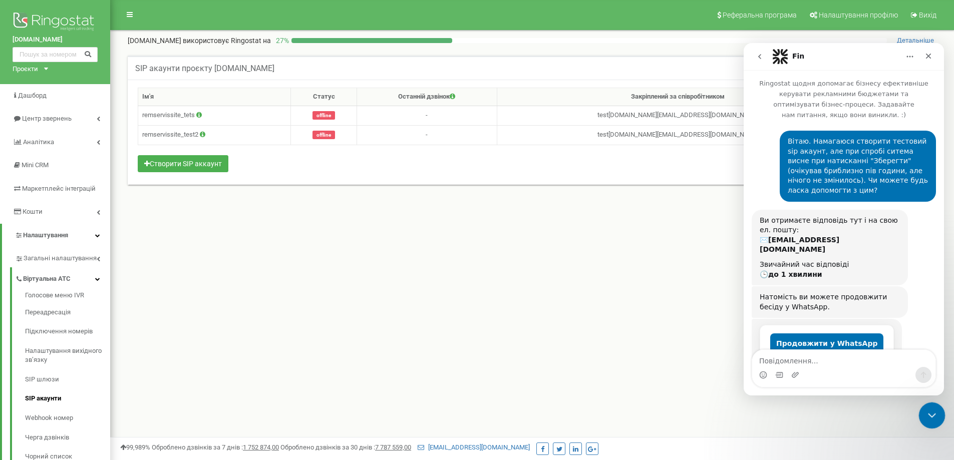
click at [933, 420] on icon "Закрити програму для спілкування Intercom" at bounding box center [930, 414] width 12 height 12
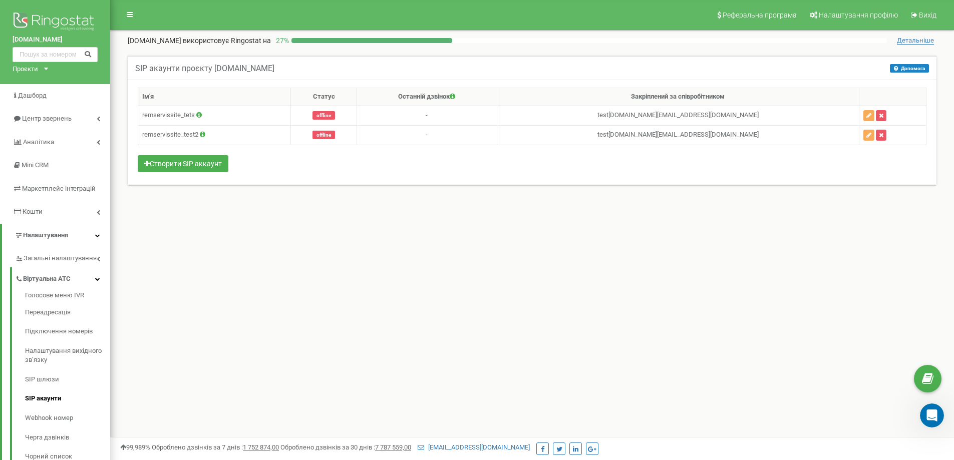
scroll to position [582, 0]
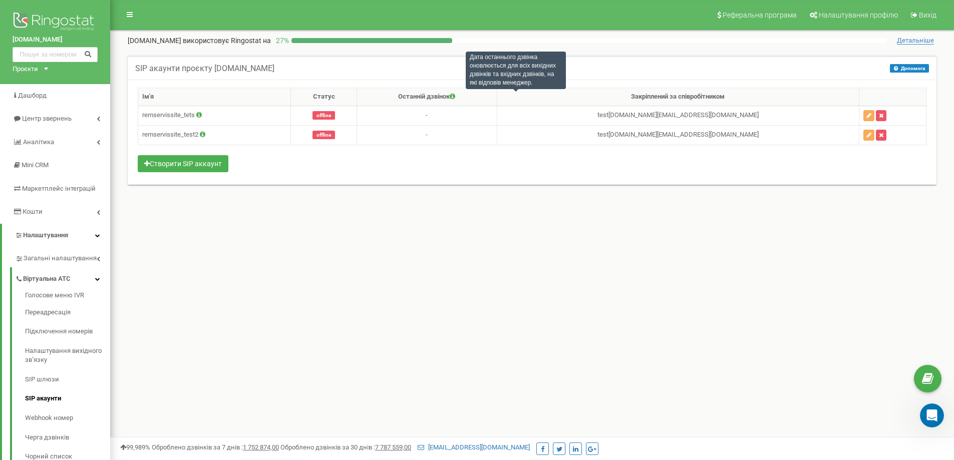
click at [455, 96] on icon at bounding box center [453, 96] width 6 height 7
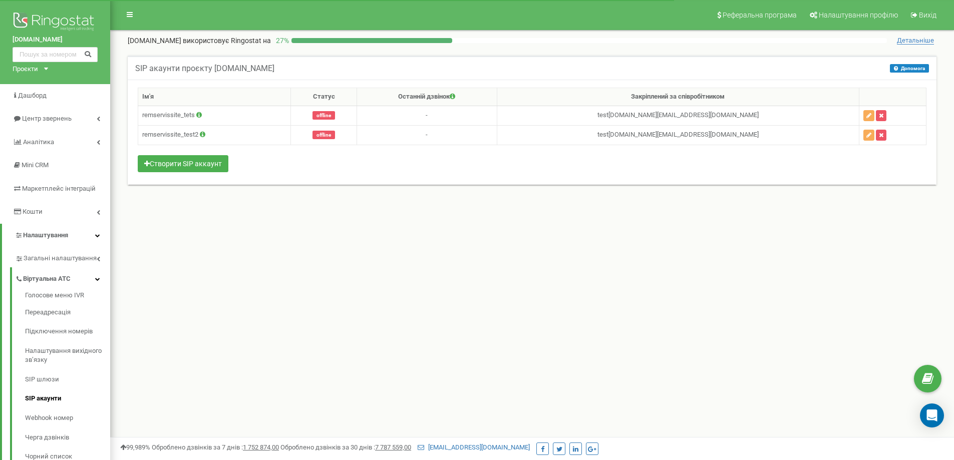
click at [335, 117] on span "offline" at bounding box center [323, 115] width 23 height 9
click at [863, 117] on button "button" at bounding box center [868, 115] width 11 height 11
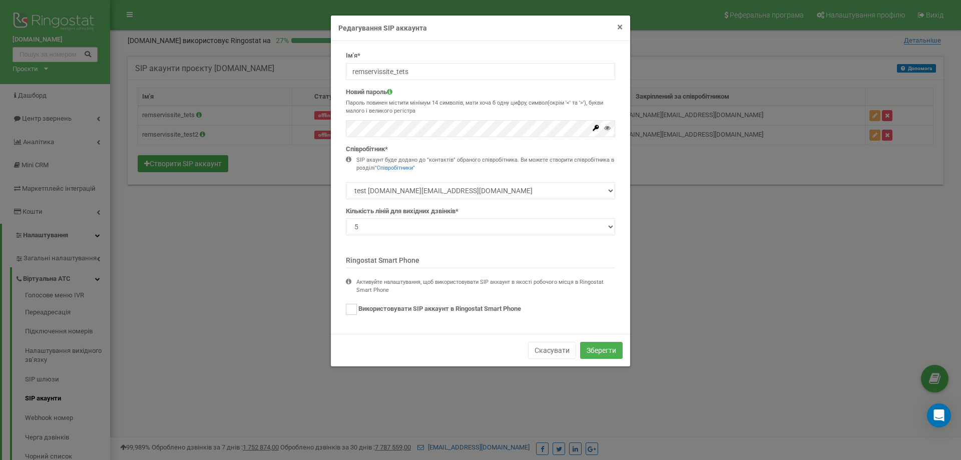
click at [618, 25] on span "×" at bounding box center [620, 27] width 6 height 12
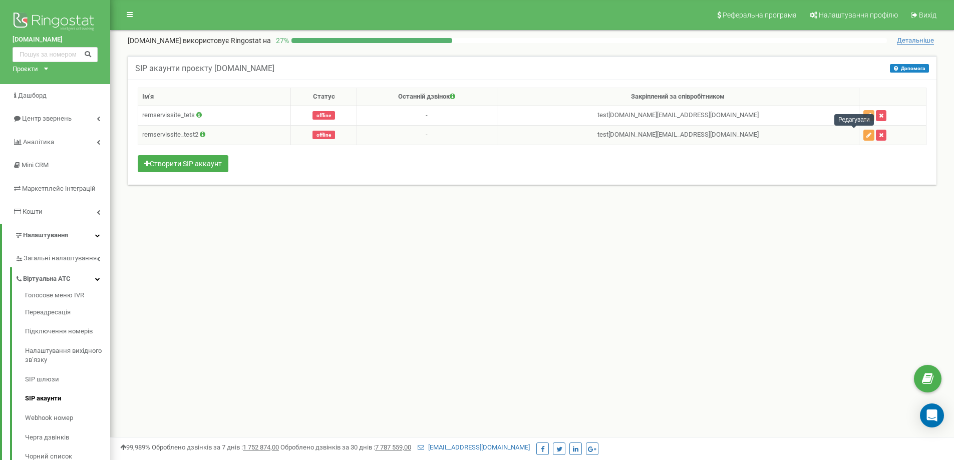
click at [866, 133] on icon "button" at bounding box center [868, 135] width 5 height 6
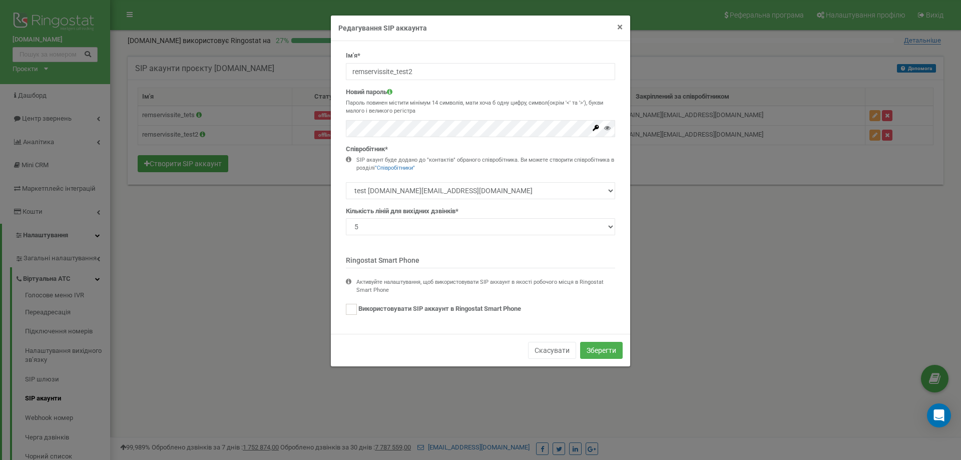
click at [618, 27] on span "×" at bounding box center [620, 27] width 6 height 12
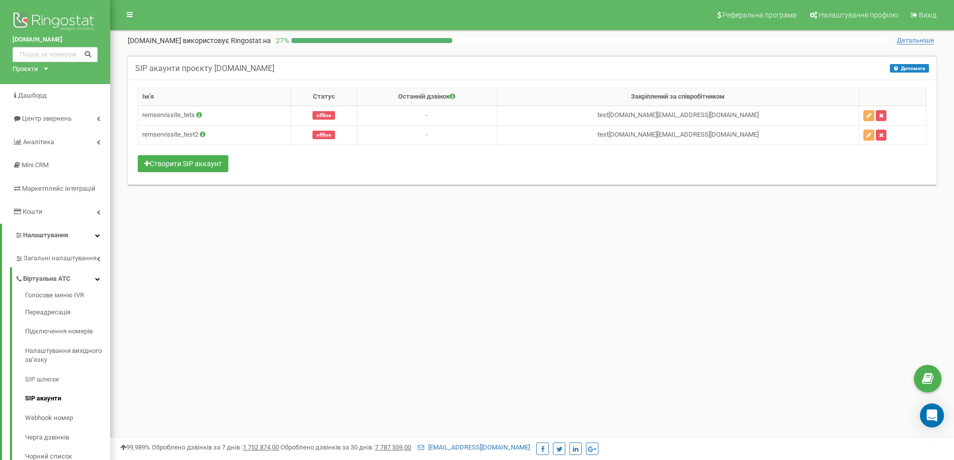
click at [288, 277] on div "Реферальна програма Налаштування профілю Вихід rem-servis.site використовує Rin…" at bounding box center [532, 300] width 844 height 601
click at [84, 319] on link "Переадресація" at bounding box center [67, 313] width 85 height 20
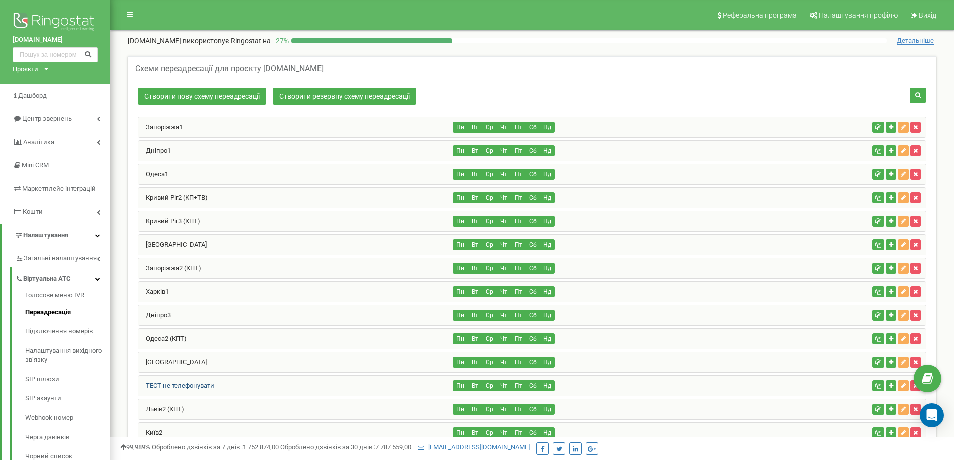
click at [210, 383] on link "ТЕСТ не телефонувати" at bounding box center [176, 386] width 76 height 8
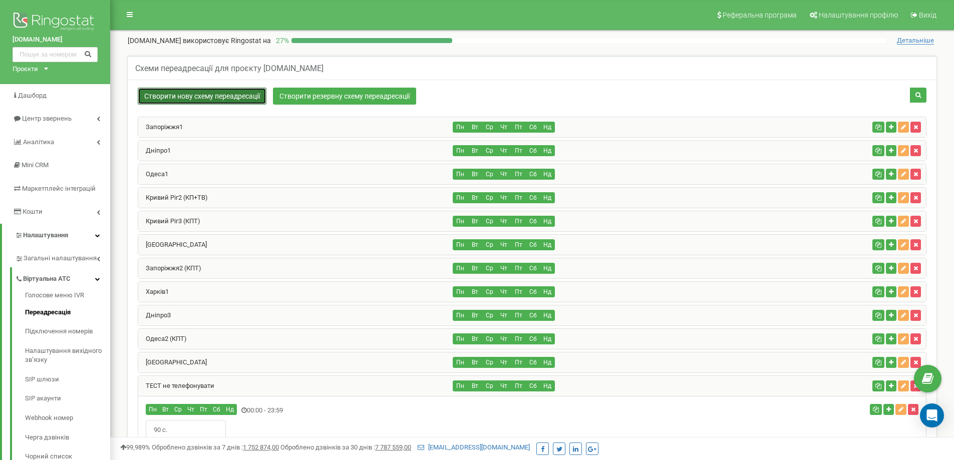
click at [225, 102] on link "Створити нову схему переадресації" at bounding box center [202, 96] width 129 height 17
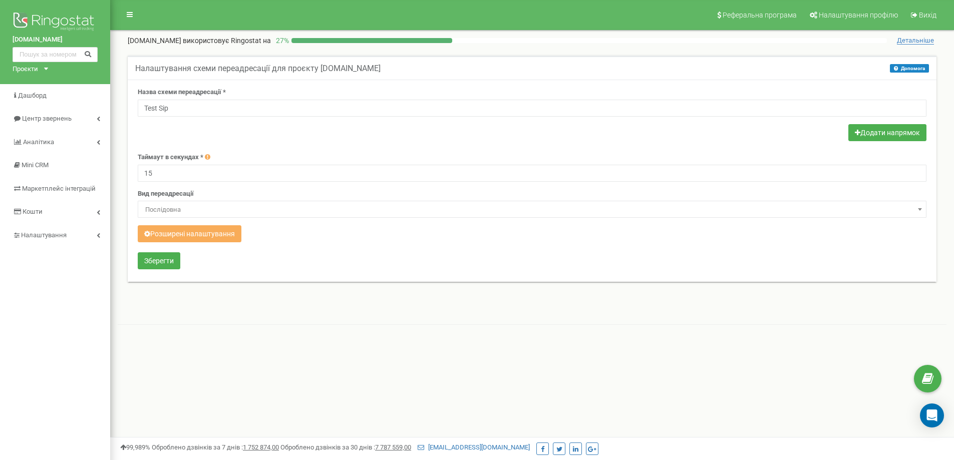
type input "Test Sip"
click at [185, 216] on span "Послідовна" at bounding box center [532, 210] width 782 height 14
click at [210, 320] on div "Реферальна програма Налаштування профілю Вихід [DOMAIN_NAME] використовує Ringo…" at bounding box center [532, 300] width 844 height 601
click at [186, 232] on button "Розширені налаштування" at bounding box center [190, 233] width 104 height 17
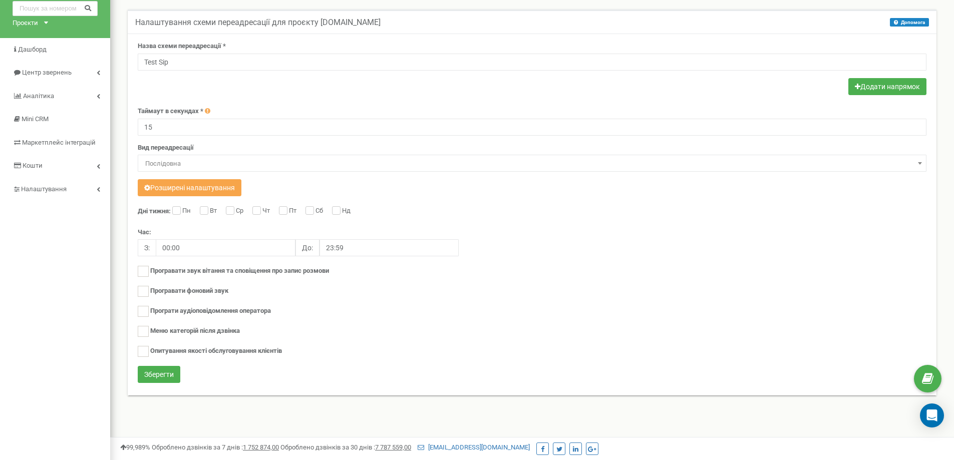
scroll to position [141, 0]
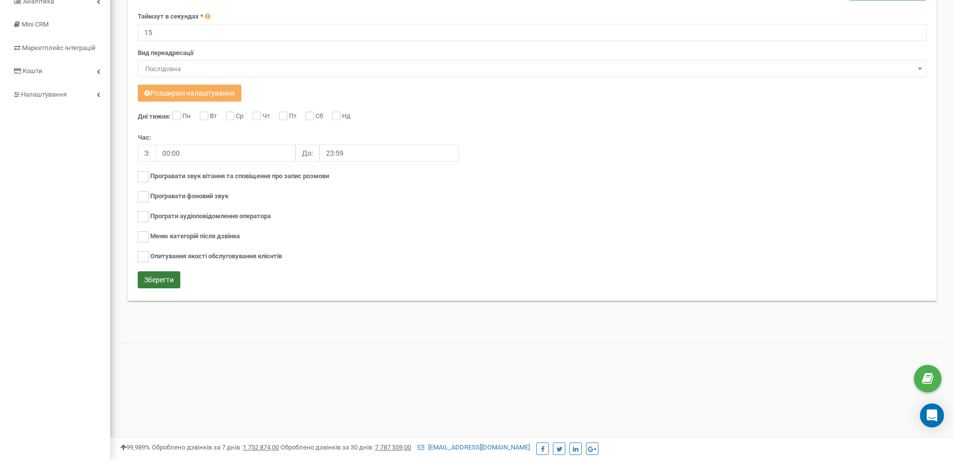
click at [154, 279] on button "Зберегти" at bounding box center [159, 279] width 43 height 17
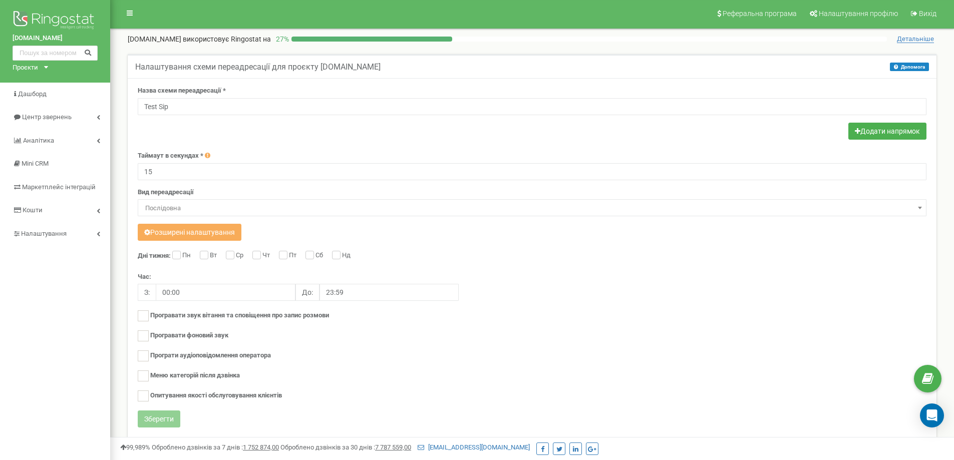
scroll to position [0, 0]
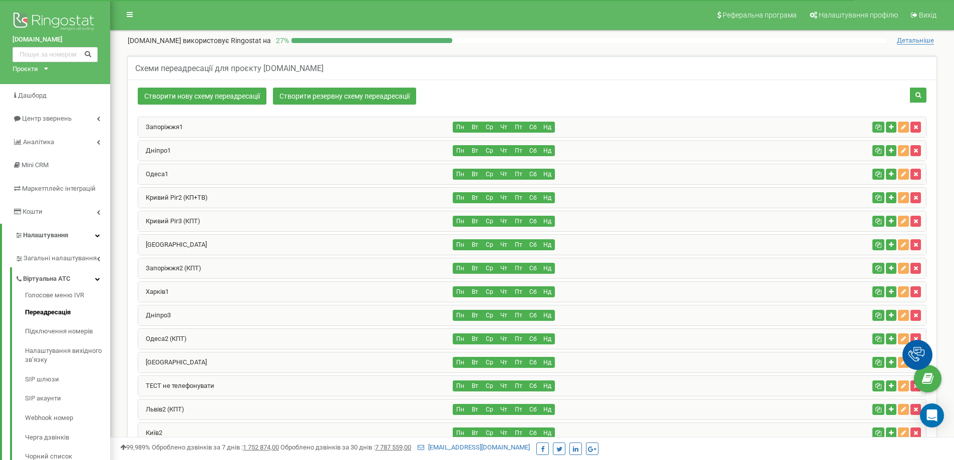
click at [311, 447] on div "Test Sip" at bounding box center [295, 457] width 315 height 20
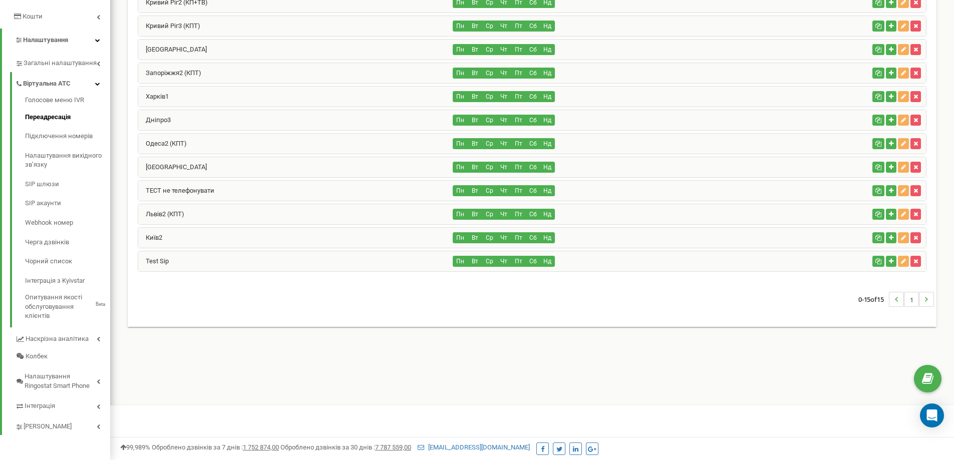
click at [332, 261] on div "Test Sip" at bounding box center [295, 261] width 315 height 20
click at [215, 234] on div "Київ2" at bounding box center [295, 238] width 315 height 20
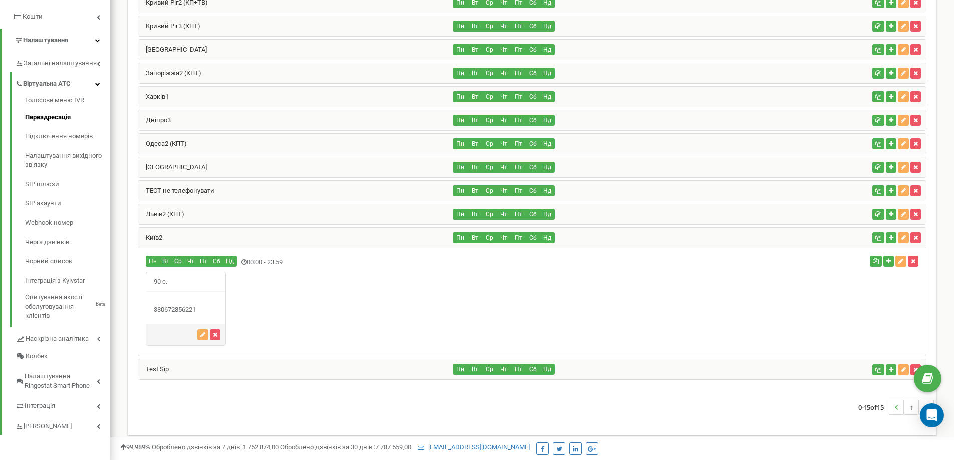
click at [247, 368] on div "Test Sip" at bounding box center [295, 370] width 315 height 20
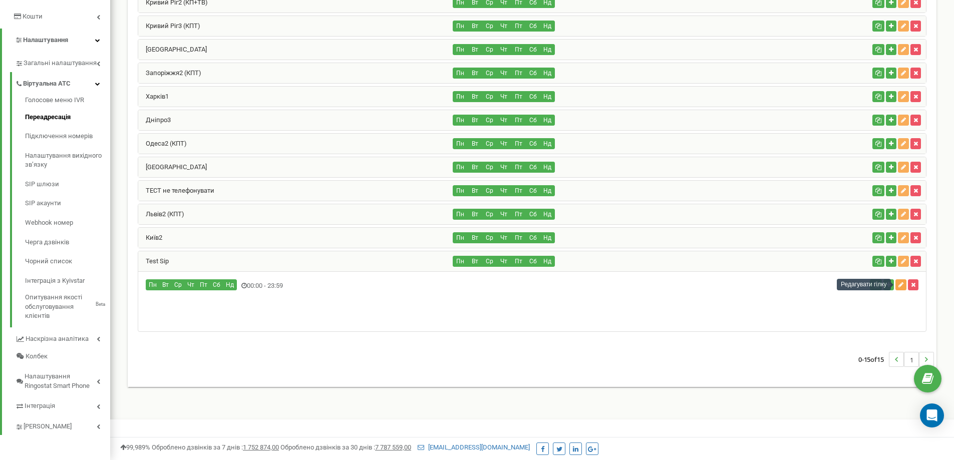
click at [899, 286] on icon "button" at bounding box center [900, 285] width 5 height 6
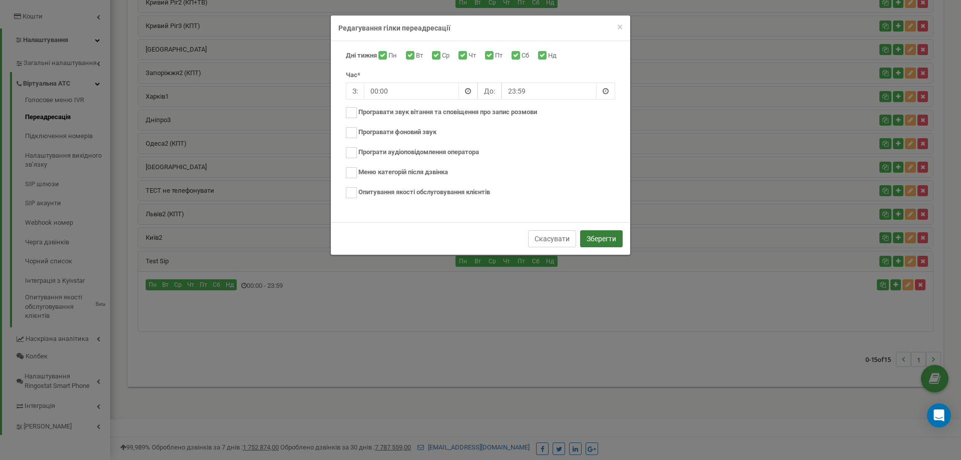
drag, startPoint x: 551, startPoint y: 240, endPoint x: 582, endPoint y: 246, distance: 31.1
click at [551, 240] on button "Скасувати" at bounding box center [552, 238] width 48 height 17
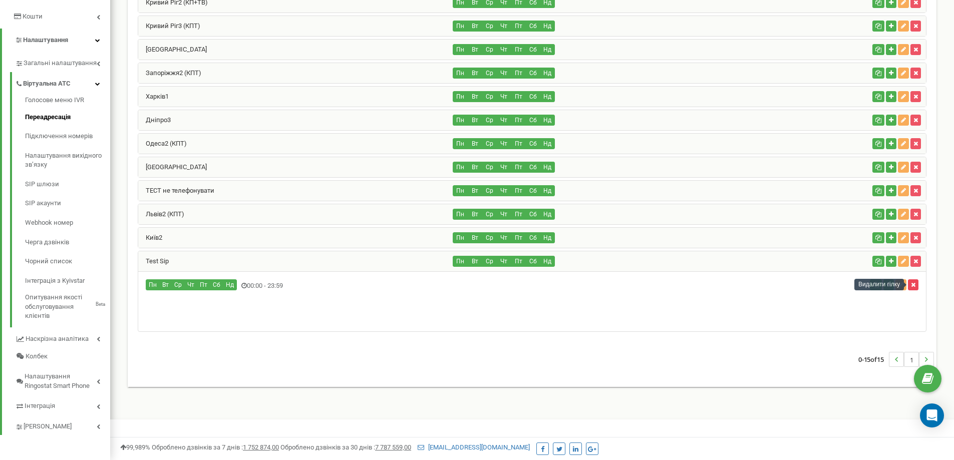
click at [911, 285] on icon "button" at bounding box center [913, 285] width 5 height 6
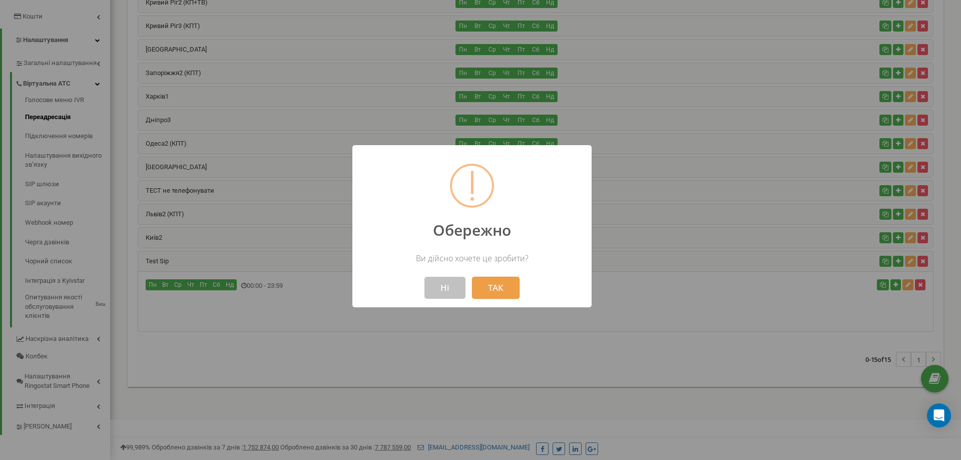
click at [483, 292] on button "ТАК" at bounding box center [496, 288] width 48 height 22
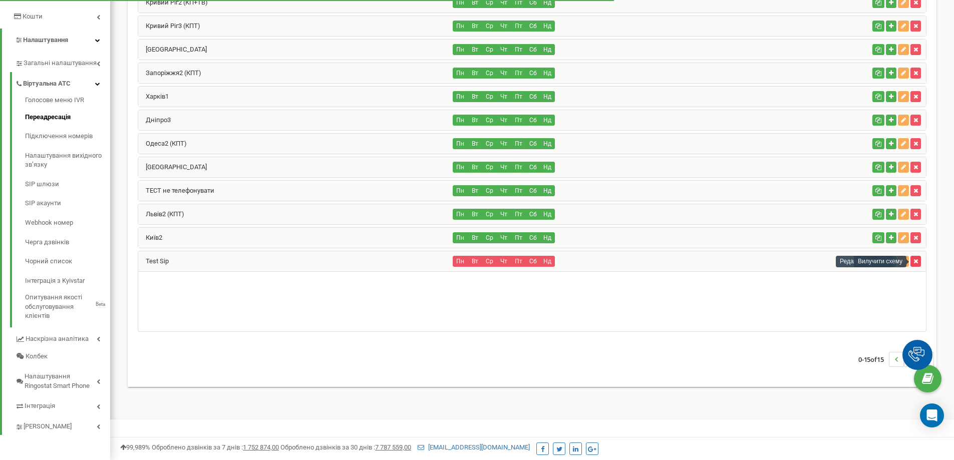
click at [917, 263] on icon "button" at bounding box center [915, 261] width 5 height 6
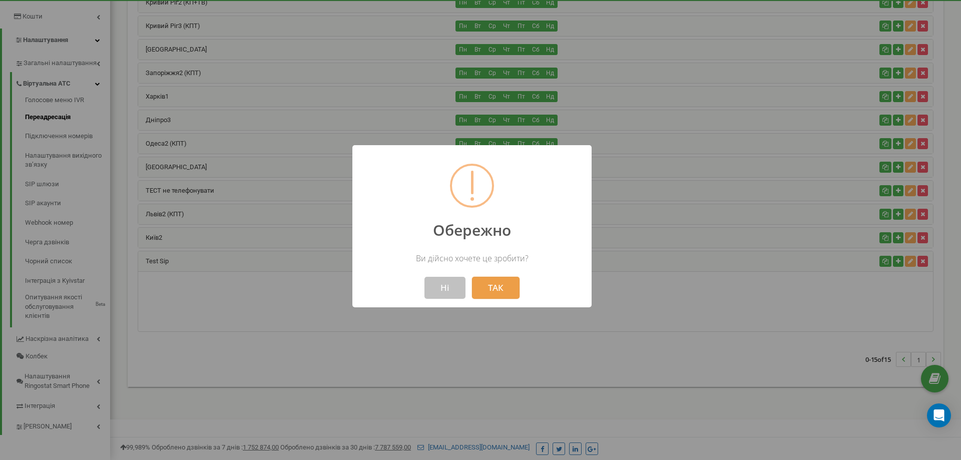
click at [491, 291] on button "ТАК" at bounding box center [496, 288] width 48 height 22
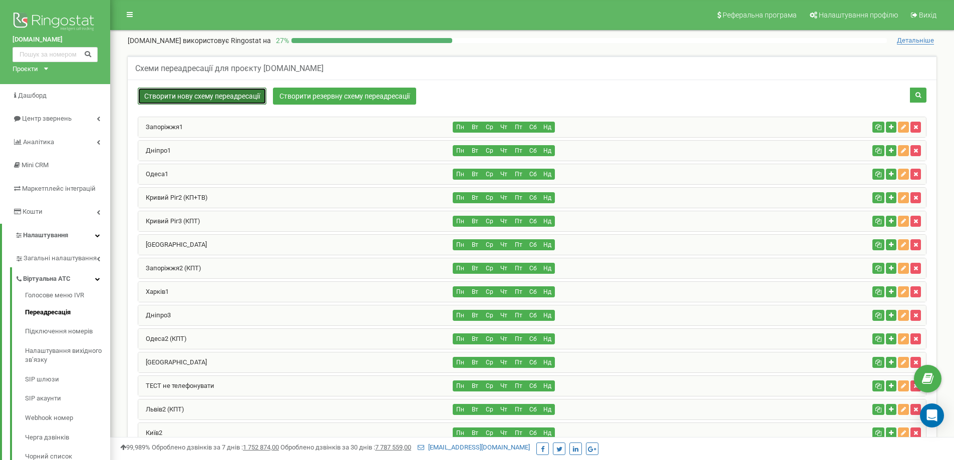
drag, startPoint x: 165, startPoint y: 99, endPoint x: 278, endPoint y: 113, distance: 114.0
click at [165, 98] on link "Створити нову схему переадресації" at bounding box center [202, 96] width 129 height 17
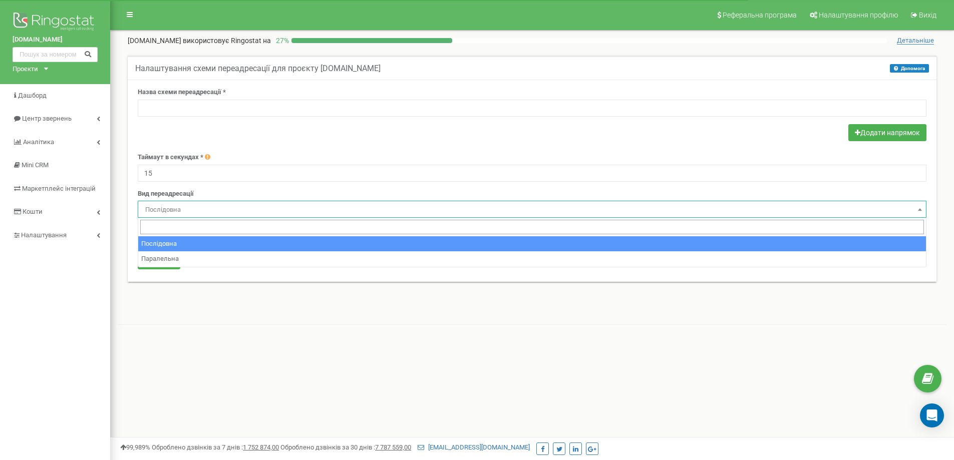
click at [293, 146] on form "Назва схеми переадресації * Додати напрямок Таймаут в секундах * 15 Вид переадр…" at bounding box center [532, 180] width 789 height 184
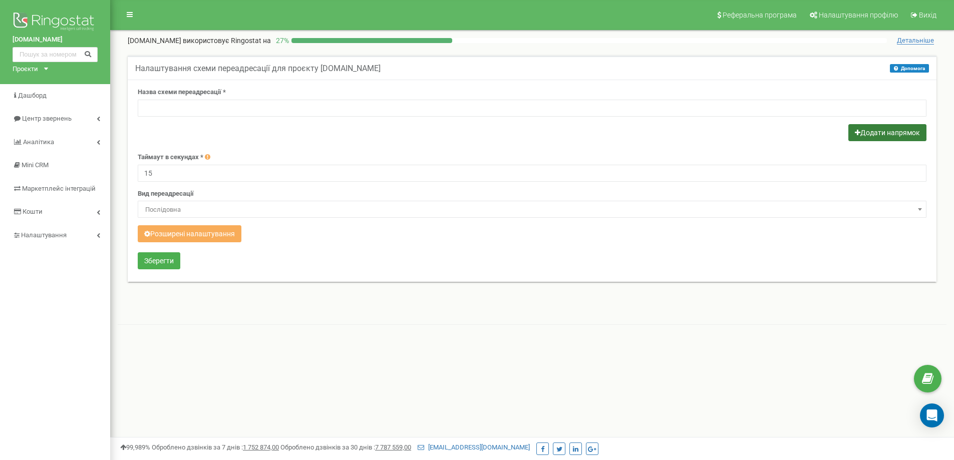
click at [877, 133] on button "Додати напрямок" at bounding box center [887, 132] width 78 height 17
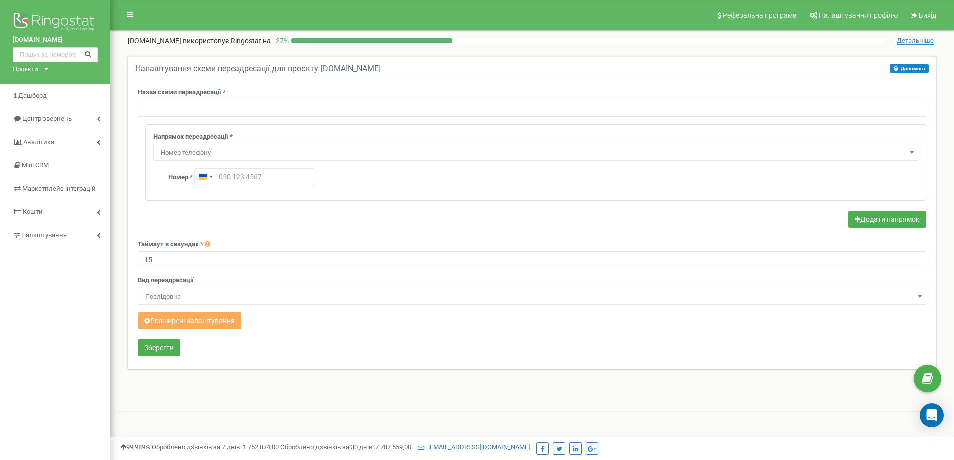
click at [297, 156] on span "Номер телефону" at bounding box center [536, 153] width 758 height 14
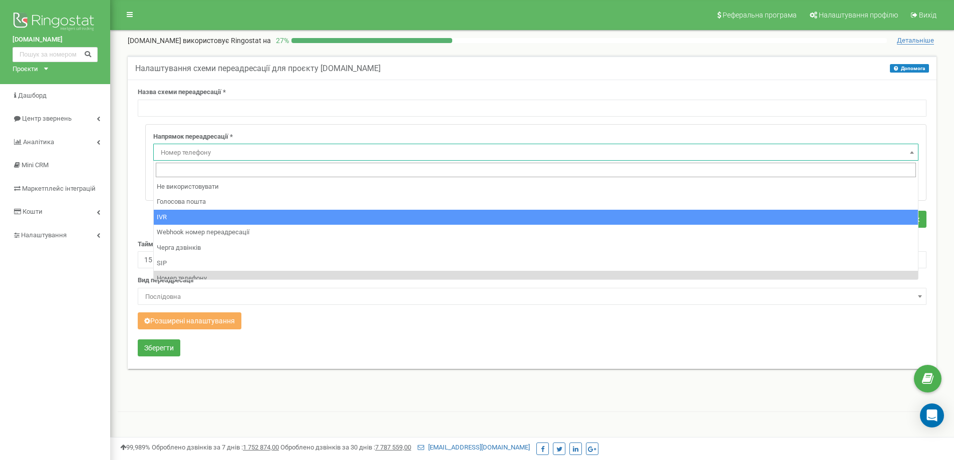
scroll to position [50, 0]
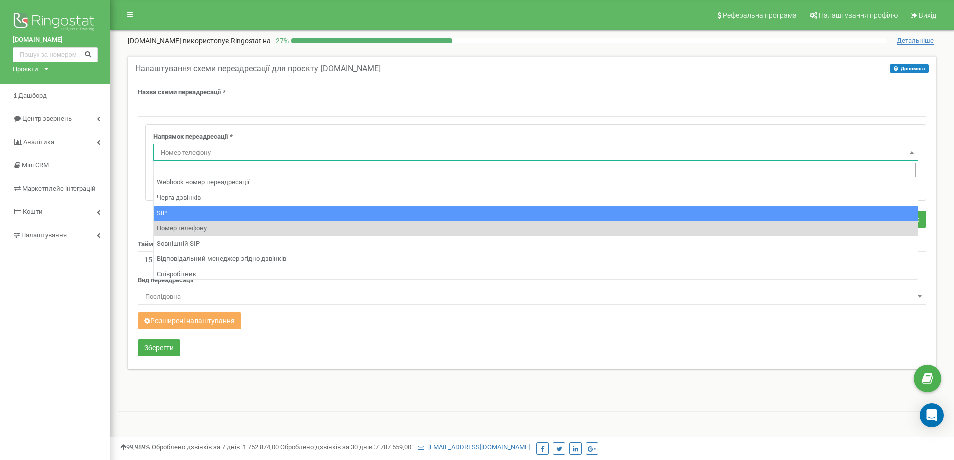
select select "SIP"
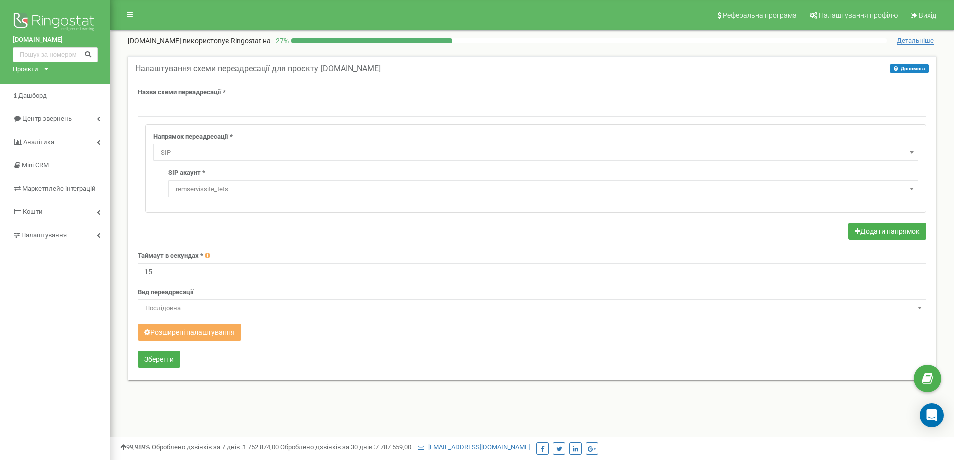
click at [229, 191] on span "remservissite_tets" at bounding box center [543, 189] width 743 height 14
click at [179, 106] on input "text" at bounding box center [532, 108] width 789 height 17
type input "Test Sip1"
click at [135, 169] on div "Назва схеми переадресації * Test Sip1 Напрямок переадресації * Не використовува…" at bounding box center [532, 230] width 809 height 301
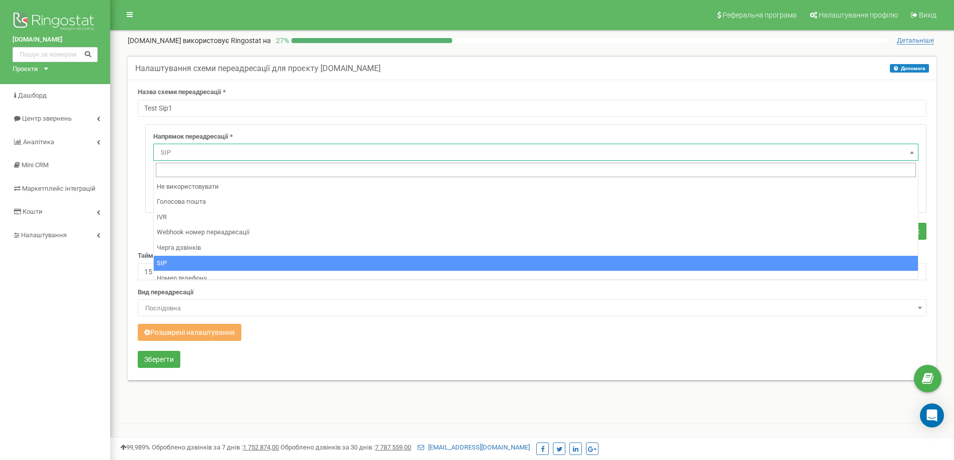
click at [234, 158] on span "SIP" at bounding box center [536, 153] width 758 height 14
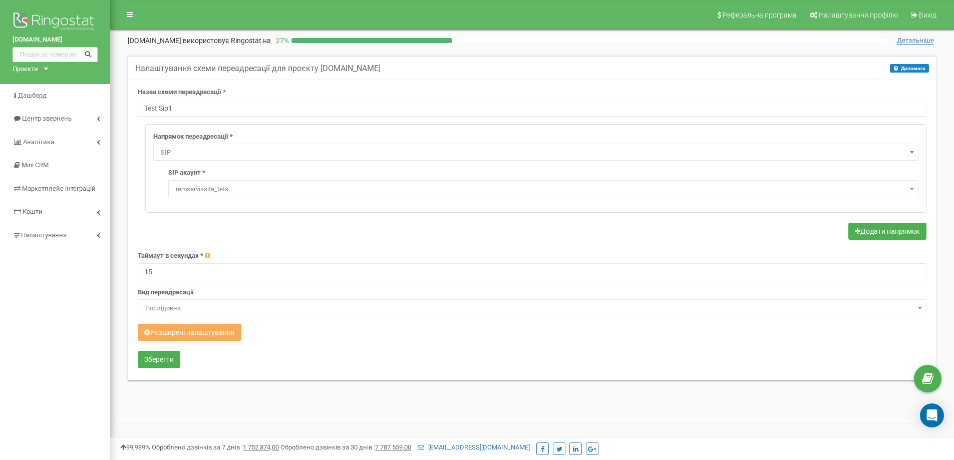
click at [121, 165] on div "Налаштування схеми переадресації для проєкту [DOMAIN_NAME] Допомога Допомога У …" at bounding box center [532, 224] width 824 height 337
click at [896, 231] on button "Додати напрямок" at bounding box center [887, 231] width 78 height 17
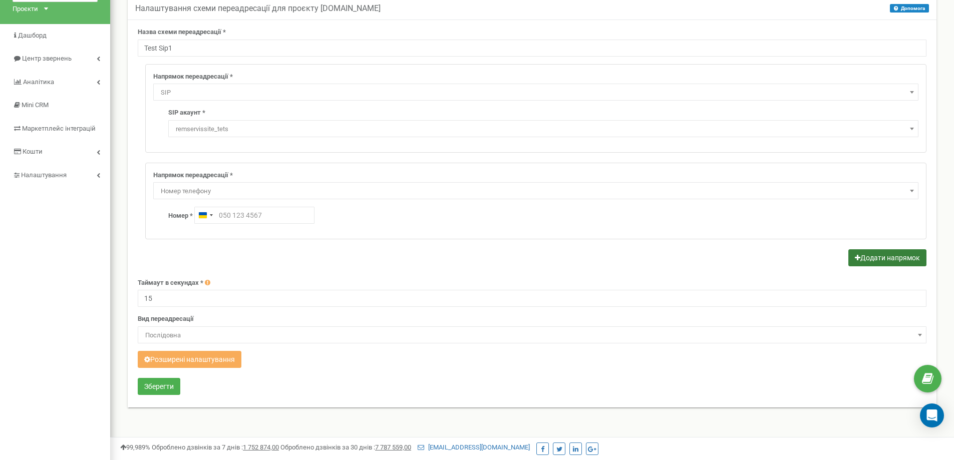
scroll to position [141, 0]
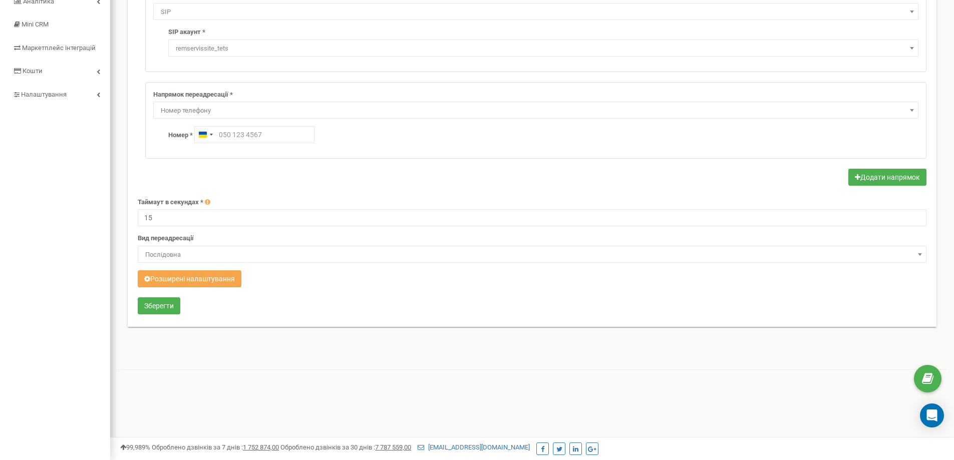
click at [184, 277] on button "Розширені налаштування" at bounding box center [190, 278] width 104 height 17
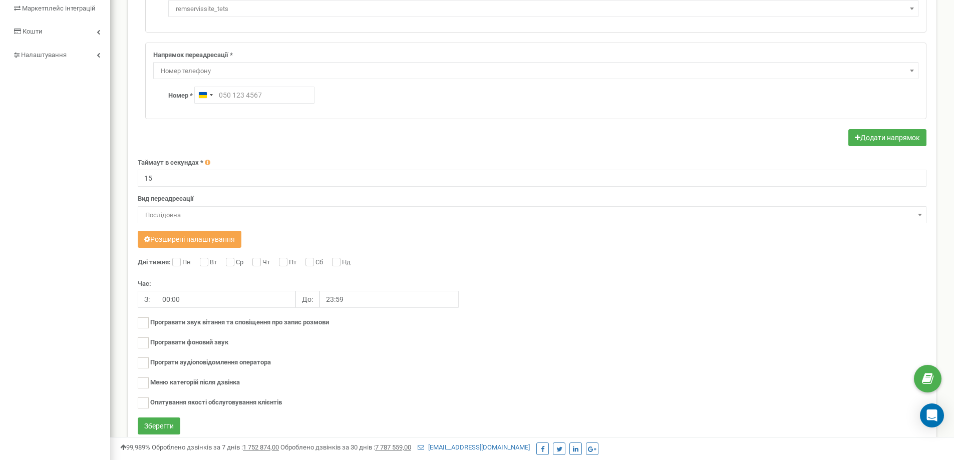
scroll to position [220, 0]
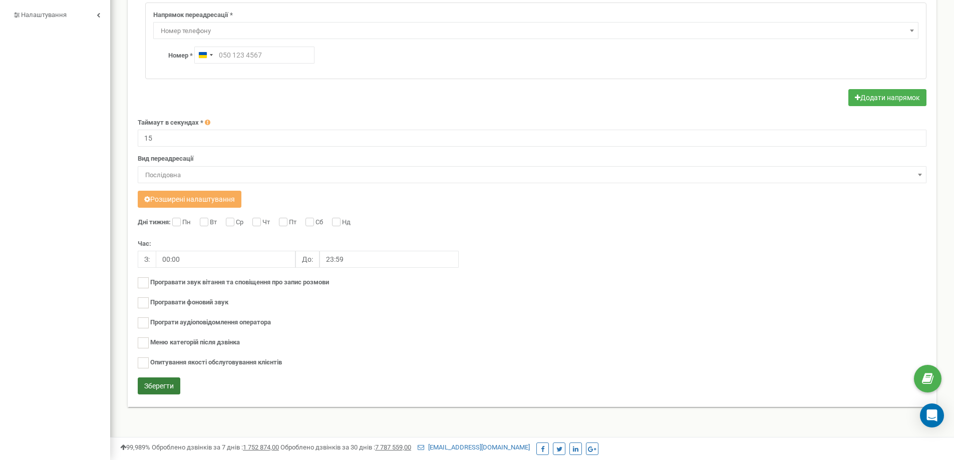
drag, startPoint x: 163, startPoint y: 384, endPoint x: 421, endPoint y: 366, distance: 258.5
click at [166, 385] on button "Зберегти" at bounding box center [159, 386] width 43 height 17
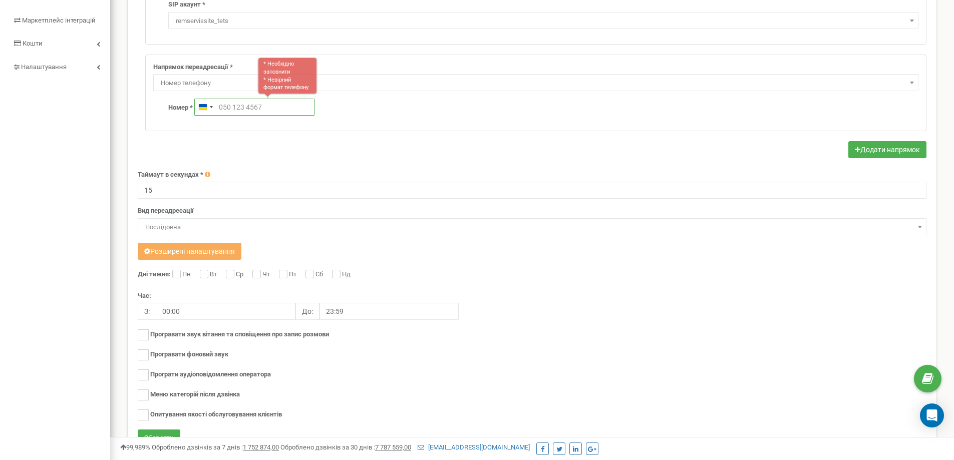
scroll to position [120, 0]
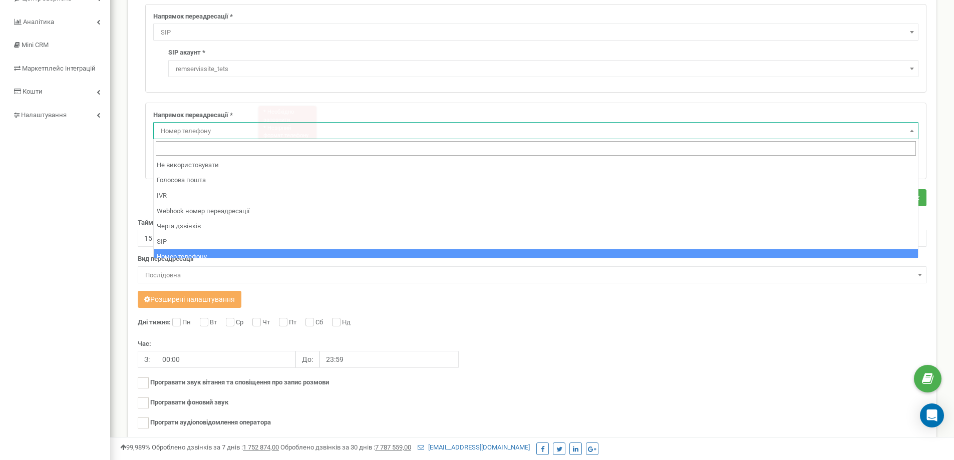
click at [917, 126] on span "Номер телефону" at bounding box center [535, 130] width 765 height 17
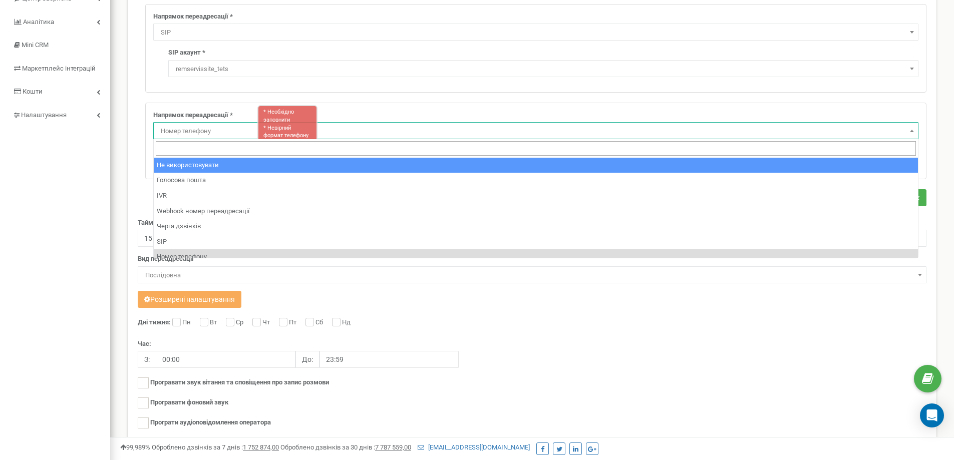
select select "pro"
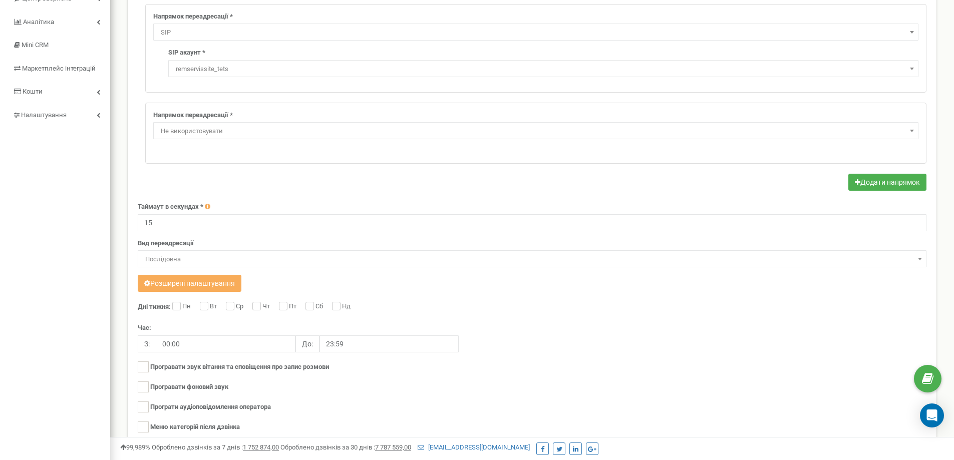
scroll to position [204, 0]
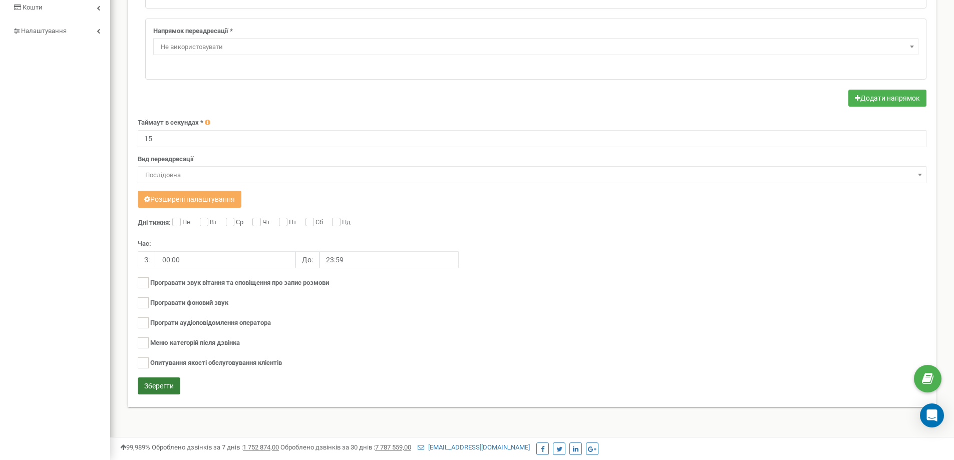
click at [167, 381] on button "Зберегти" at bounding box center [159, 386] width 43 height 17
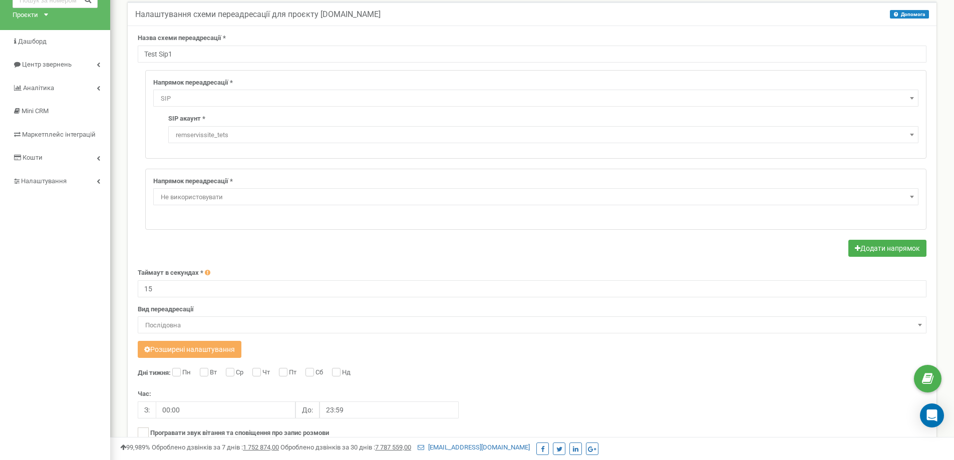
scroll to position [0, 0]
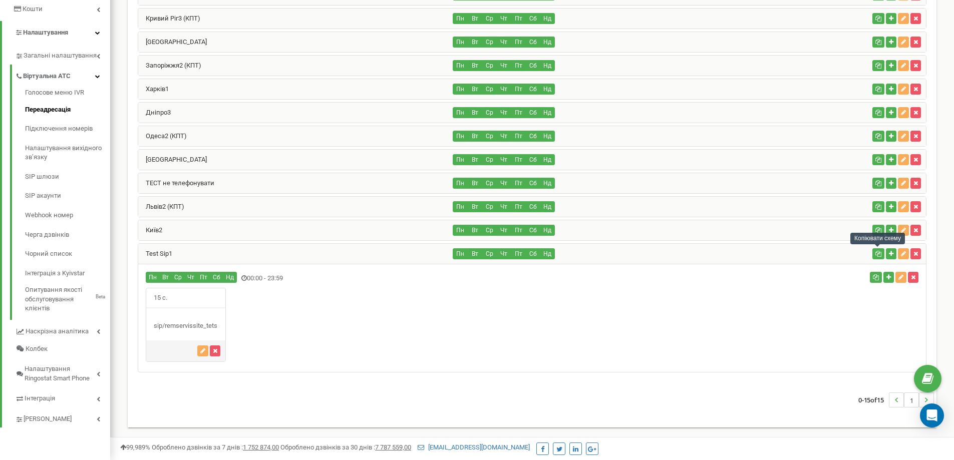
click at [875, 251] on icon "button" at bounding box center [878, 254] width 6 height 6
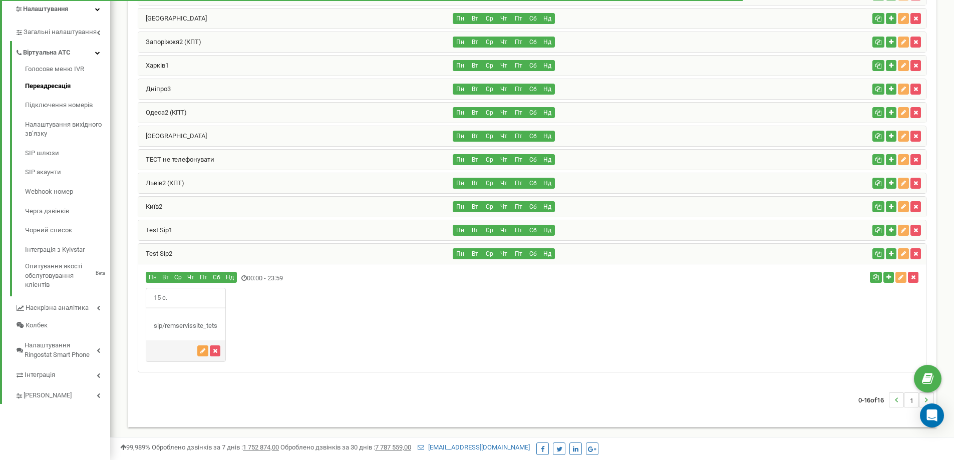
click at [202, 352] on icon "button" at bounding box center [202, 351] width 5 height 6
click at [200, 349] on icon "button" at bounding box center [202, 351] width 5 height 6
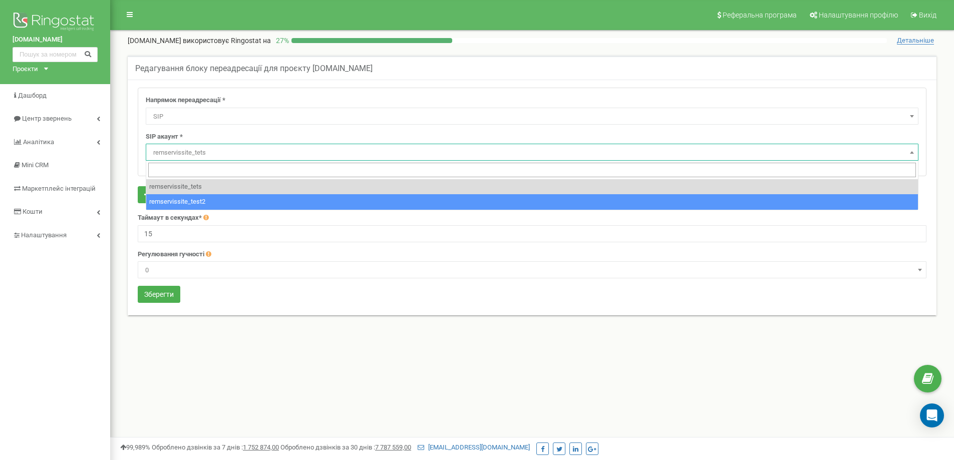
select select "SIP"
select select "remservissite_test2"
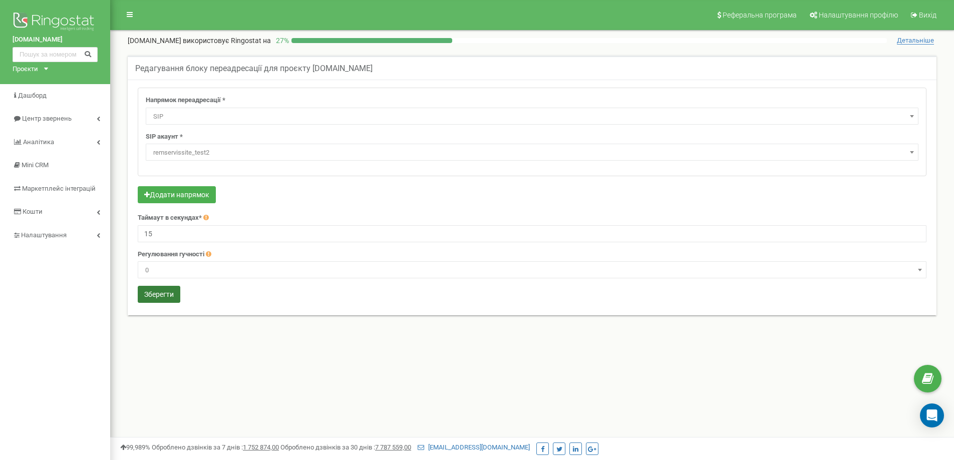
drag, startPoint x: 154, startPoint y: 294, endPoint x: 208, endPoint y: 282, distance: 55.0
click at [155, 294] on button "Зберегти" at bounding box center [159, 294] width 43 height 17
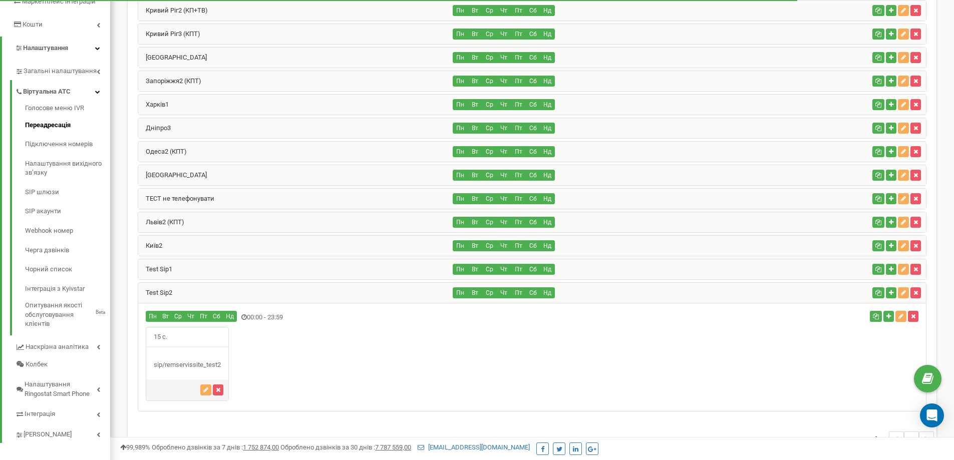
scroll to position [176, 0]
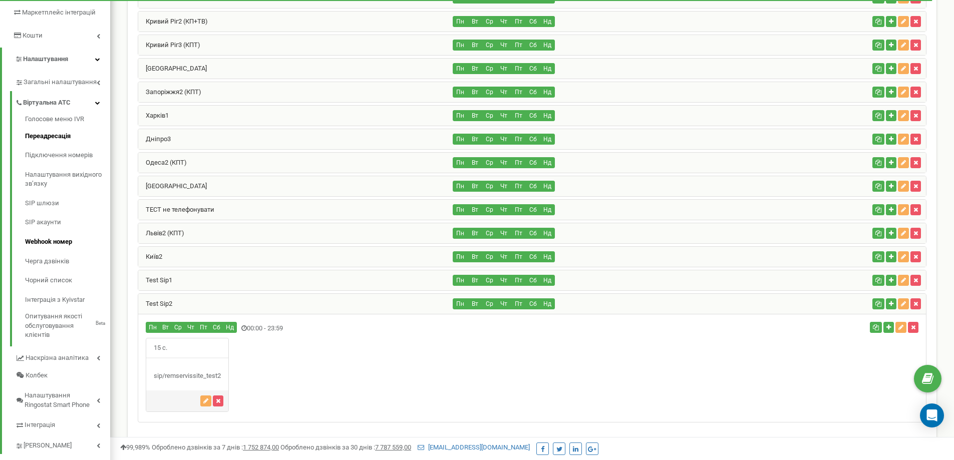
drag, startPoint x: 332, startPoint y: 395, endPoint x: 81, endPoint y: 240, distance: 294.9
click at [330, 393] on div "15 с." at bounding box center [532, 375] width 788 height 75
click at [74, 220] on link "SIP акаунти" at bounding box center [67, 223] width 85 height 20
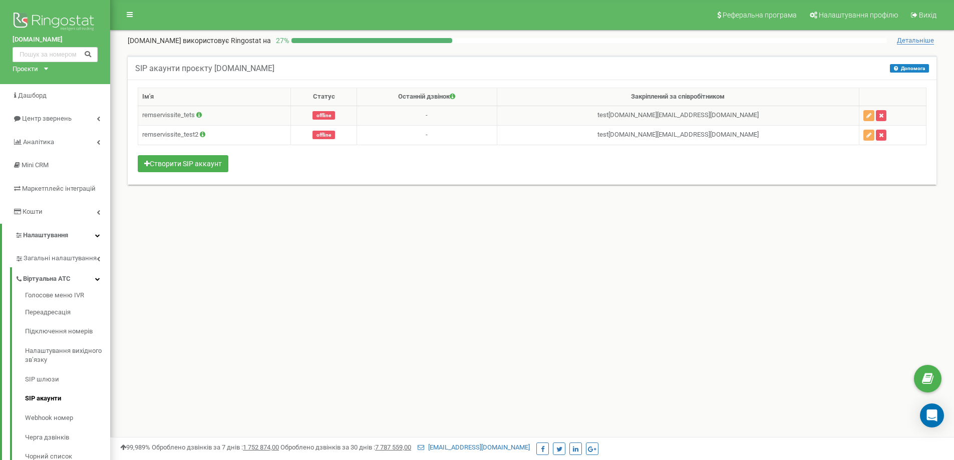
drag, startPoint x: 489, startPoint y: 121, endPoint x: 495, endPoint y: 115, distance: 8.9
click at [489, 121] on td "-" at bounding box center [427, 116] width 140 height 20
click at [496, 111] on td "-" at bounding box center [427, 116] width 140 height 20
click at [202, 117] on icon at bounding box center [199, 115] width 6 height 7
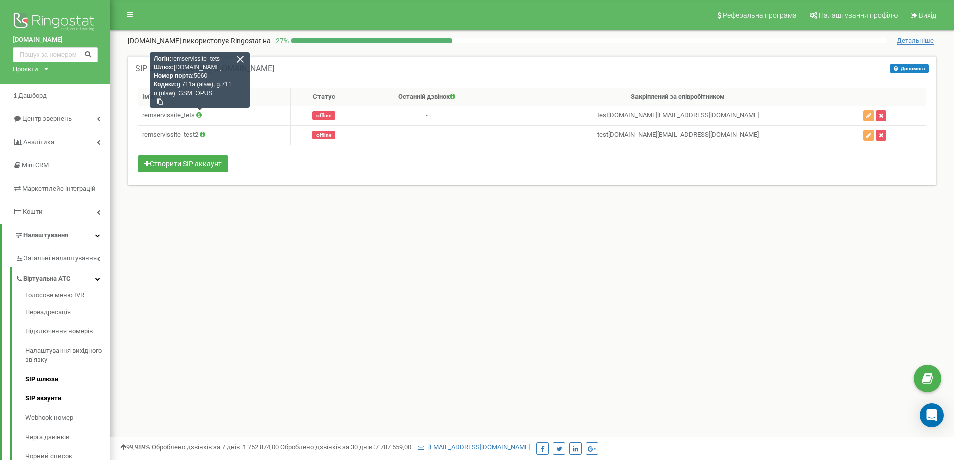
scroll to position [50, 0]
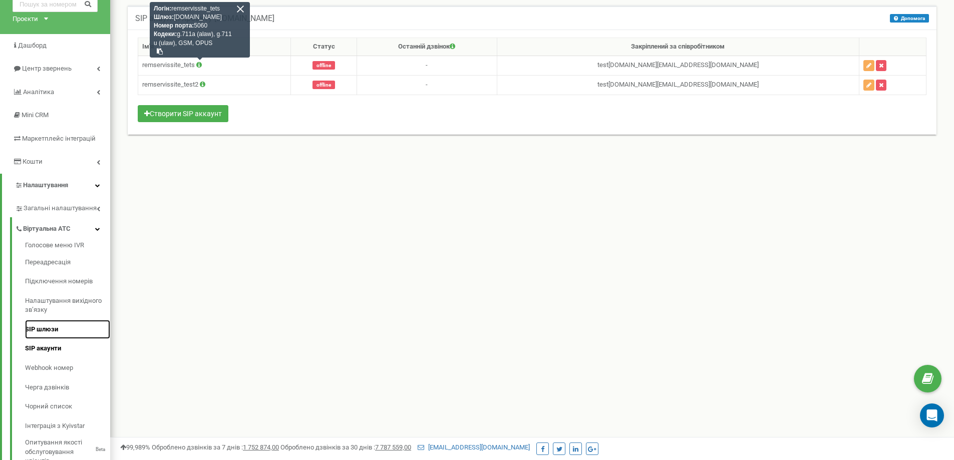
click at [62, 324] on link "SIP шлюзи" at bounding box center [67, 330] width 85 height 20
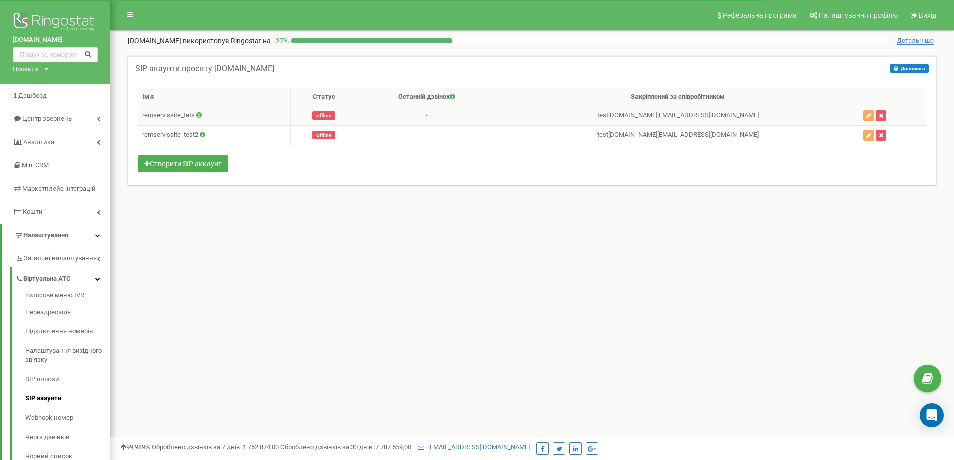
click at [335, 118] on span "offline" at bounding box center [323, 115] width 23 height 9
click at [335, 136] on span "offline" at bounding box center [323, 135] width 23 height 9
click at [80, 379] on link "SIP шлюзи" at bounding box center [67, 380] width 85 height 20
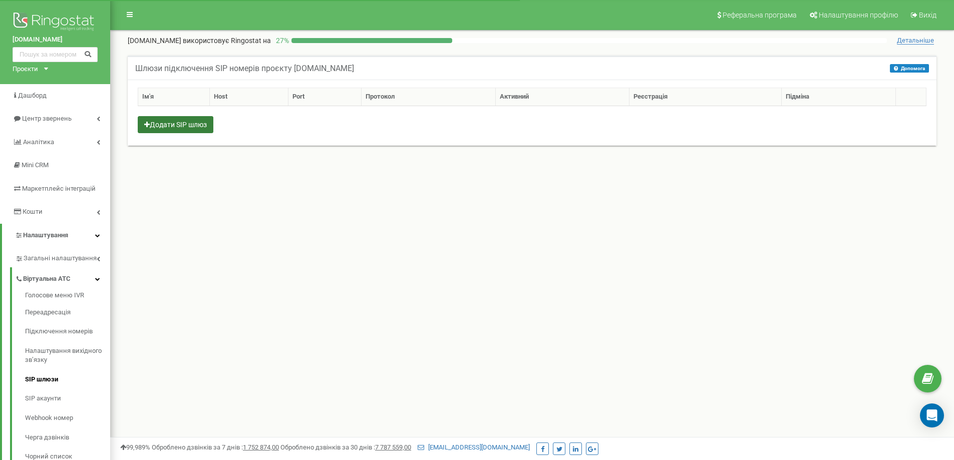
click at [205, 126] on button "Додати SIP шлюз" at bounding box center [176, 124] width 76 height 17
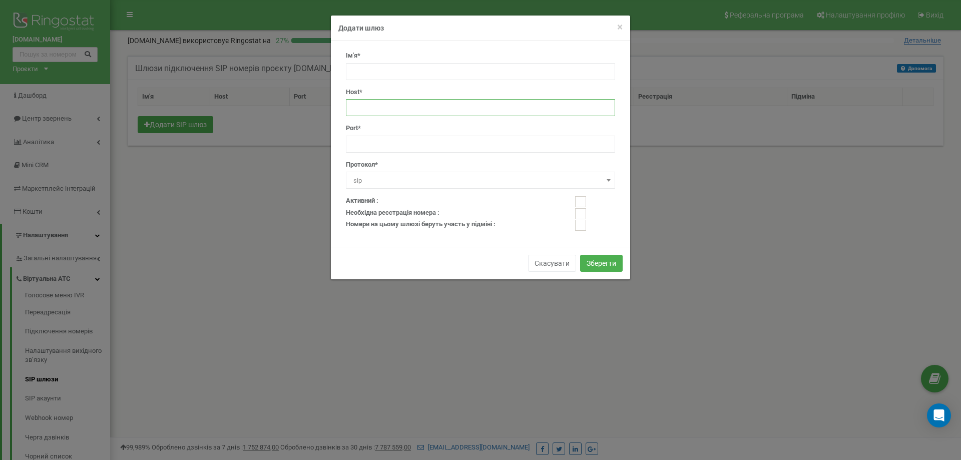
click at [423, 107] on input "text" at bounding box center [480, 107] width 269 height 17
click at [354, 129] on label "Port*" at bounding box center [353, 129] width 15 height 10
click at [417, 155] on div "Ім'я* Host* * Необхідно заповнити Port* Протокол* sip h323 sip" at bounding box center [480, 123] width 284 height 145
click at [417, 148] on input "number" at bounding box center [480, 144] width 269 height 17
click at [386, 181] on span "sip" at bounding box center [480, 181] width 262 height 14
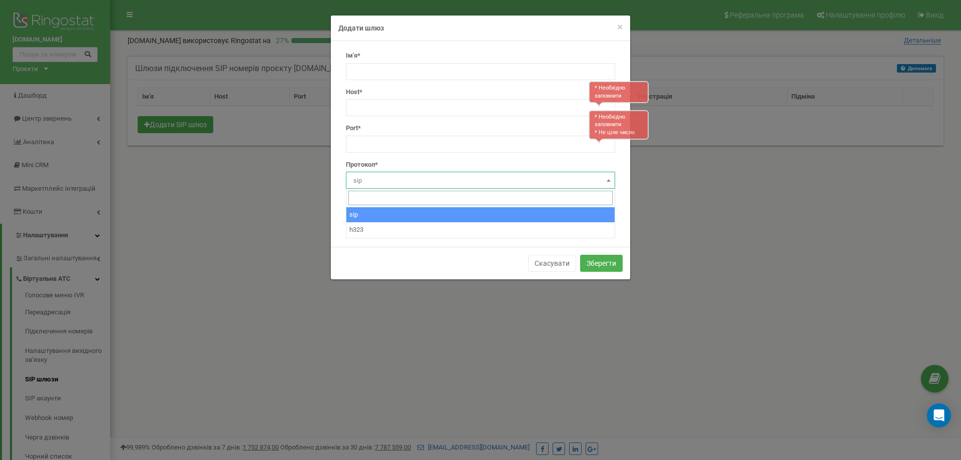
click at [333, 201] on div "Ім'я* Host* * Необхідно заповнити Port* * Необхідно заповнити * Не ціле число П…" at bounding box center [480, 144] width 299 height 206
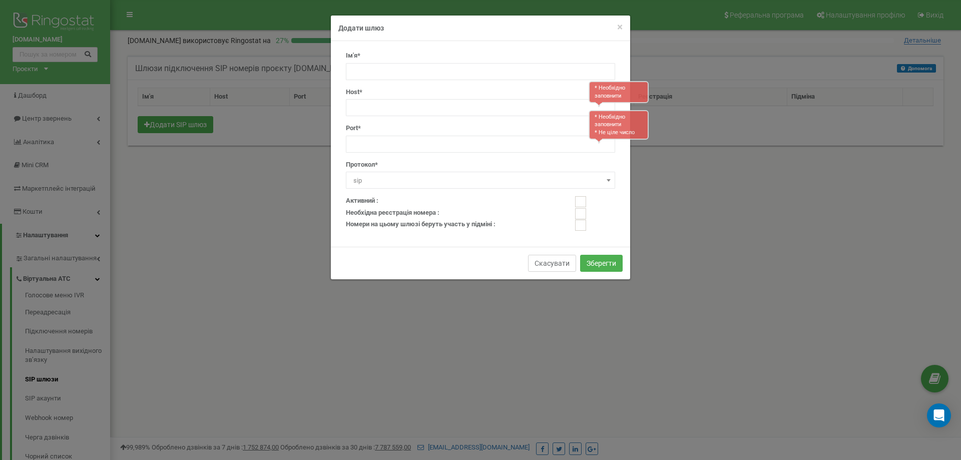
click at [543, 265] on button "Скасувати" at bounding box center [552, 263] width 48 height 17
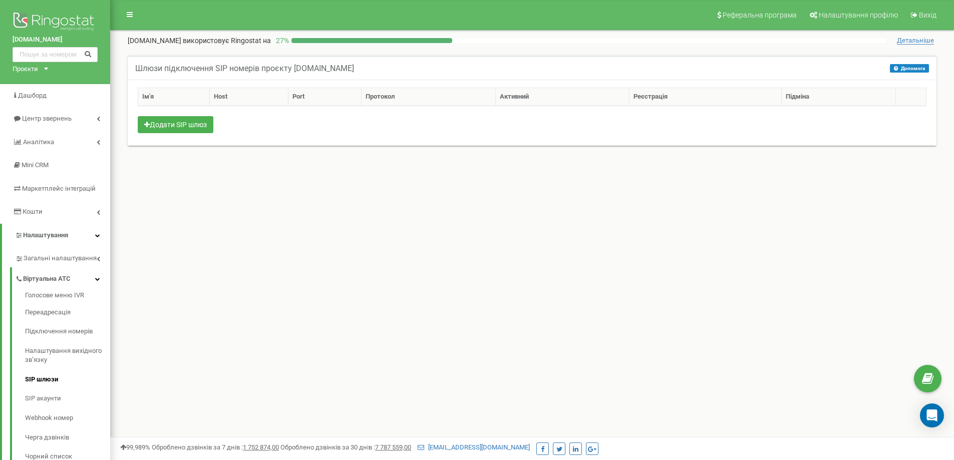
click at [911, 67] on button "Допомога" at bounding box center [909, 68] width 39 height 9
click at [84, 334] on link "Підключення номерів" at bounding box center [67, 332] width 85 height 20
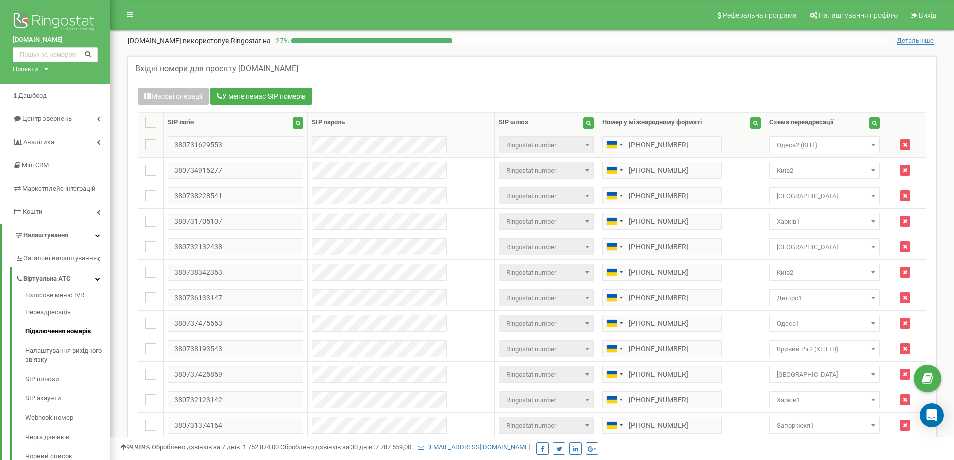
click at [507, 143] on span "Ringostat number" at bounding box center [546, 145] width 88 height 14
drag, startPoint x: 476, startPoint y: 123, endPoint x: 452, endPoint y: 121, distance: 23.6
click at [446, 123] on tr "SIP логін Шукати" at bounding box center [532, 123] width 788 height 20
click at [69, 382] on link "SIP шлюзи" at bounding box center [67, 380] width 85 height 20
